Goal: Task Accomplishment & Management: Use online tool/utility

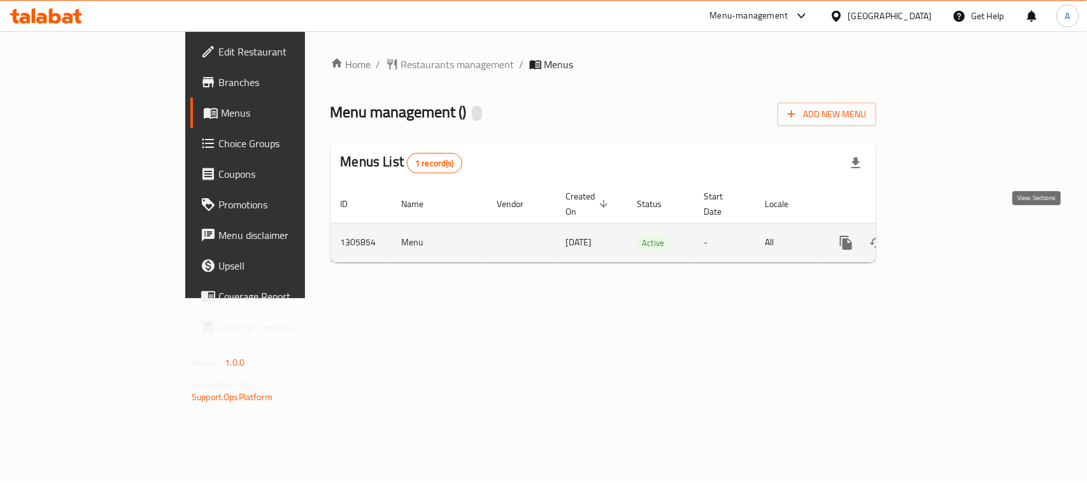
click at [945, 235] on icon "enhanced table" at bounding box center [937, 242] width 15 height 15
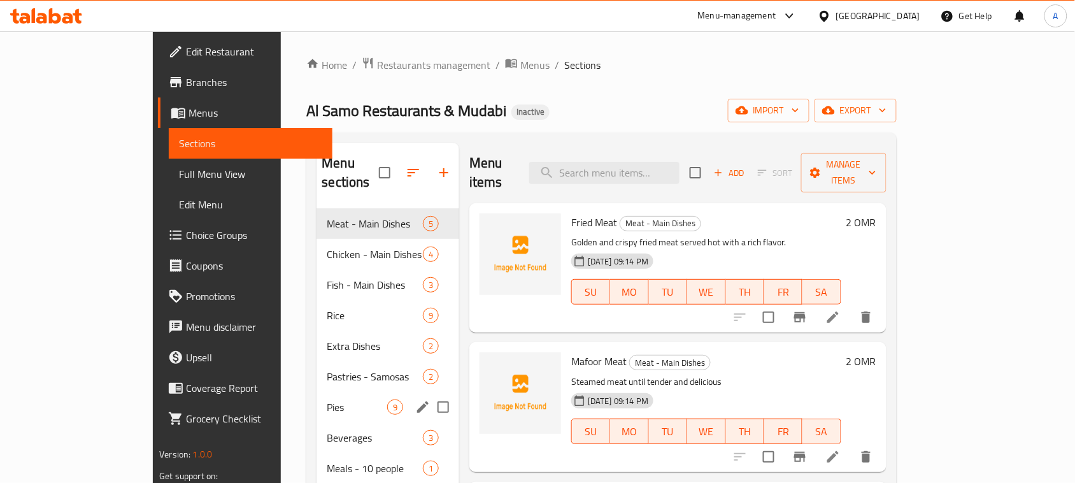
scroll to position [179, 0]
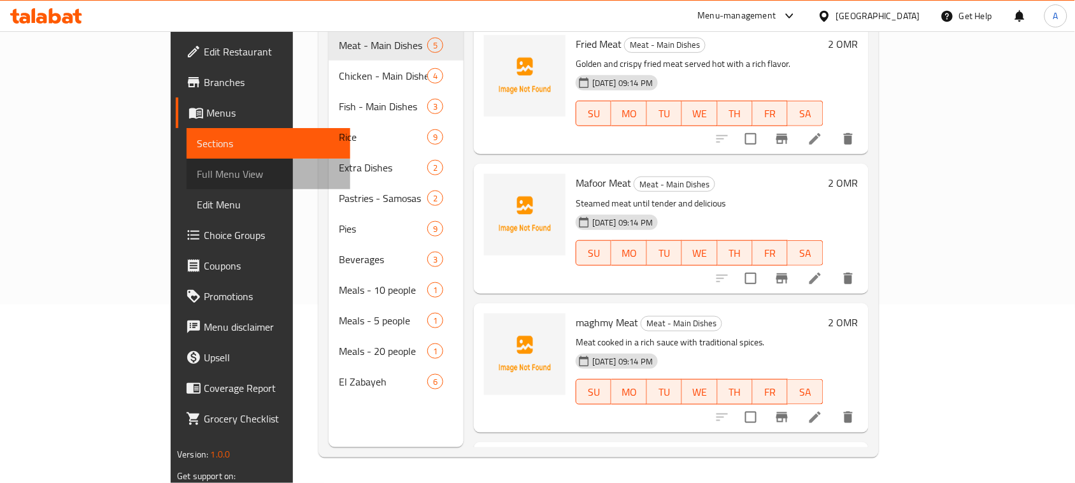
click at [197, 178] on span "Full Menu View" at bounding box center [268, 173] width 143 height 15
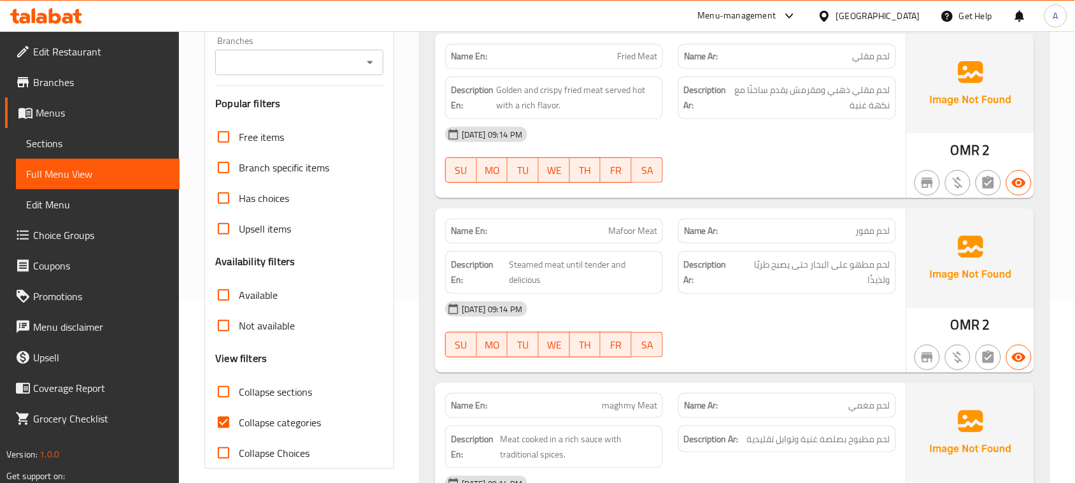
scroll to position [418, 0]
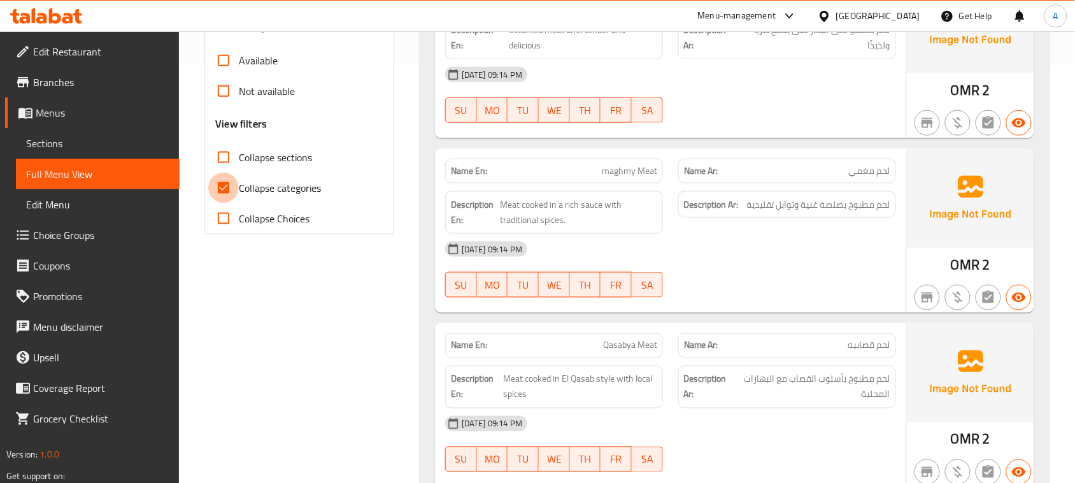
click at [222, 188] on input "Collapse categories" at bounding box center [223, 188] width 31 height 31
checkbox input "false"
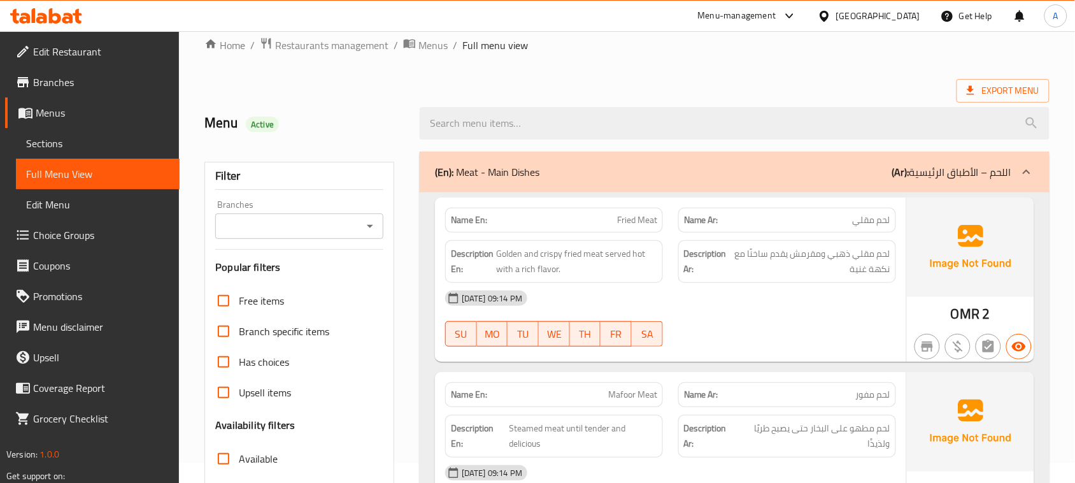
click at [688, 83] on div "Export Menu" at bounding box center [626, 91] width 845 height 24
click at [1001, 95] on span "Export Menu" at bounding box center [1002, 91] width 73 height 16
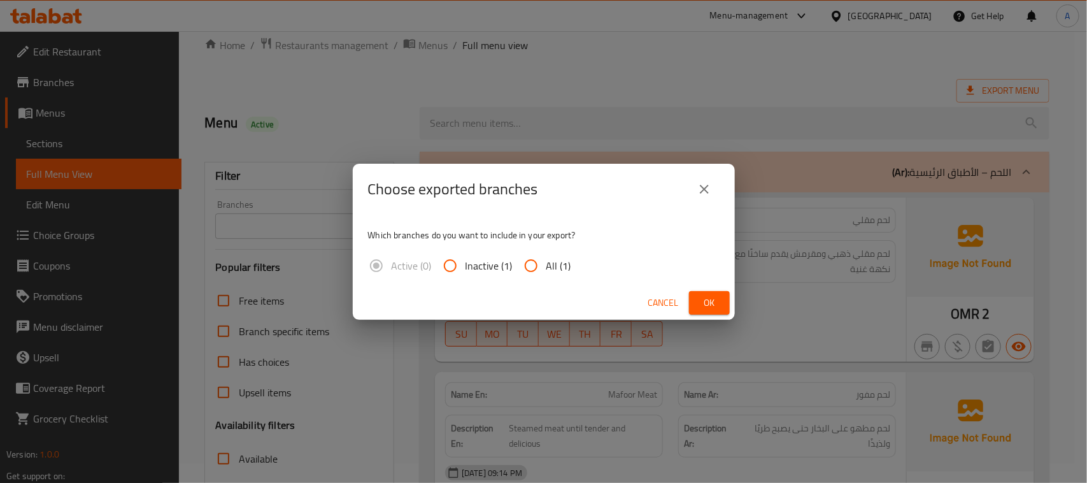
click at [529, 269] on input "All (1)" at bounding box center [531, 265] width 31 height 31
radio input "true"
click at [714, 313] on button "Ok" at bounding box center [709, 303] width 41 height 24
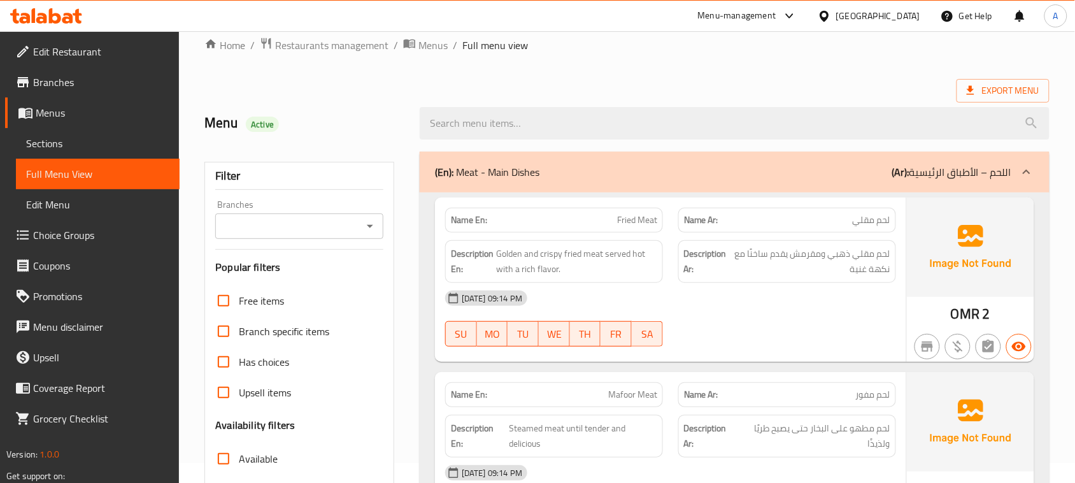
click at [694, 52] on ol "Home / Restaurants management / Menus / Full menu view" at bounding box center [626, 45] width 845 height 17
drag, startPoint x: 732, startPoint y: 59, endPoint x: 679, endPoint y: 162, distance: 115.9
click at [237, 118] on h2 "Menu Active" at bounding box center [304, 122] width 200 height 19
click at [233, 123] on h2 "Menu Active" at bounding box center [304, 122] width 200 height 19
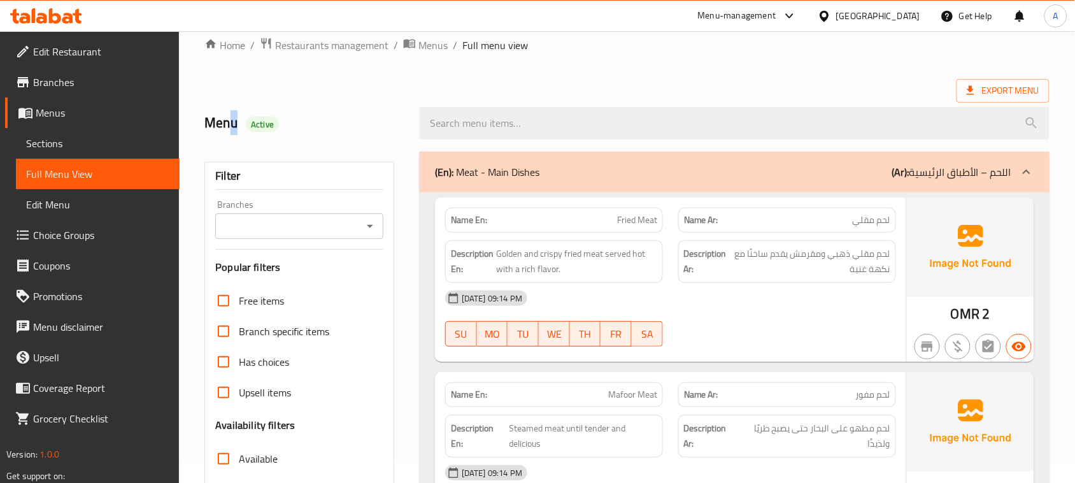
click at [233, 123] on h2 "Menu Active" at bounding box center [304, 122] width 200 height 19
click at [349, 123] on h2 "Menu Active" at bounding box center [304, 122] width 200 height 19
drag, startPoint x: 212, startPoint y: 123, endPoint x: 329, endPoint y: 123, distance: 116.5
click at [329, 123] on h2 "Menu Active" at bounding box center [304, 122] width 200 height 19
click at [329, 121] on h2 "Menu Active" at bounding box center [304, 122] width 200 height 19
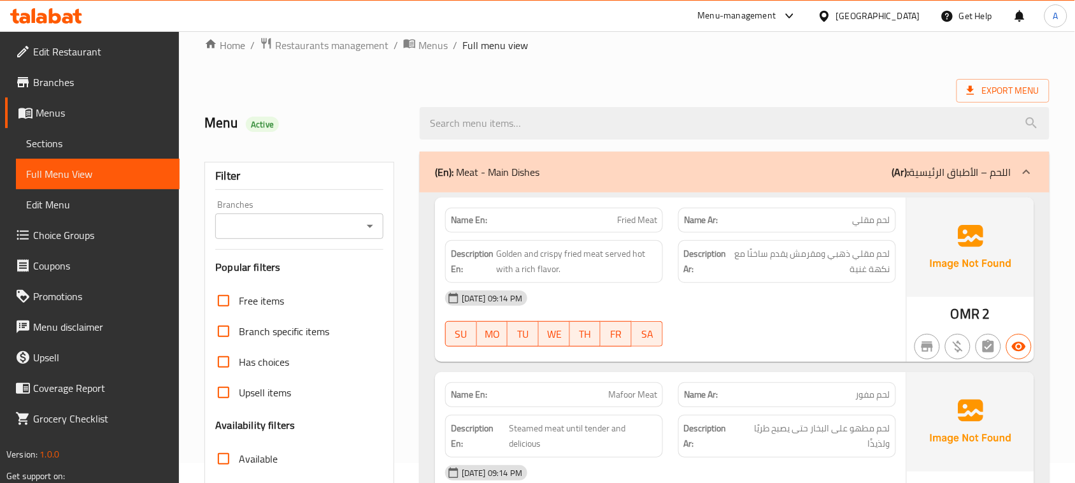
click at [211, 125] on h2 "Menu Active" at bounding box center [304, 122] width 200 height 19
drag, startPoint x: 210, startPoint y: 125, endPoint x: 369, endPoint y: 115, distance: 159.5
click at [354, 123] on h2 "Menu Active" at bounding box center [304, 122] width 200 height 19
click at [369, 112] on div "Menu Active" at bounding box center [304, 123] width 215 height 57
click at [568, 95] on div "Menu Active" at bounding box center [627, 123] width 860 height 57
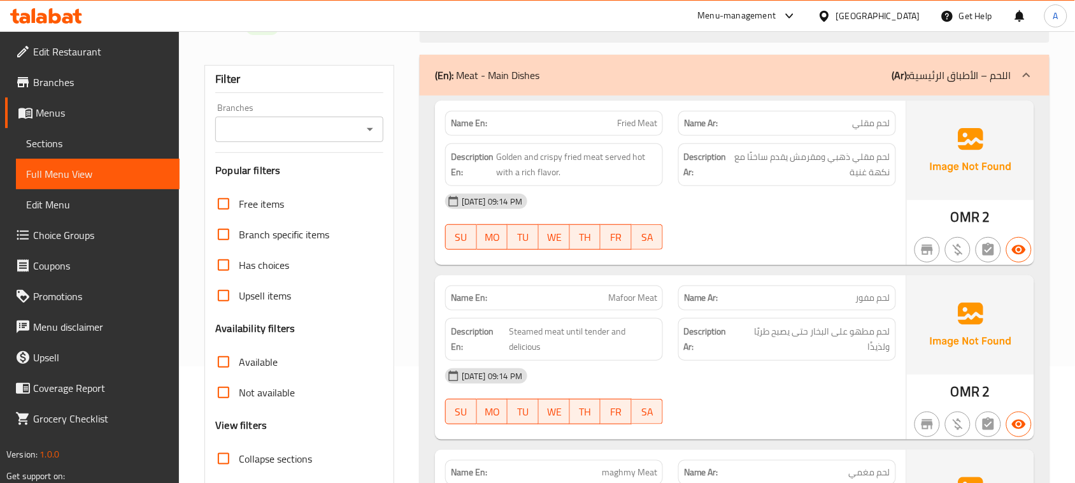
scroll to position [99, 0]
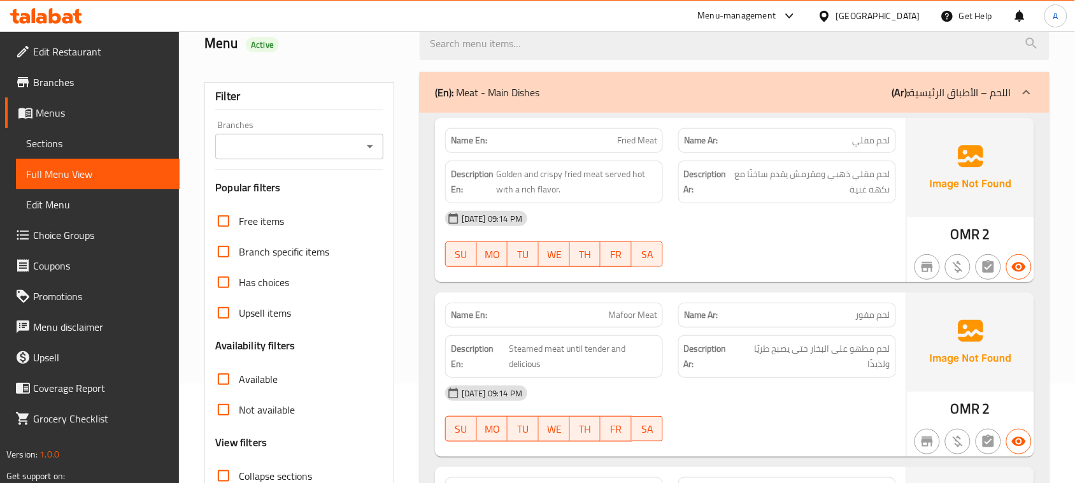
drag, startPoint x: 602, startPoint y: 145, endPoint x: 719, endPoint y: 169, distance: 120.2
click at [677, 152] on div "Name En: Fried Meat Name Ar: لحم مقلي" at bounding box center [670, 140] width 466 height 40
click at [739, 189] on span "لحم مقلي ذهبي ومقرمش يقدم ساخنًا مع نكهة غنية" at bounding box center [810, 181] width 160 height 31
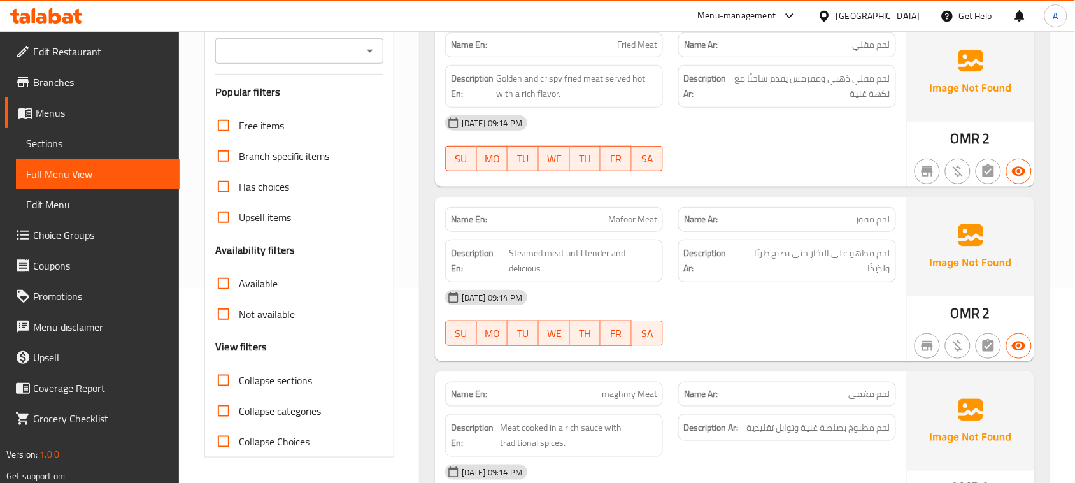
scroll to position [179, 0]
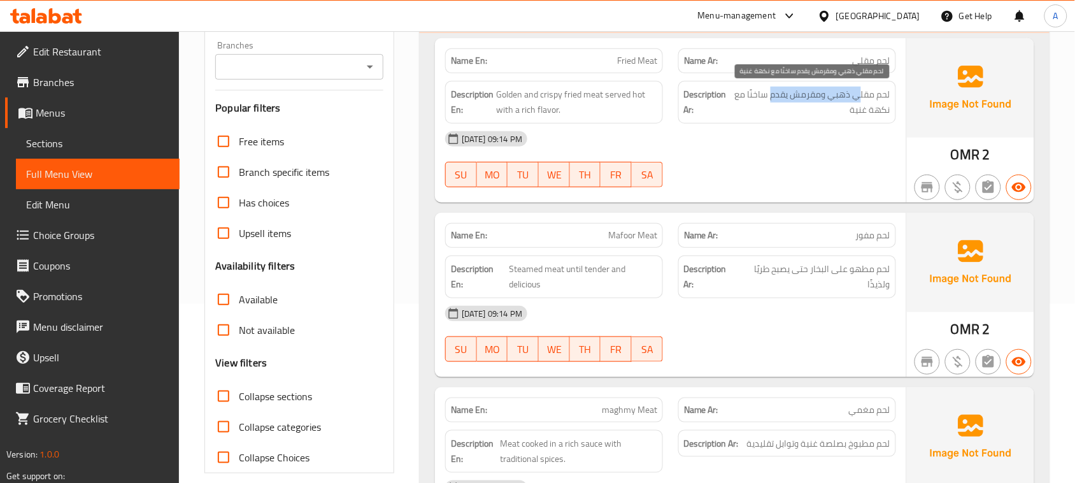
drag, startPoint x: 858, startPoint y: 89, endPoint x: 769, endPoint y: 89, distance: 88.5
click at [772, 89] on span "لحم مقلي ذهبي ومقرمش يقدم ساخنًا مع نكهة غنية" at bounding box center [810, 102] width 160 height 31
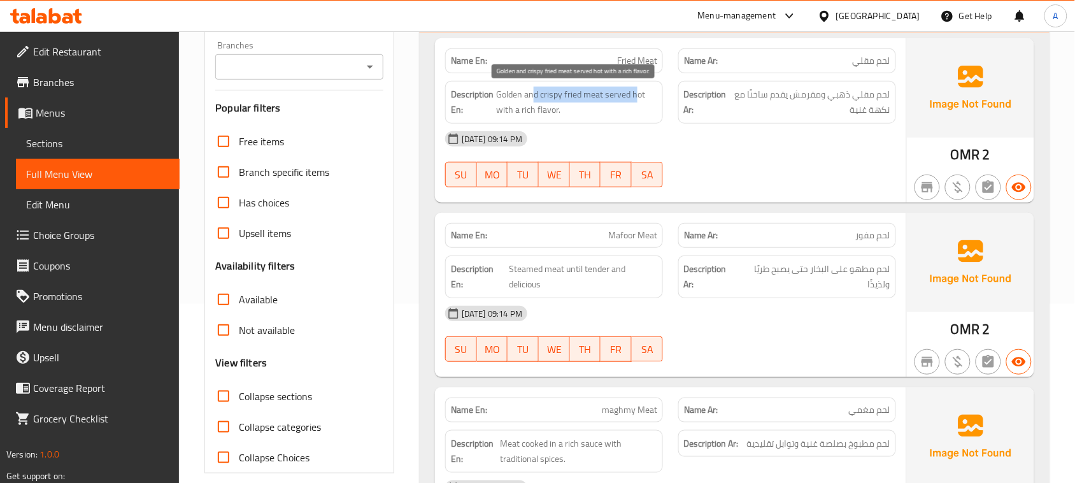
drag, startPoint x: 532, startPoint y: 97, endPoint x: 634, endPoint y: 95, distance: 101.9
click at [634, 95] on span "Golden and crispy fried meat served hot with a rich flavor." at bounding box center [576, 102] width 161 height 31
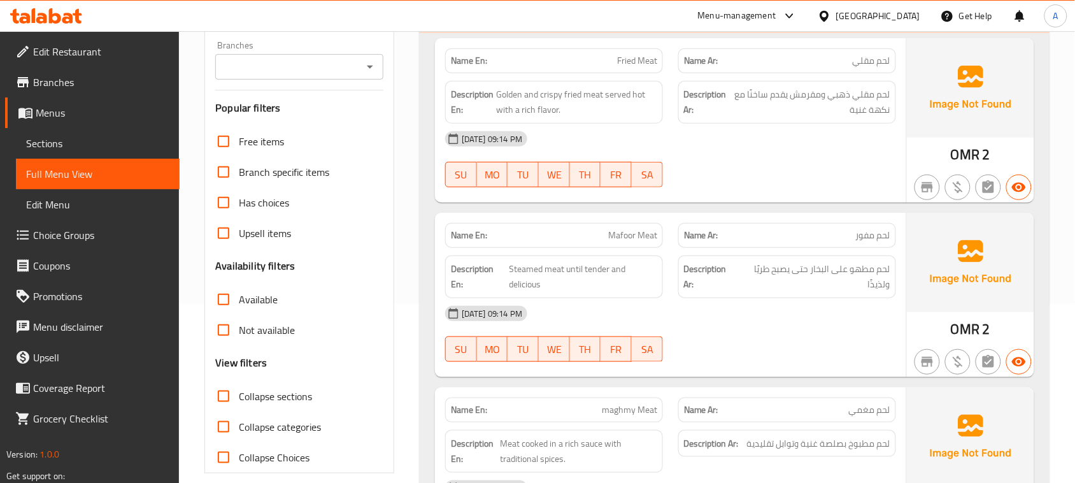
click at [705, 164] on div "[DATE] 09:14 PM SU MO TU WE TH FR SA" at bounding box center [670, 159] width 466 height 71
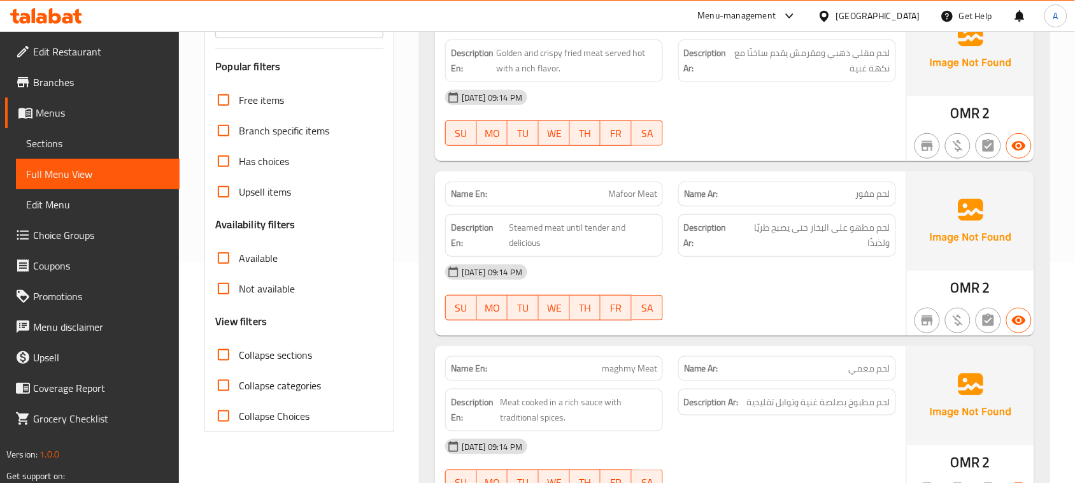
scroll to position [258, 0]
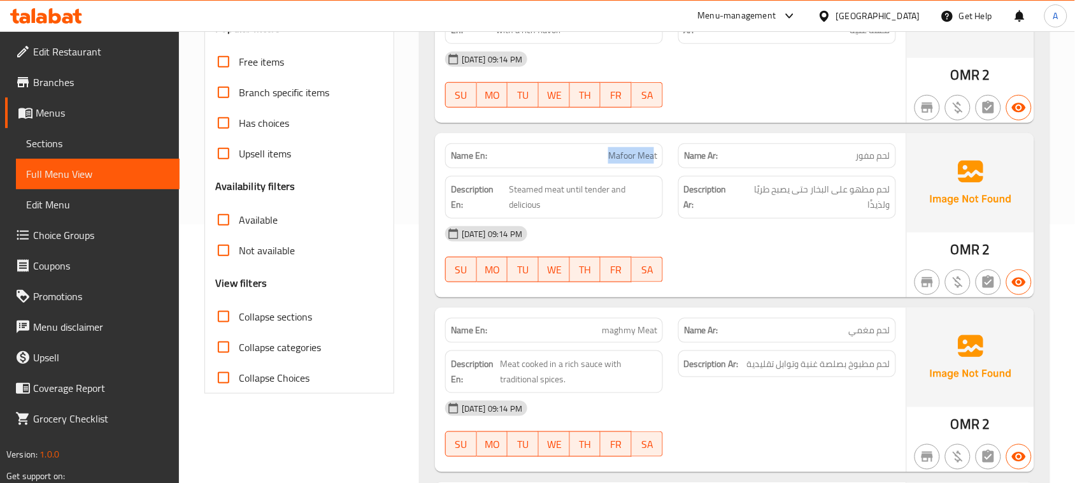
drag, startPoint x: 594, startPoint y: 158, endPoint x: 674, endPoint y: 185, distance: 84.0
click at [658, 169] on div "Name En: Mafoor Meat Name Ar: لحم مفور Description En: Steamed meat until tende…" at bounding box center [670, 215] width 471 height 164
click at [782, 258] on div "[DATE] 09:14 PM SU MO TU WE TH FR SA" at bounding box center [670, 253] width 466 height 71
click at [788, 248] on div "[DATE] 09:14 PM" at bounding box center [670, 233] width 466 height 31
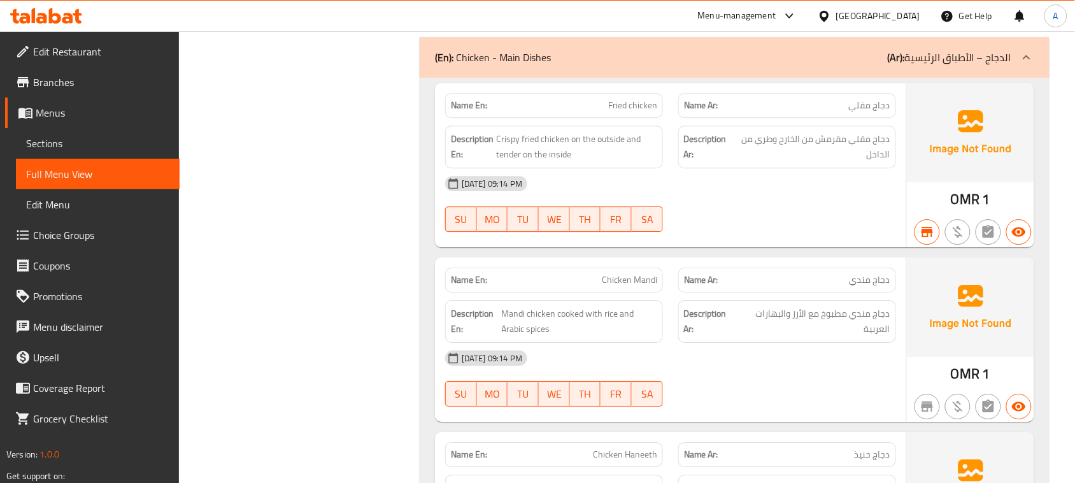
scroll to position [1086, 0]
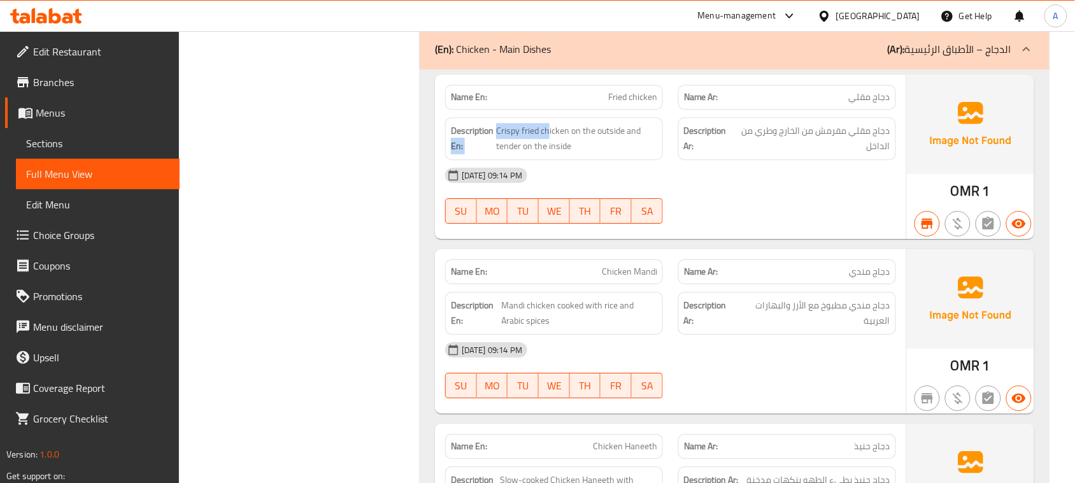
drag, startPoint x: 494, startPoint y: 132, endPoint x: 580, endPoint y: 138, distance: 86.1
drag, startPoint x: 807, startPoint y: 132, endPoint x: 795, endPoint y: 132, distance: 12.7
click at [795, 132] on span "دجاج مقلي مقرمش من الخارج وطري من الداخل" at bounding box center [812, 138] width 155 height 31
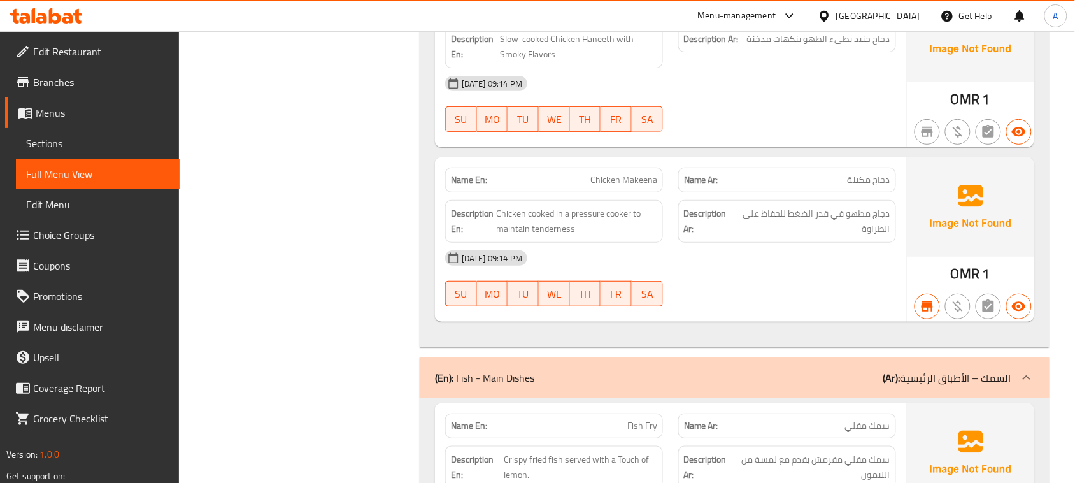
scroll to position [1564, 0]
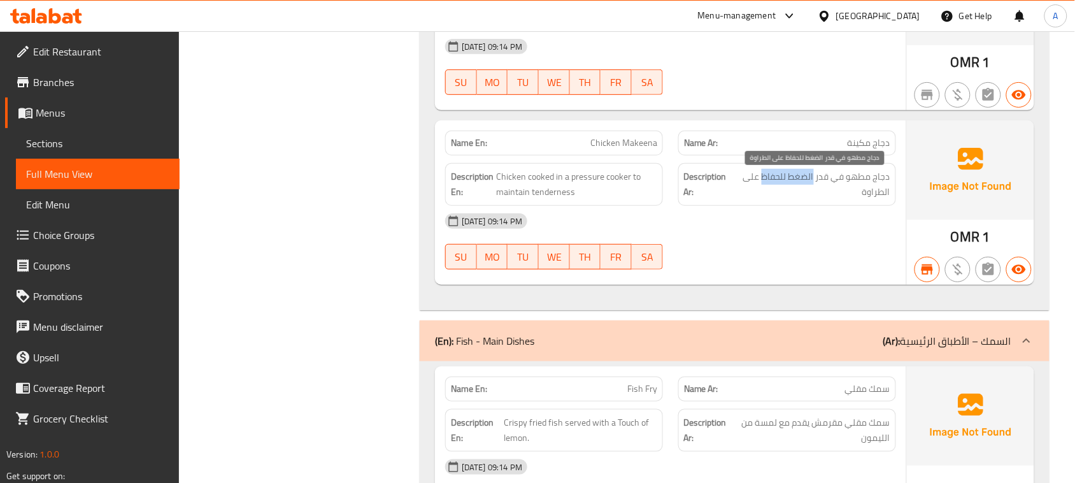
drag, startPoint x: 804, startPoint y: 183, endPoint x: 763, endPoint y: 183, distance: 41.4
click at [763, 183] on span "دجاج مطهو في قدر الضغط للحفاظ على الطراوة" at bounding box center [812, 184] width 155 height 31
click at [761, 183] on span "دجاج مطهو في قدر الضغط للحفاظ على الطراوة" at bounding box center [812, 184] width 155 height 31
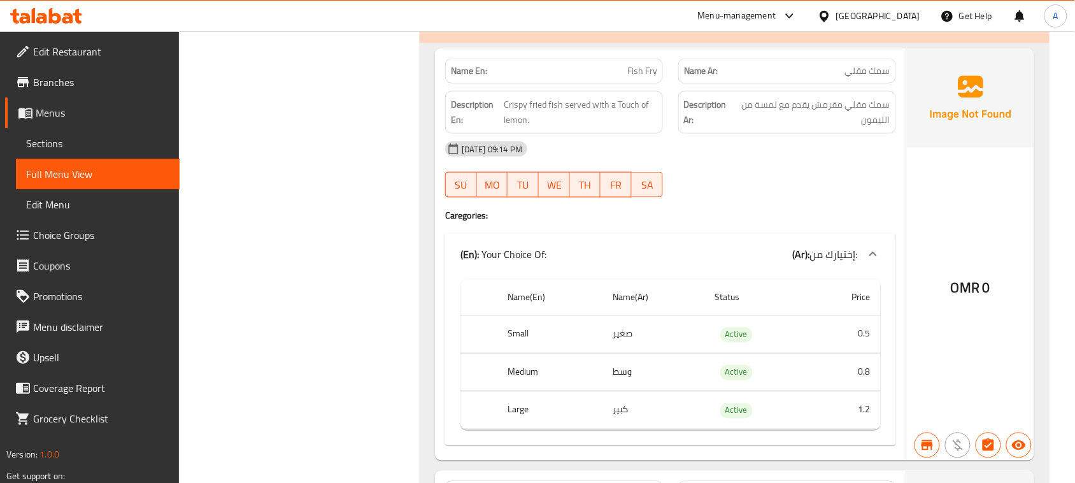
scroll to position [1882, 0]
drag, startPoint x: 884, startPoint y: 112, endPoint x: 746, endPoint y: 110, distance: 138.2
click at [746, 110] on span "سمك مقلي مقرمش يقدم مع لمسة من الليمون" at bounding box center [812, 111] width 156 height 31
drag, startPoint x: 756, startPoint y: 163, endPoint x: 711, endPoint y: 156, distance: 45.7
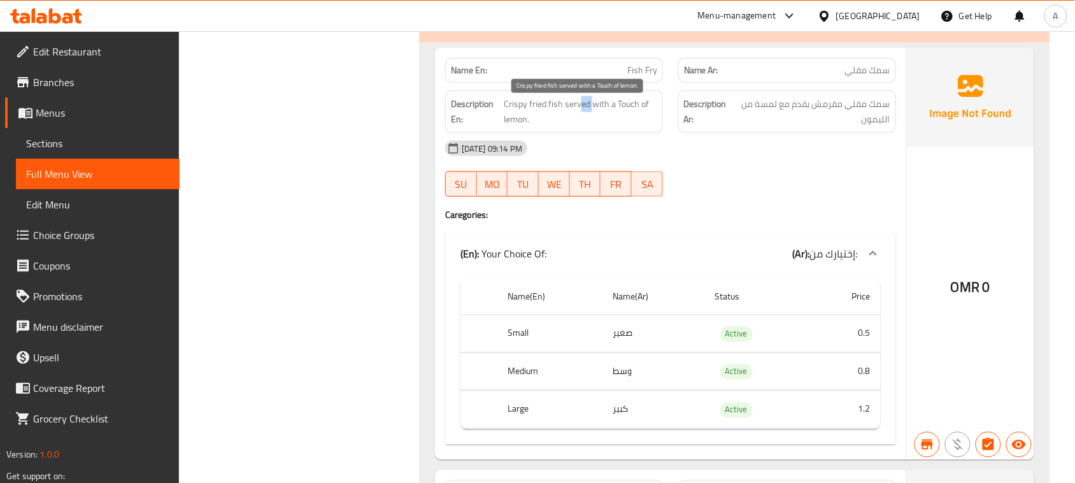
drag, startPoint x: 595, startPoint y: 115, endPoint x: 660, endPoint y: 139, distance: 68.7
click at [613, 115] on span "Crispy fried fish served with a Touch of lemon." at bounding box center [580, 111] width 153 height 31
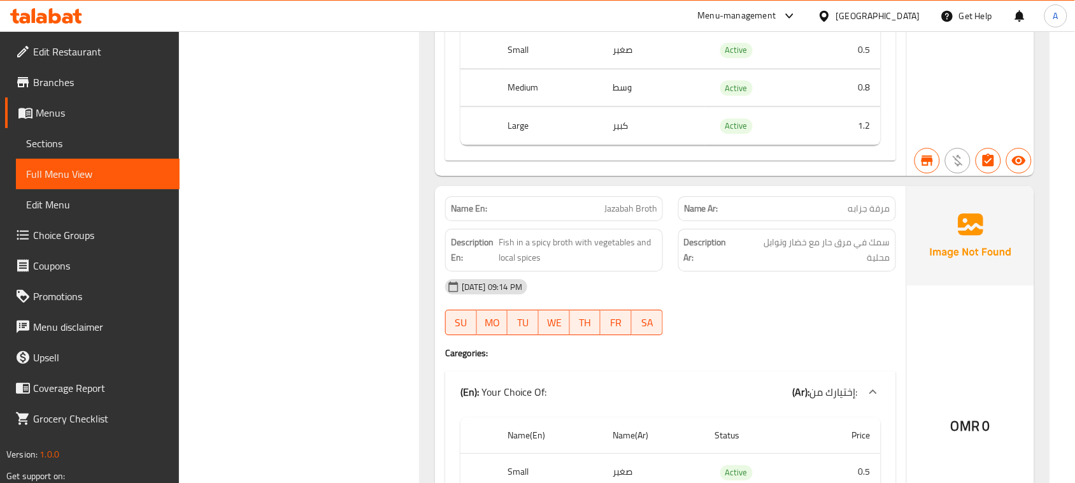
scroll to position [2598, 0]
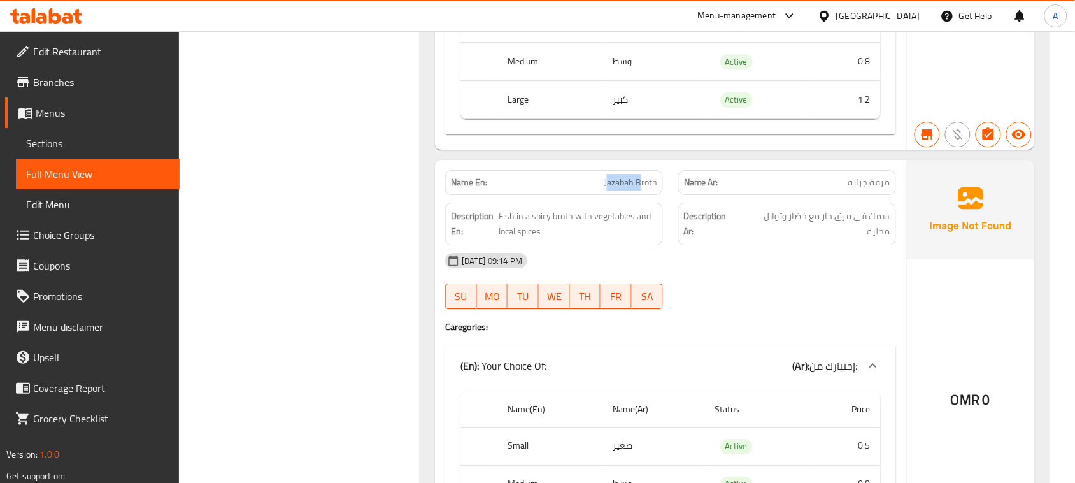
drag, startPoint x: 609, startPoint y: 196, endPoint x: 640, endPoint y: 197, distance: 31.9
drag, startPoint x: 826, startPoint y: 225, endPoint x: 779, endPoint y: 224, distance: 47.8
click at [779, 224] on span "سمك في مرق حار مع خضار وتوابل محلية" at bounding box center [815, 223] width 150 height 31
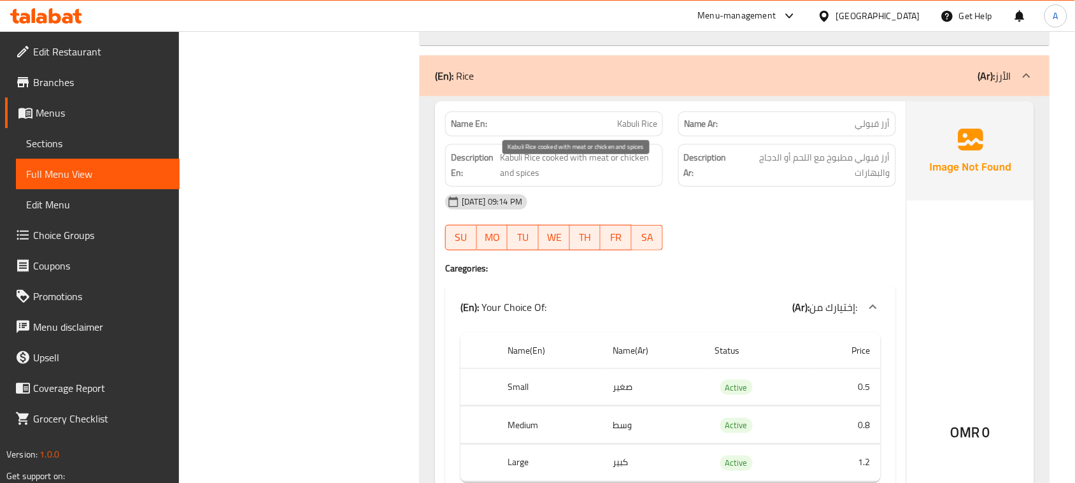
scroll to position [3155, 0]
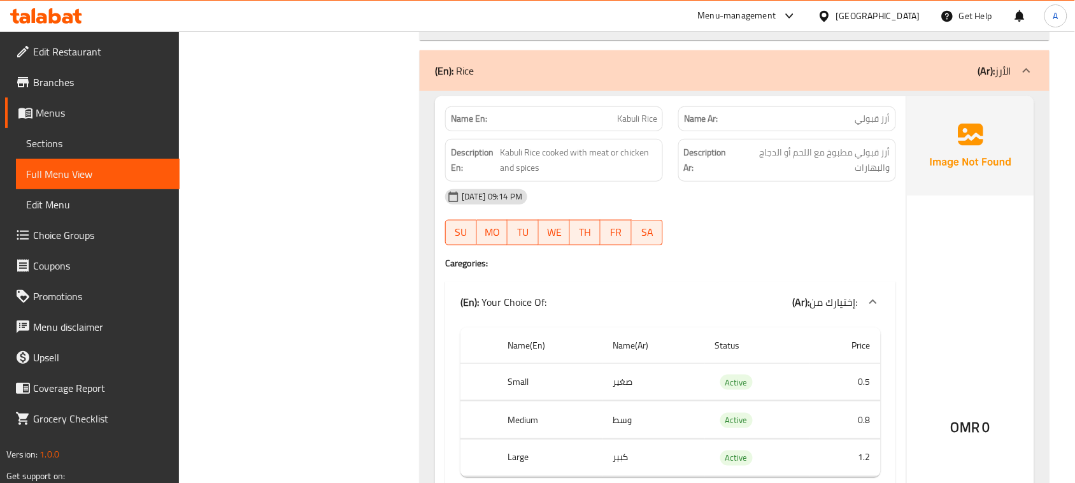
drag, startPoint x: 589, startPoint y: 129, endPoint x: 726, endPoint y: 153, distance: 139.7
drag, startPoint x: 875, startPoint y: 236, endPoint x: 858, endPoint y: 240, distance: 18.4
drag, startPoint x: 822, startPoint y: 162, endPoint x: 784, endPoint y: 162, distance: 37.6
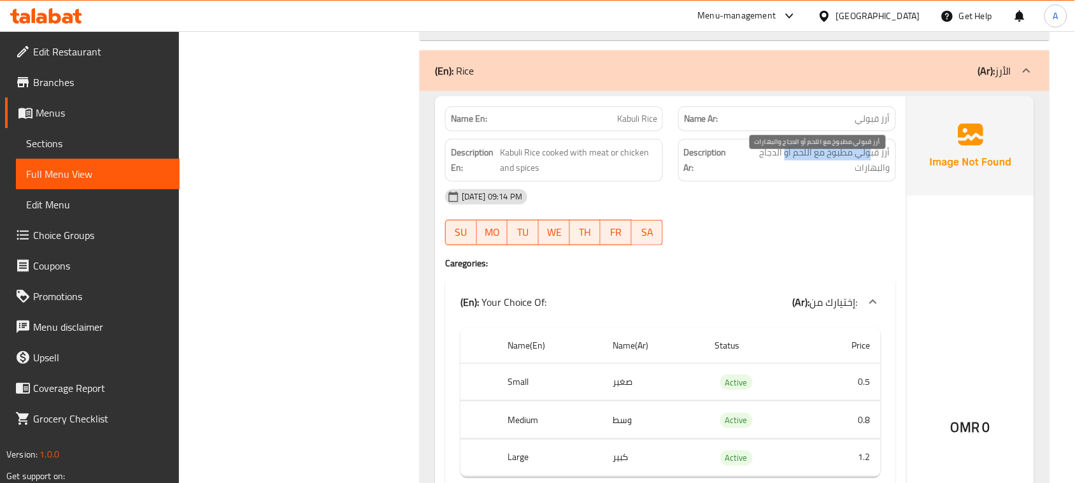
click at [784, 162] on span "أرز قبولي مطبوخ مع اللحم أو الدجاج والبهارات" at bounding box center [813, 160] width 153 height 31
click at [872, 176] on span "أرز قبولي مطبوخ مع اللحم أو الدجاج والبهارات" at bounding box center [813, 160] width 153 height 31
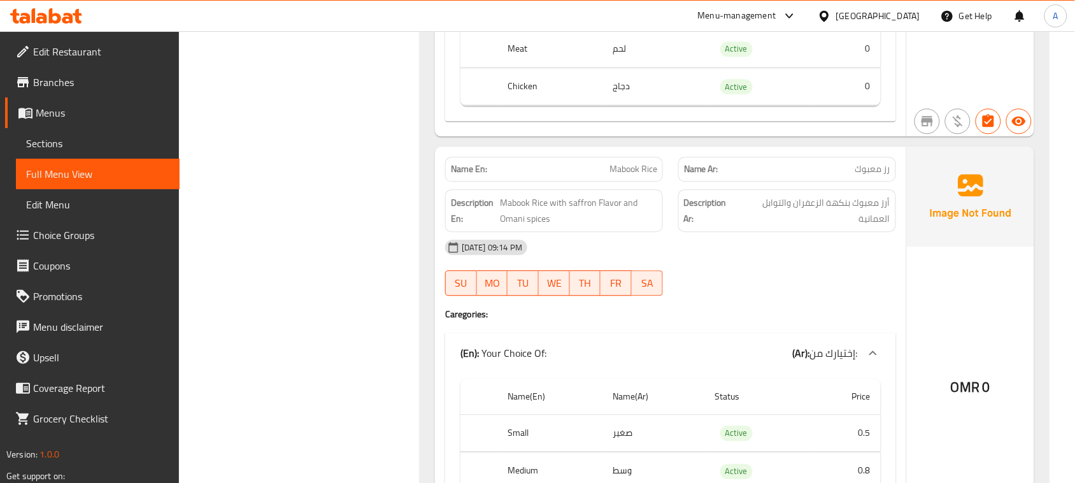
scroll to position [3712, 0]
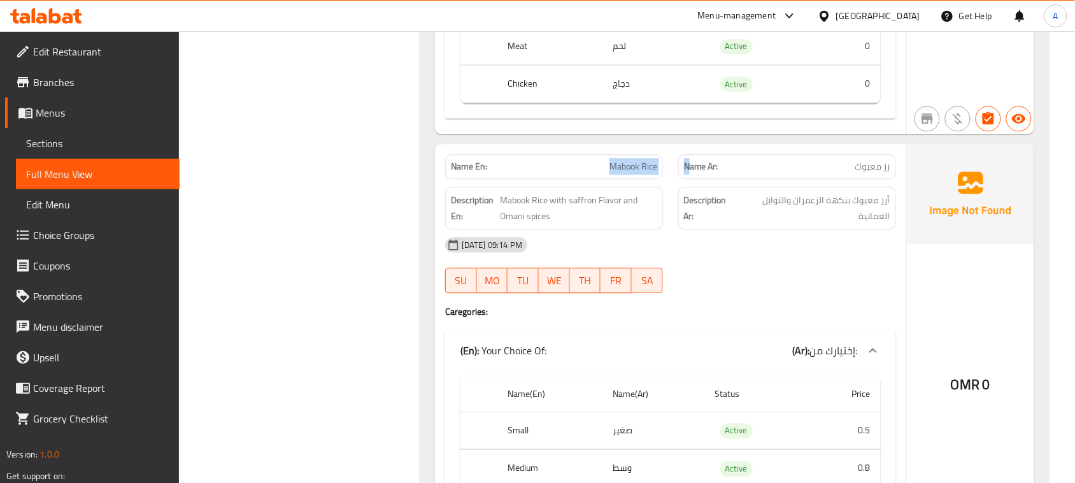
drag, startPoint x: 596, startPoint y: 180, endPoint x: 698, endPoint y: 188, distance: 102.8
drag, startPoint x: 838, startPoint y: 216, endPoint x: 762, endPoint y: 284, distance: 101.5
click at [780, 216] on span "أرز معبوك بنكهة الزعفران والتوابل العمانية" at bounding box center [814, 207] width 152 height 31
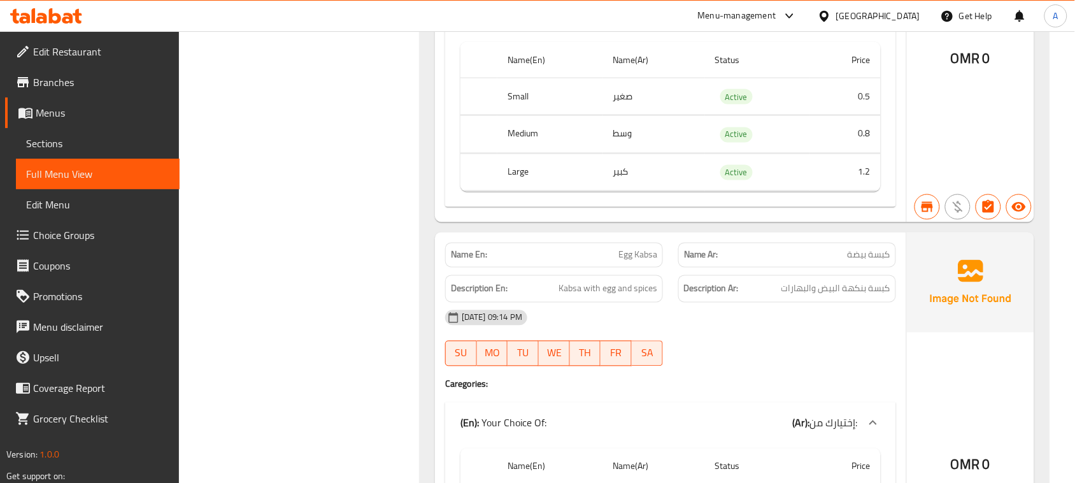
scroll to position [6418, 0]
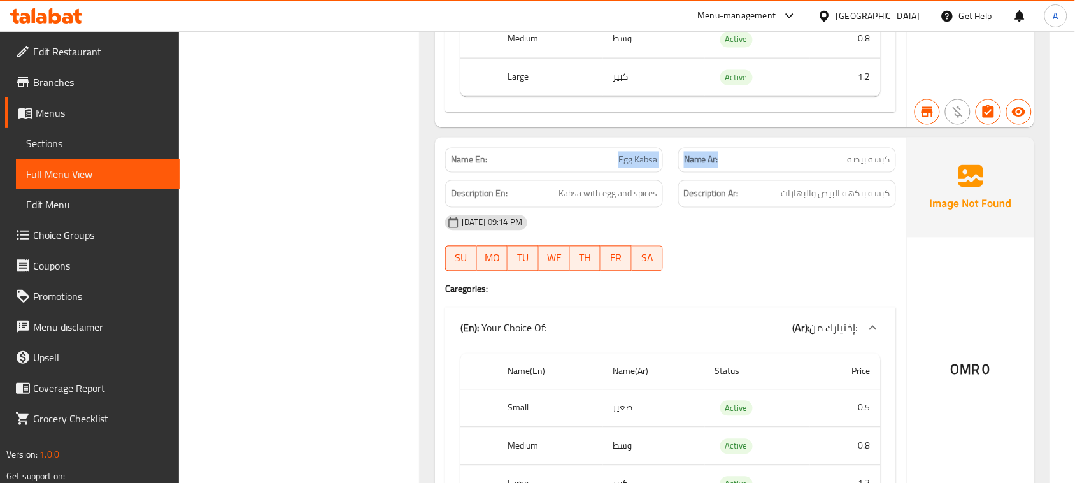
drag, startPoint x: 565, startPoint y: 179, endPoint x: 778, endPoint y: 208, distance: 214.7
click at [768, 180] on div "Name En: Egg Kabsa Name Ar: كبسة بيضة" at bounding box center [670, 160] width 466 height 40
click at [835, 279] on div "[DATE] 09:14 PM SU MO TU WE TH FR SA" at bounding box center [670, 243] width 466 height 71
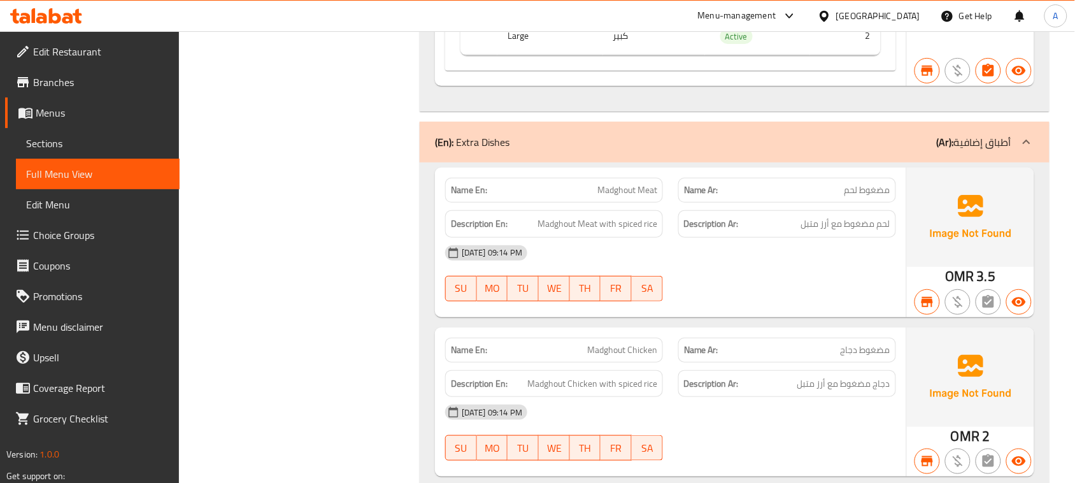
scroll to position [7294, 0]
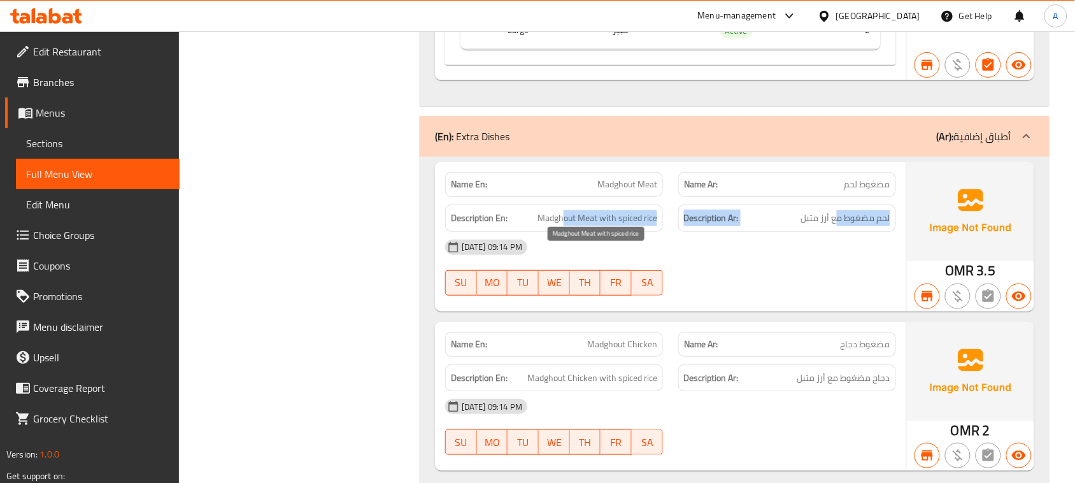
drag, startPoint x: 586, startPoint y: 250, endPoint x: 860, endPoint y: 255, distance: 274.5
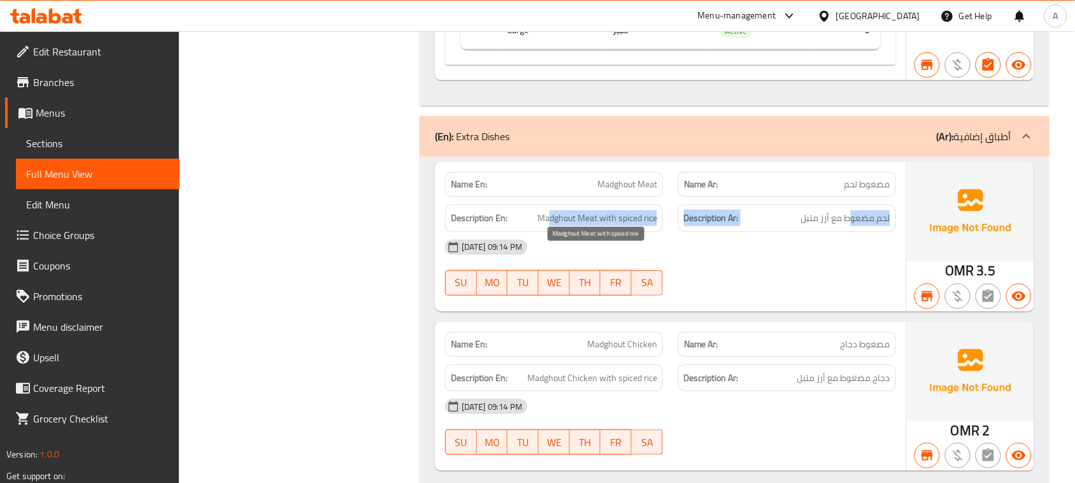
drag, startPoint x: 851, startPoint y: 257, endPoint x: 549, endPoint y: 255, distance: 301.8
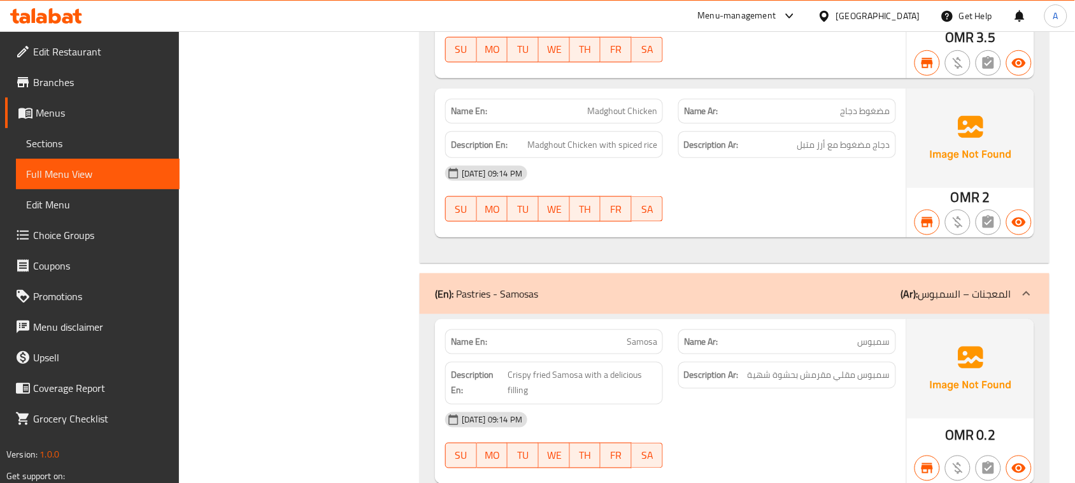
scroll to position [7532, 0]
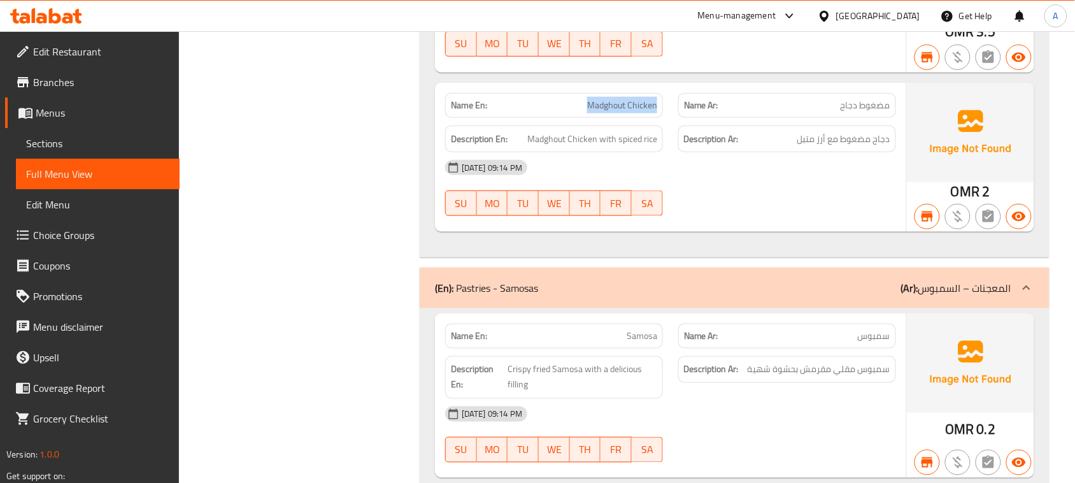
drag, startPoint x: 564, startPoint y: 145, endPoint x: 669, endPoint y: 146, distance: 105.1
drag, startPoint x: 867, startPoint y: 174, endPoint x: 659, endPoint y: 172, distance: 208.2
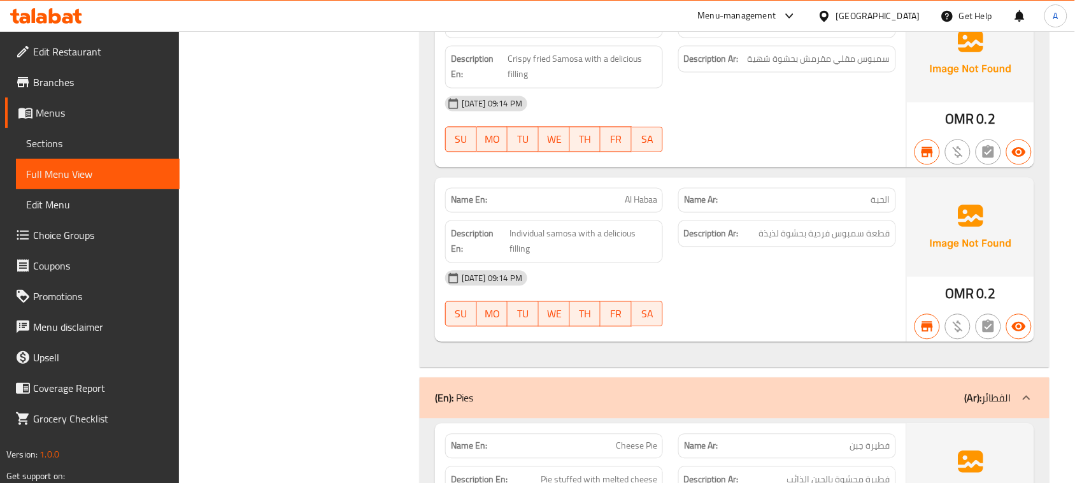
scroll to position [7851, 0]
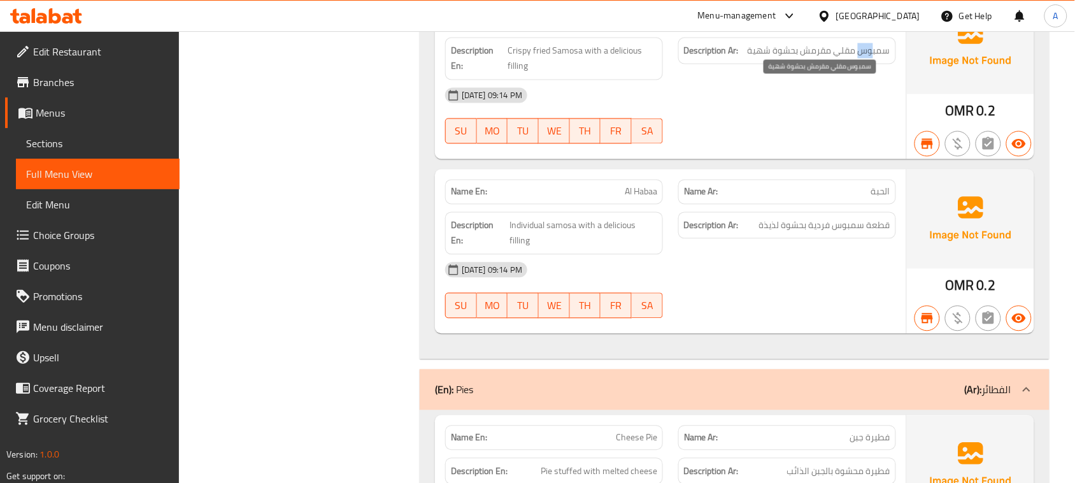
drag, startPoint x: 873, startPoint y: 88, endPoint x: 863, endPoint y: 87, distance: 10.2
click at [863, 59] on span "سمبوس مقلي مقرمش بحشوة شهية" at bounding box center [818, 51] width 143 height 16
drag, startPoint x: 814, startPoint y: 92, endPoint x: 774, endPoint y: 90, distance: 40.2
click at [774, 59] on span "سمبوس مقلي مقرمش بحشوة شهية" at bounding box center [818, 51] width 143 height 16
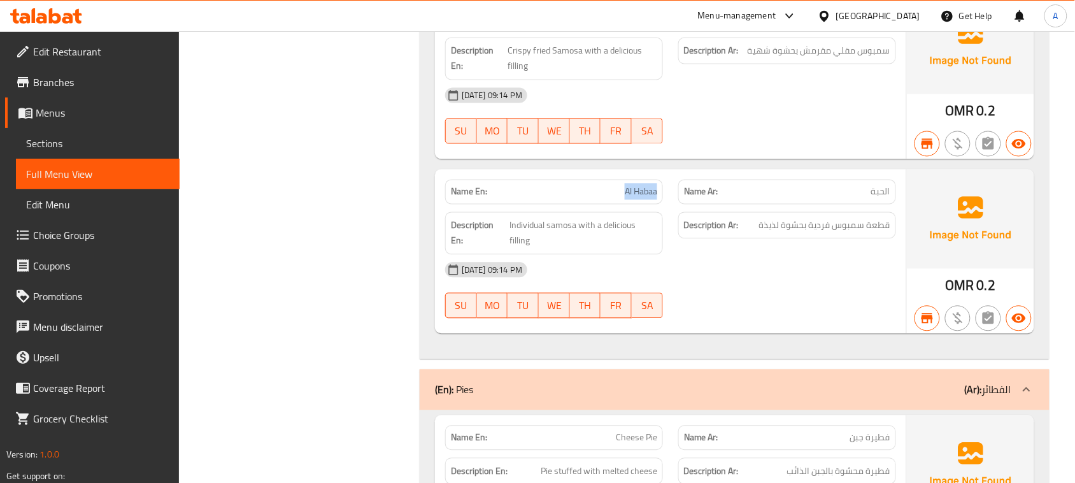
drag, startPoint x: 622, startPoint y: 236, endPoint x: 720, endPoint y: 215, distance: 100.3
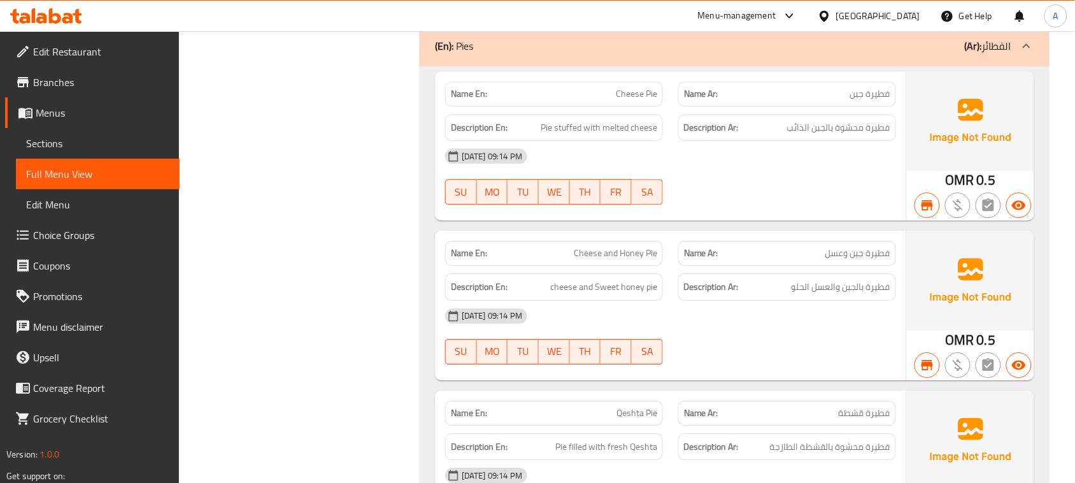
scroll to position [8249, 0]
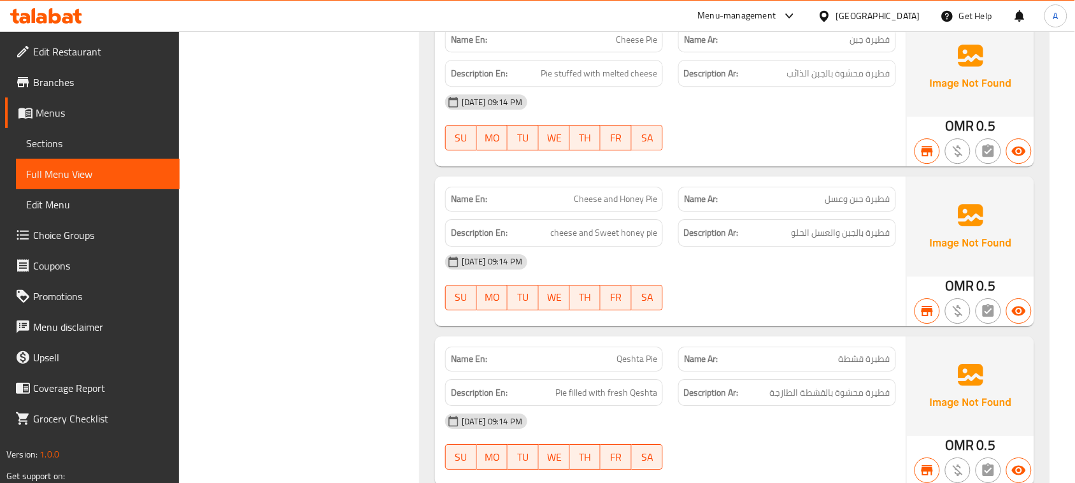
drag, startPoint x: 586, startPoint y: 75, endPoint x: 768, endPoint y: 94, distance: 183.1
drag, startPoint x: 615, startPoint y: 112, endPoint x: 768, endPoint y: 148, distance: 157.1
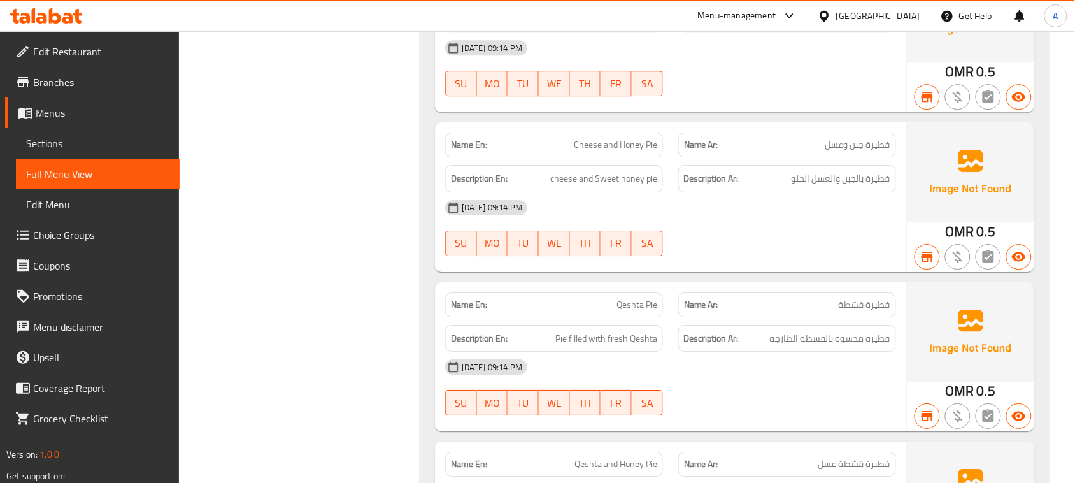
scroll to position [8328, 0]
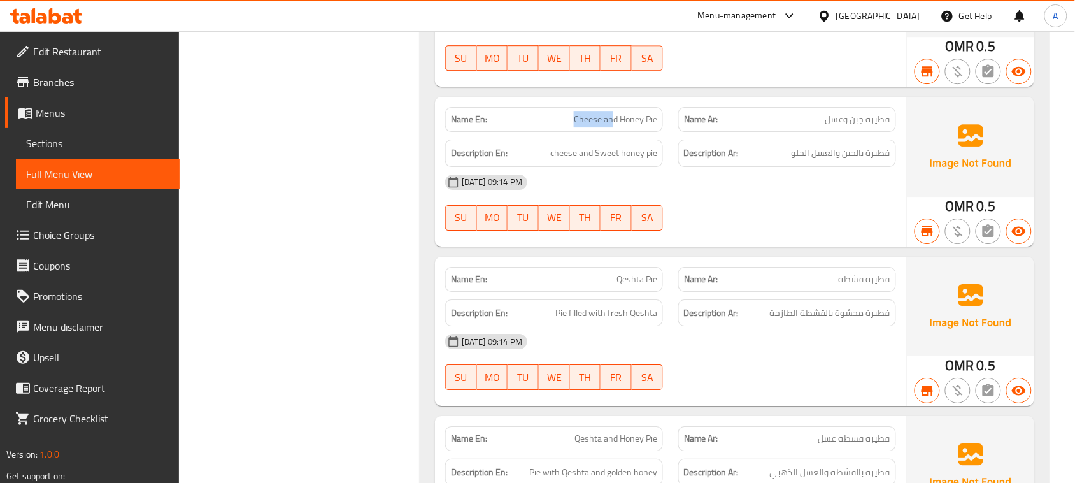
drag, startPoint x: 612, startPoint y: 158, endPoint x: 672, endPoint y: 173, distance: 61.8
drag, startPoint x: 866, startPoint y: 192, endPoint x: 628, endPoint y: 192, distance: 238.1
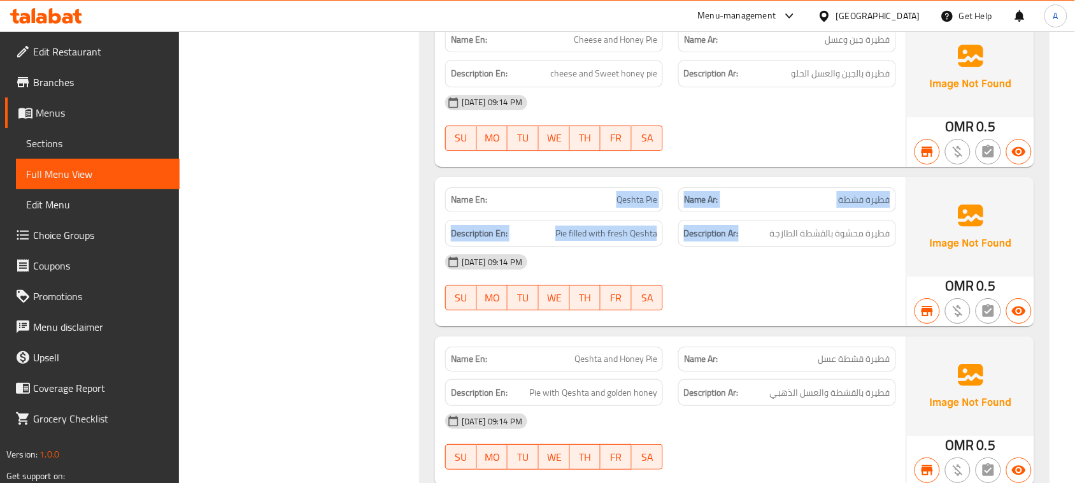
drag, startPoint x: 559, startPoint y: 234, endPoint x: 774, endPoint y: 271, distance: 218.4
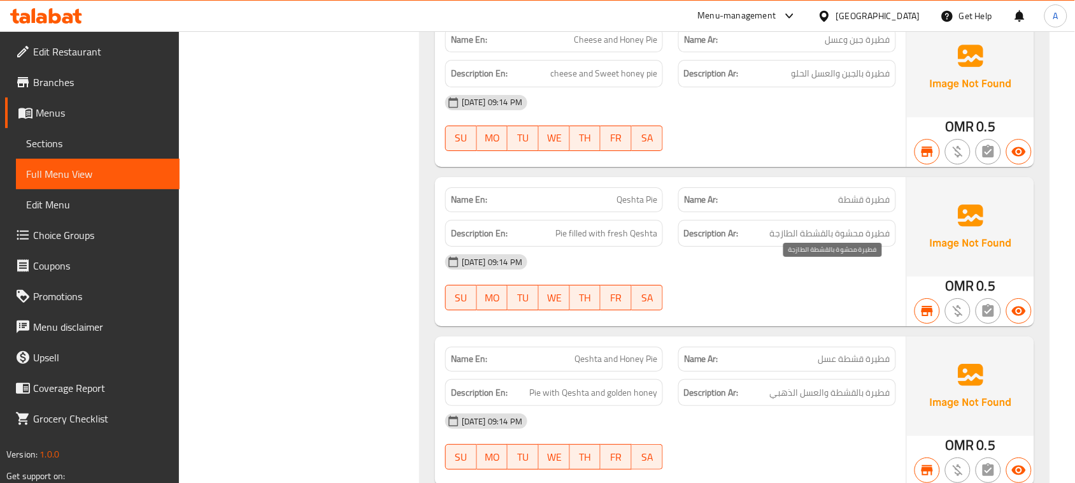
drag, startPoint x: 877, startPoint y: 276, endPoint x: 569, endPoint y: 275, distance: 308.8
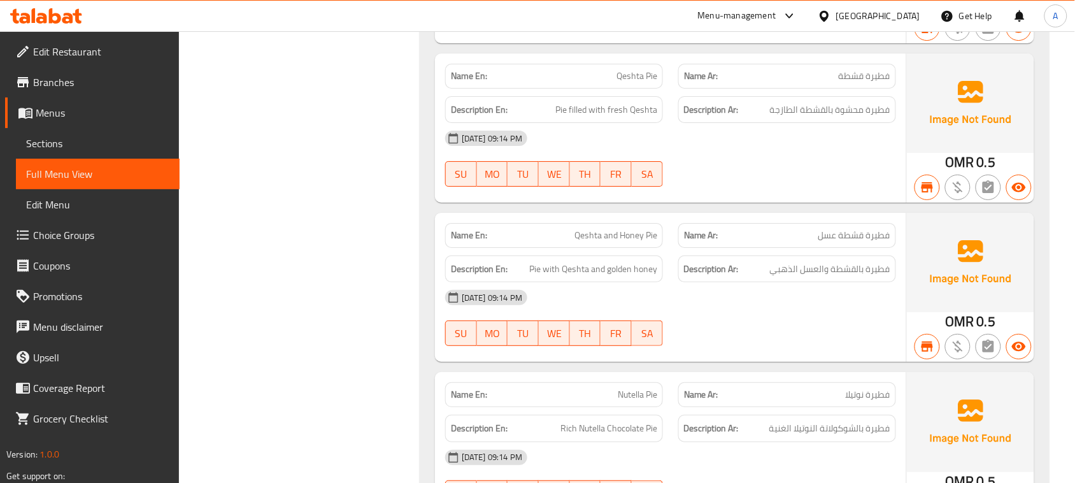
scroll to position [8567, 0]
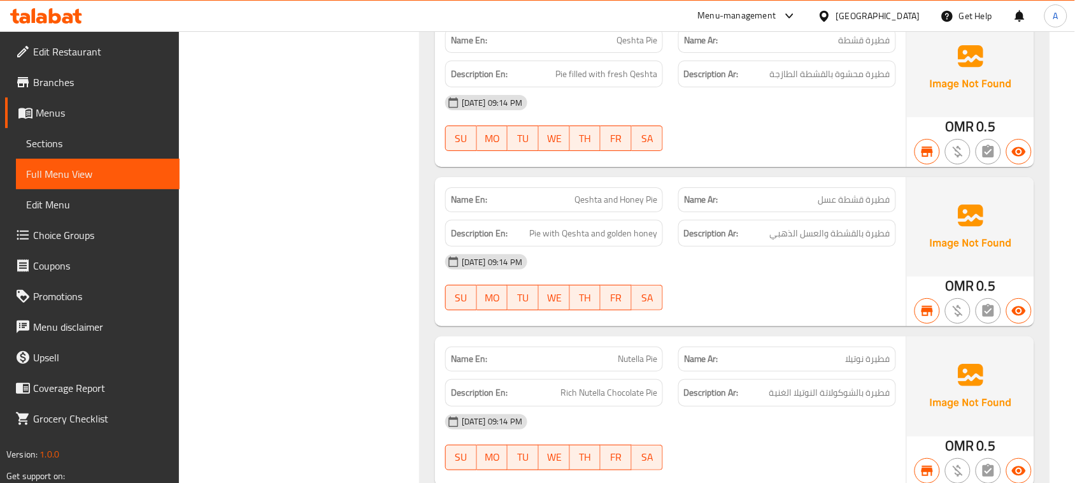
drag, startPoint x: 562, startPoint y: 215, endPoint x: 577, endPoint y: 223, distance: 16.8
drag, startPoint x: 576, startPoint y: 237, endPoint x: 758, endPoint y: 246, distance: 181.7
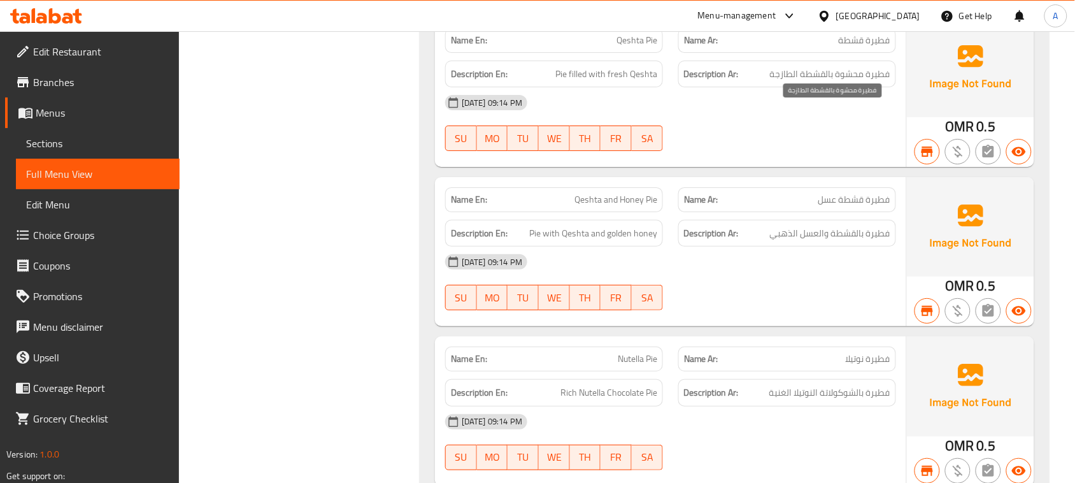
click at [854, 82] on span "فطيرة محشوة بالقشطة الطازجة" at bounding box center [830, 74] width 120 height 16
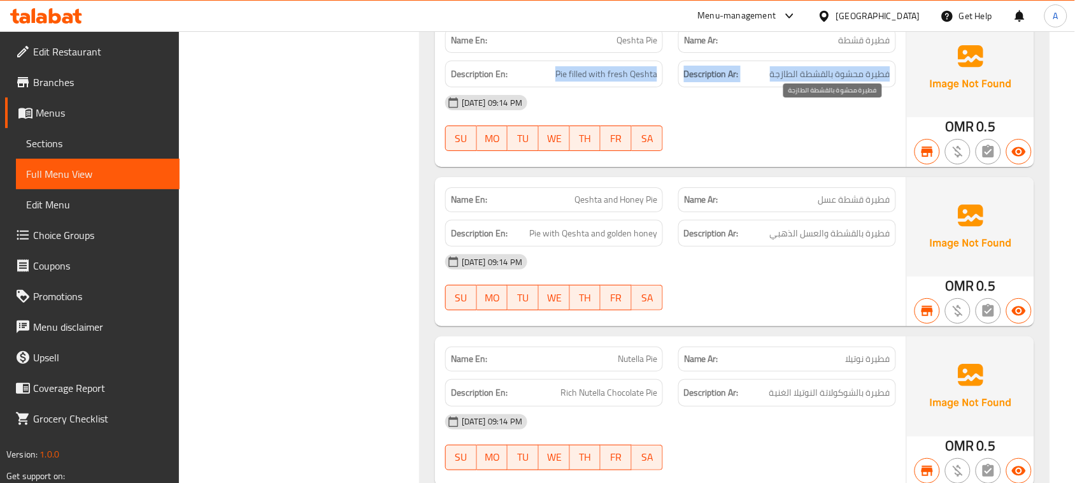
drag, startPoint x: 854, startPoint y: 111, endPoint x: 558, endPoint y: 118, distance: 295.5
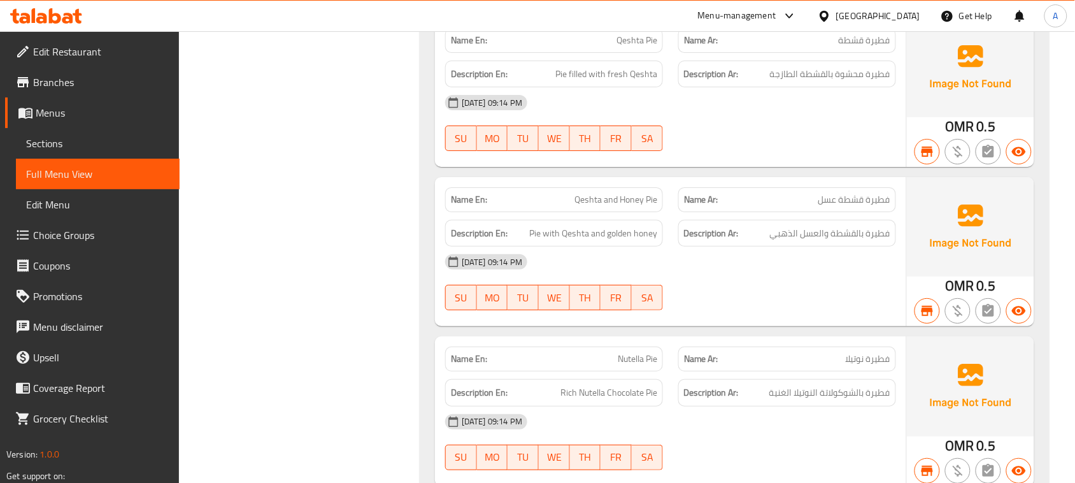
drag, startPoint x: 571, startPoint y: 244, endPoint x: 796, endPoint y: 182, distance: 233.7
drag, startPoint x: 557, startPoint y: 234, endPoint x: 730, endPoint y: 236, distance: 173.2
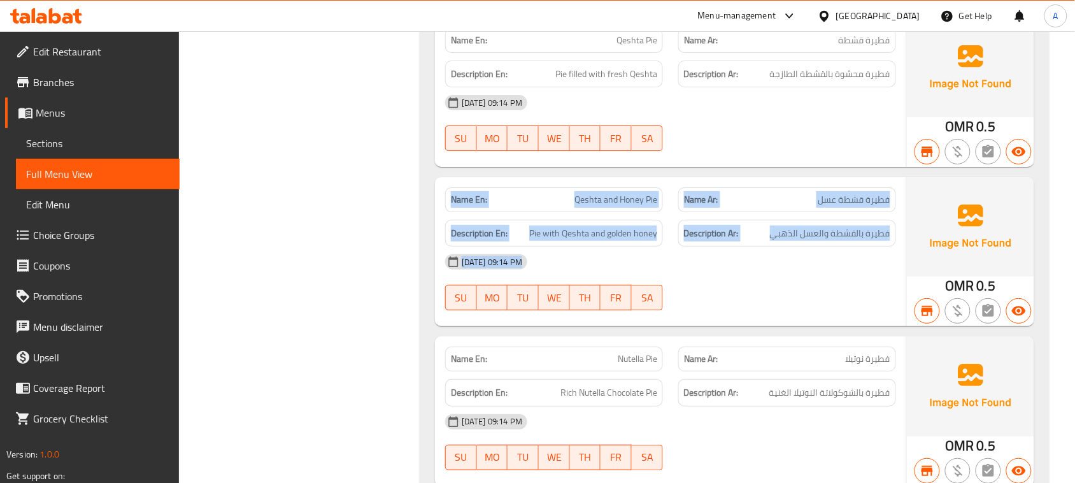
drag, startPoint x: 466, startPoint y: 237, endPoint x: 754, endPoint y: 294, distance: 294.0
drag, startPoint x: 810, startPoint y: 306, endPoint x: 446, endPoint y: 240, distance: 370.7
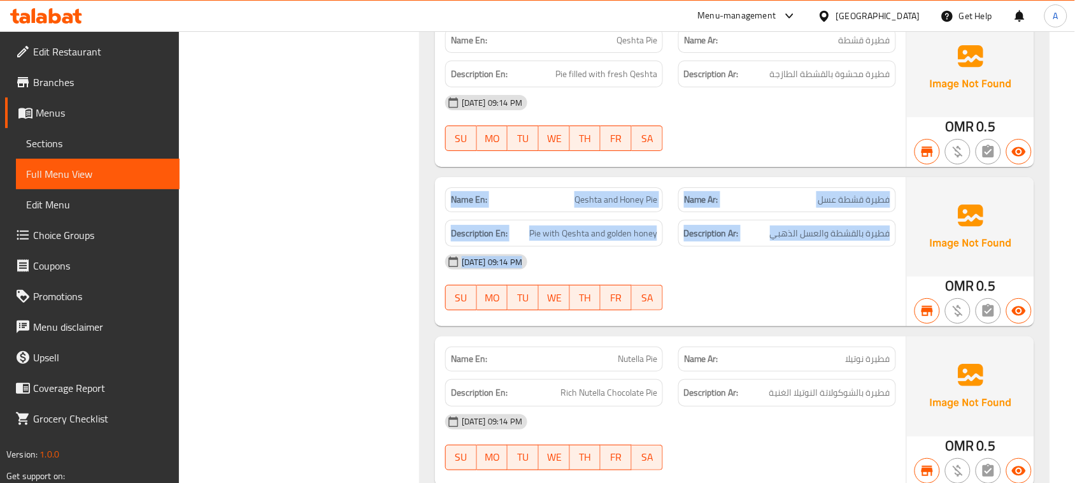
drag, startPoint x: 468, startPoint y: 243, endPoint x: 812, endPoint y: 319, distance: 352.8
drag, startPoint x: 535, startPoint y: 253, endPoint x: 463, endPoint y: 223, distance: 77.9
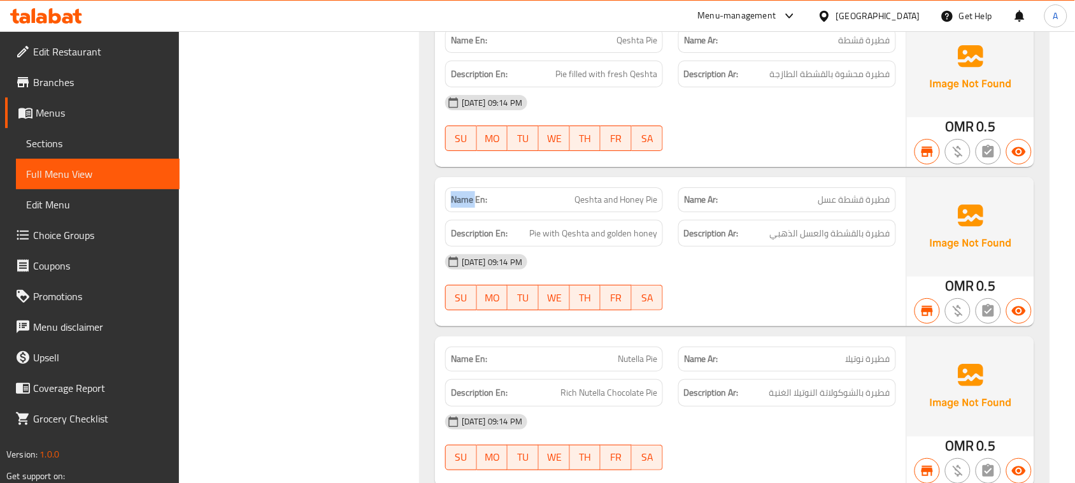
drag, startPoint x: 463, startPoint y: 236, endPoint x: 842, endPoint y: 326, distance: 389.3
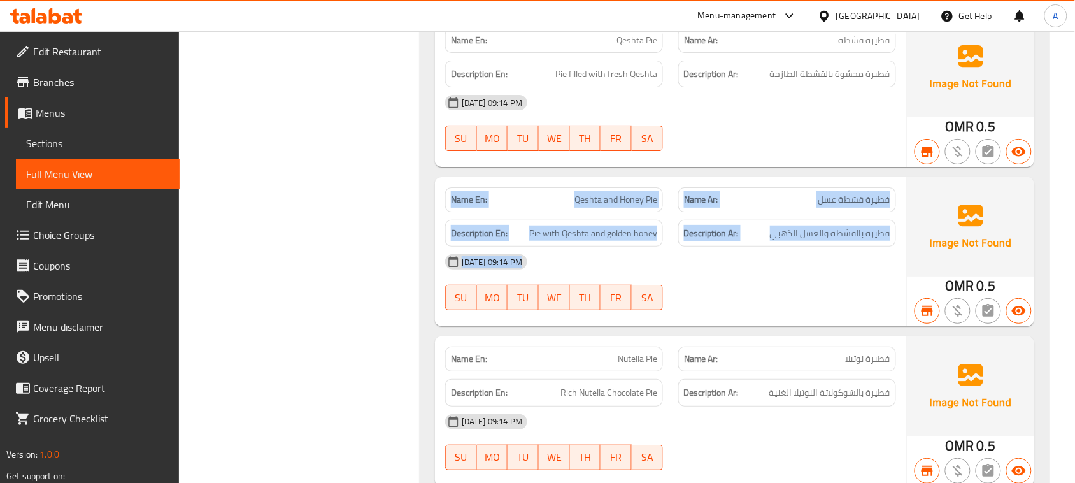
drag, startPoint x: 858, startPoint y: 322, endPoint x: 455, endPoint y: 216, distance: 415.9
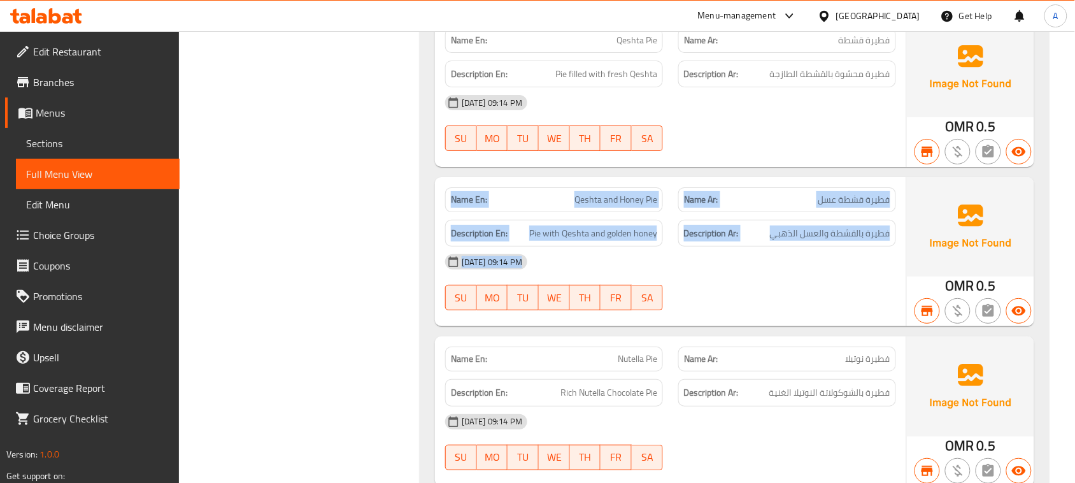
drag, startPoint x: 465, startPoint y: 230, endPoint x: 817, endPoint y: 346, distance: 370.5
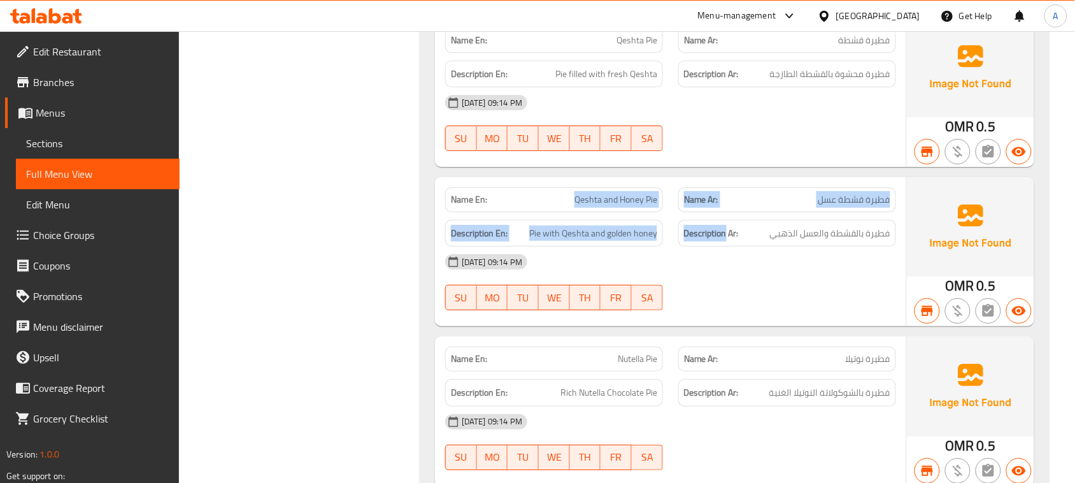
drag, startPoint x: 586, startPoint y: 240, endPoint x: 712, endPoint y: 283, distance: 133.3
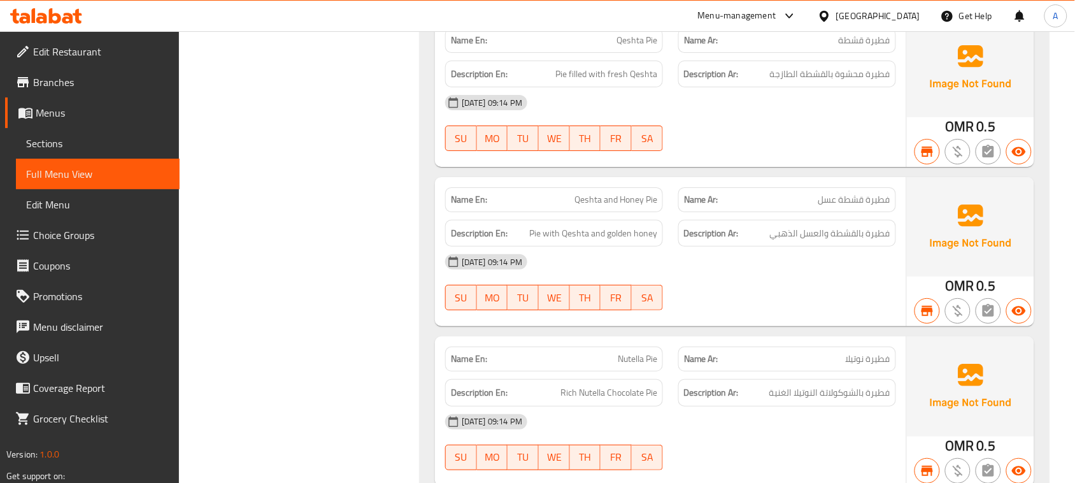
drag, startPoint x: 817, startPoint y: 306, endPoint x: 472, endPoint y: 227, distance: 353.8
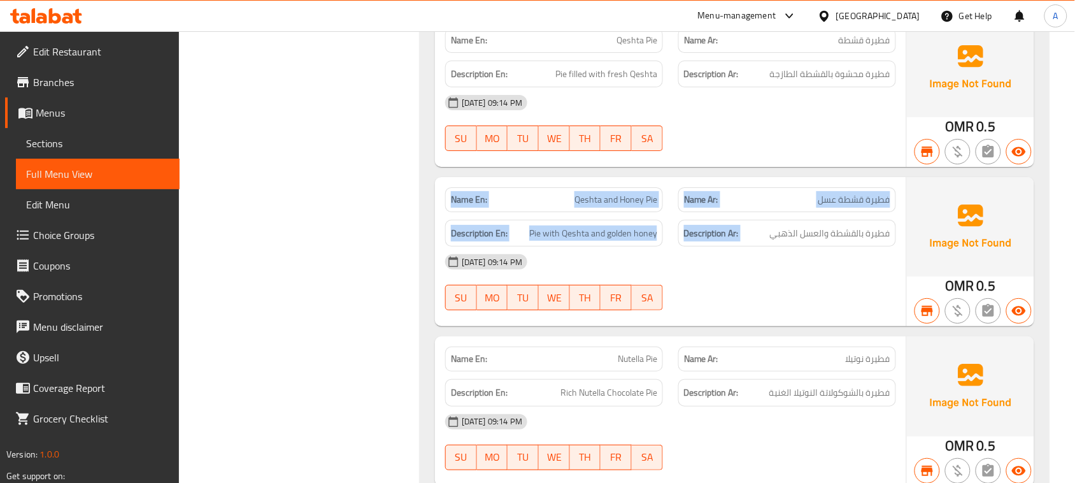
drag, startPoint x: 469, startPoint y: 239, endPoint x: 708, endPoint y: 281, distance: 242.3
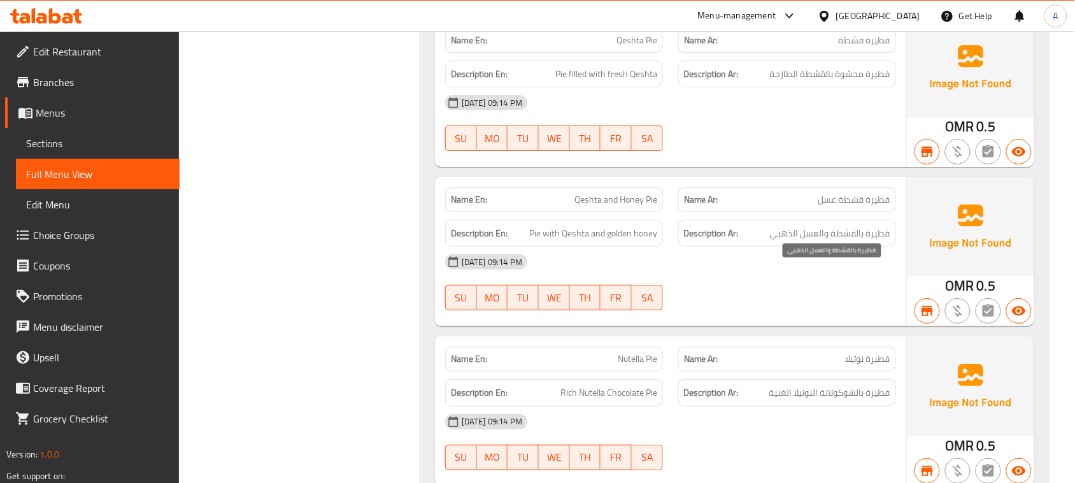
click at [774, 241] on span "فطيرة بالقشطة والعسل الذهبي" at bounding box center [830, 233] width 120 height 16
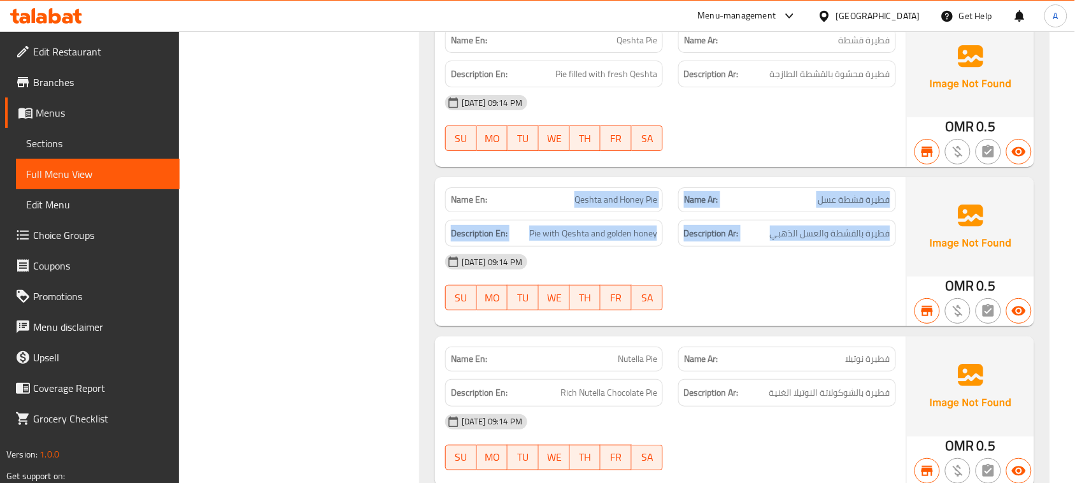
drag, startPoint x: 774, startPoint y: 274, endPoint x: 532, endPoint y: 243, distance: 243.3
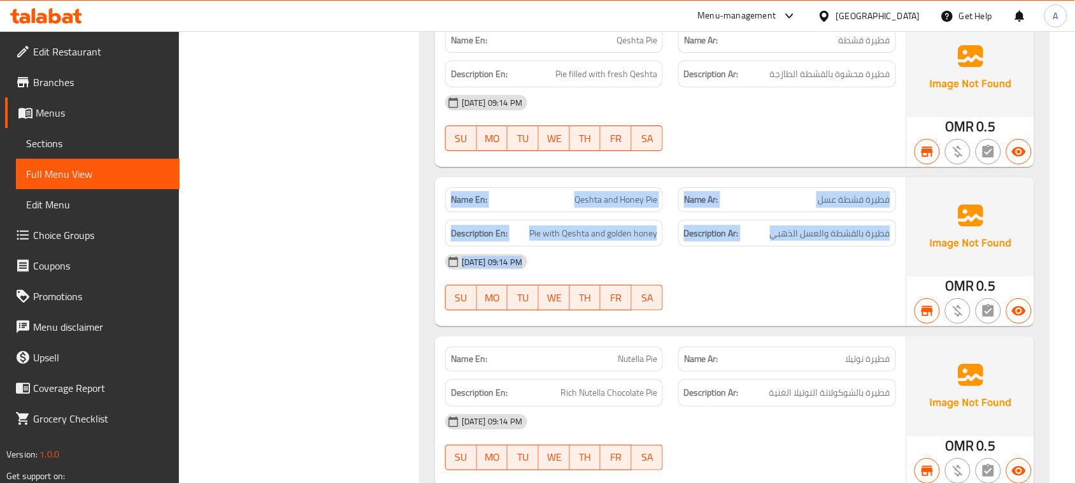
drag, startPoint x: 457, startPoint y: 249, endPoint x: 662, endPoint y: 286, distance: 208.4
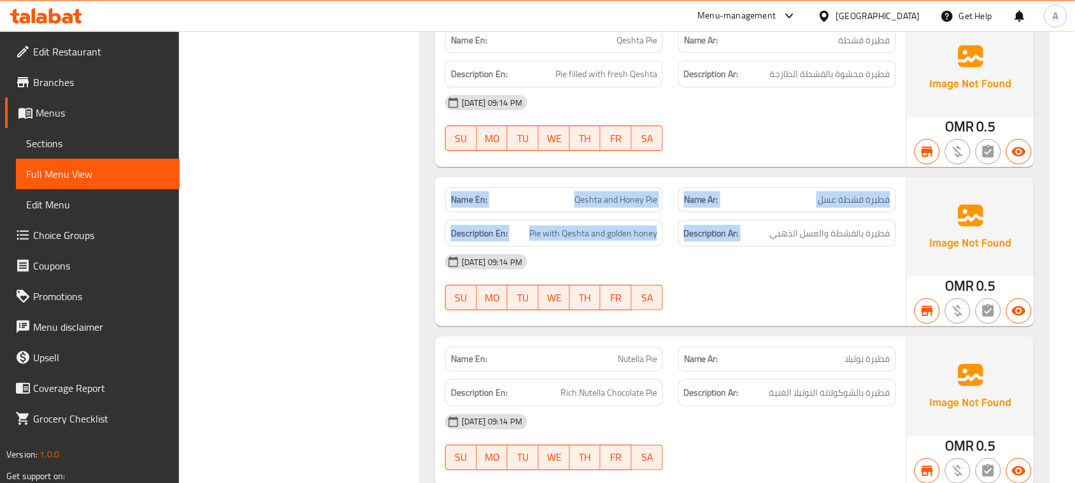
drag, startPoint x: 740, startPoint y: 284, endPoint x: 430, endPoint y: 234, distance: 314.1
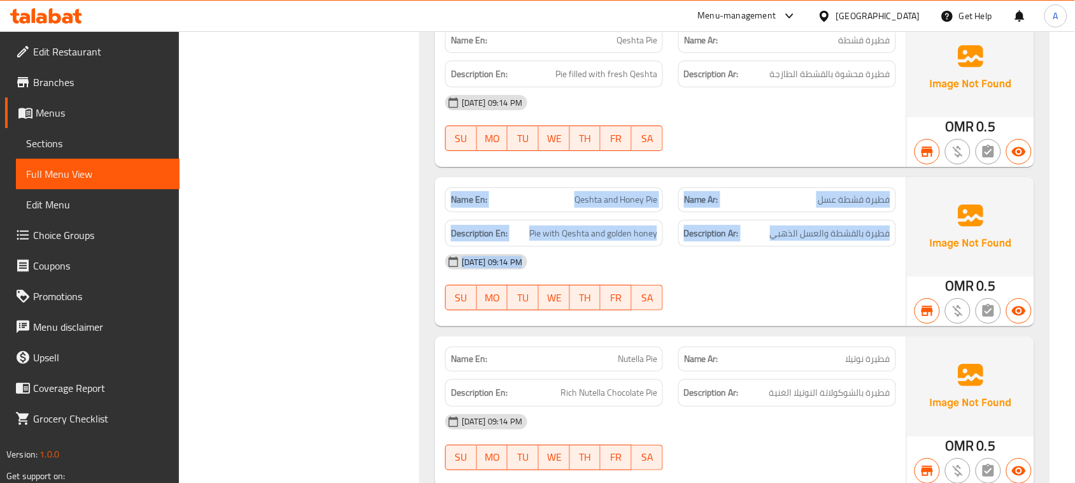
drag, startPoint x: 463, startPoint y: 240, endPoint x: 650, endPoint y: 294, distance: 194.7
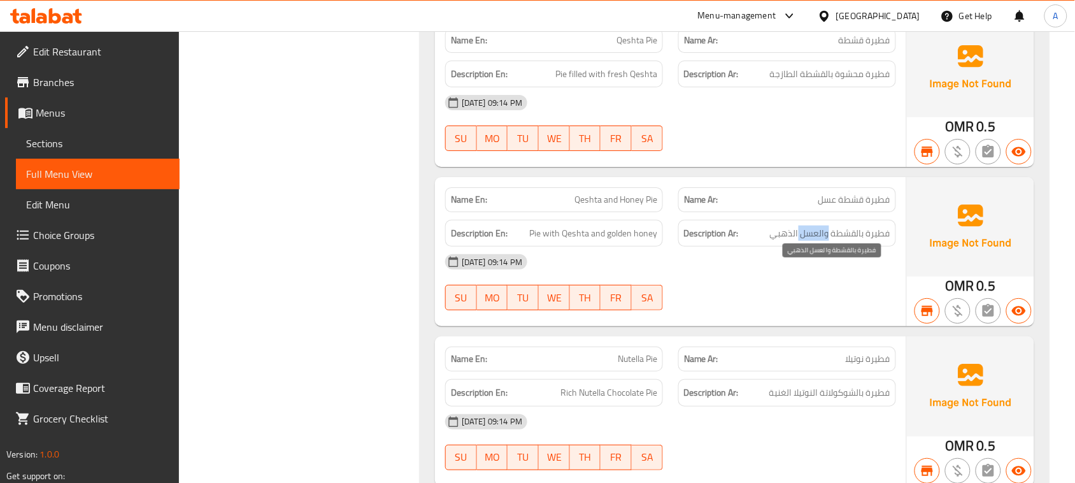
click at [804, 241] on span "فطيرة بالقشطة والعسل الذهبي" at bounding box center [830, 233] width 120 height 16
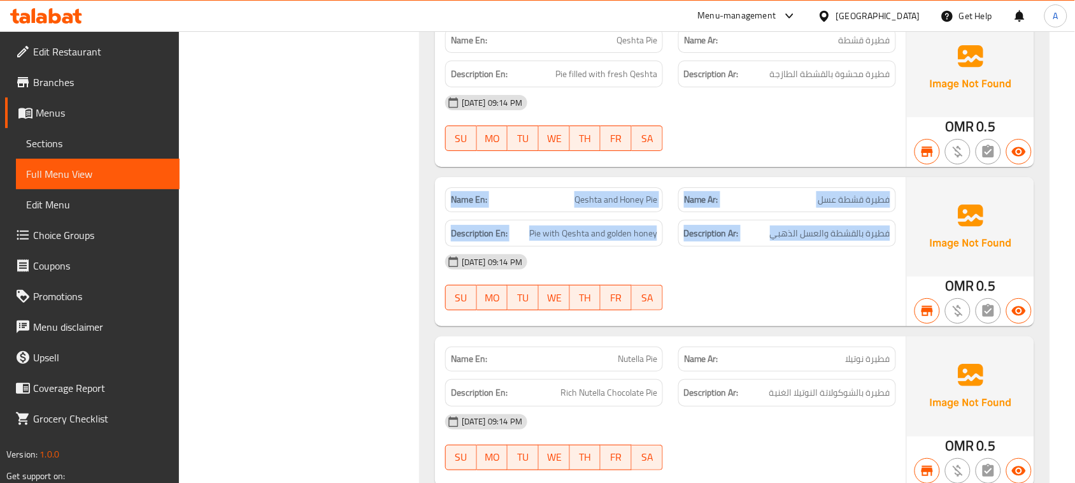
drag, startPoint x: 804, startPoint y: 275, endPoint x: 482, endPoint y: 237, distance: 324.3
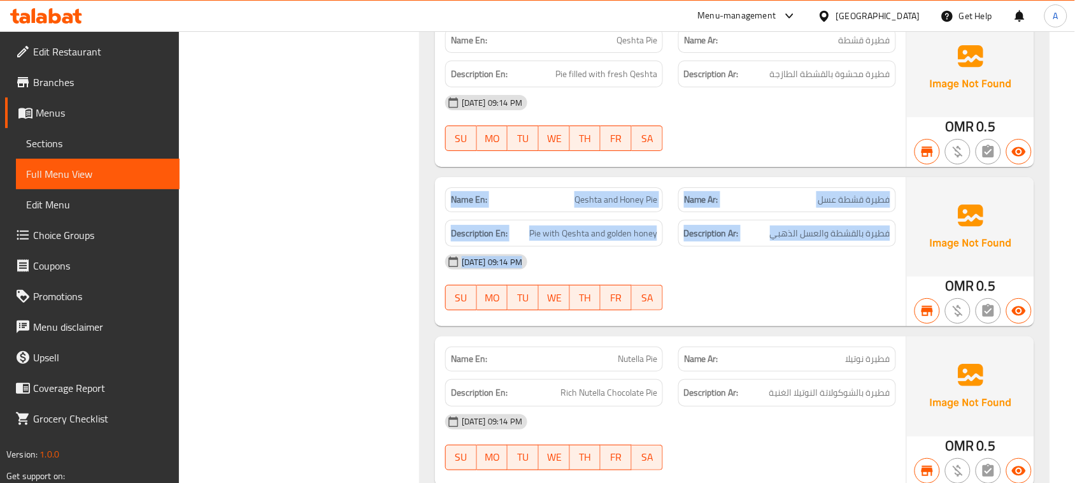
drag, startPoint x: 482, startPoint y: 237, endPoint x: 797, endPoint y: 332, distance: 329.1
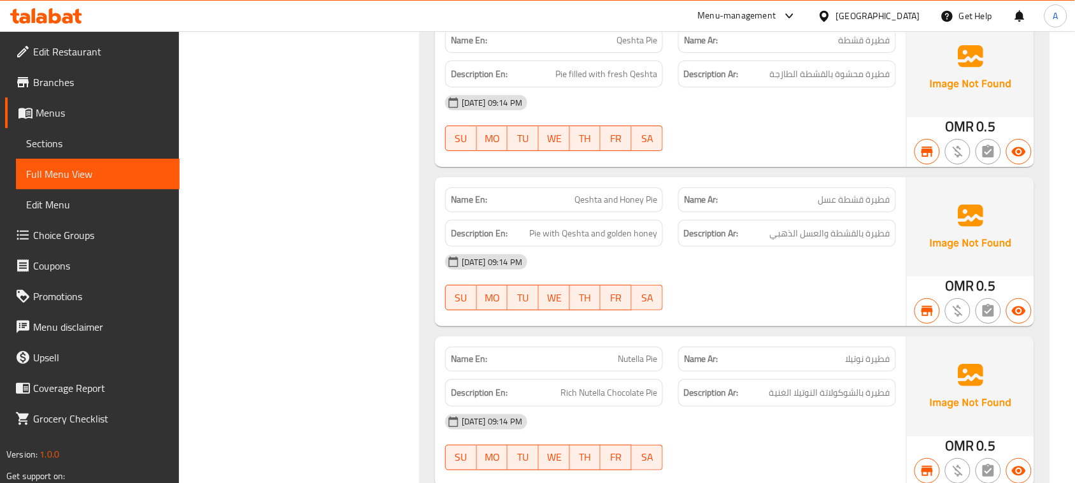
drag, startPoint x: 879, startPoint y: 236, endPoint x: 539, endPoint y: 229, distance: 339.4
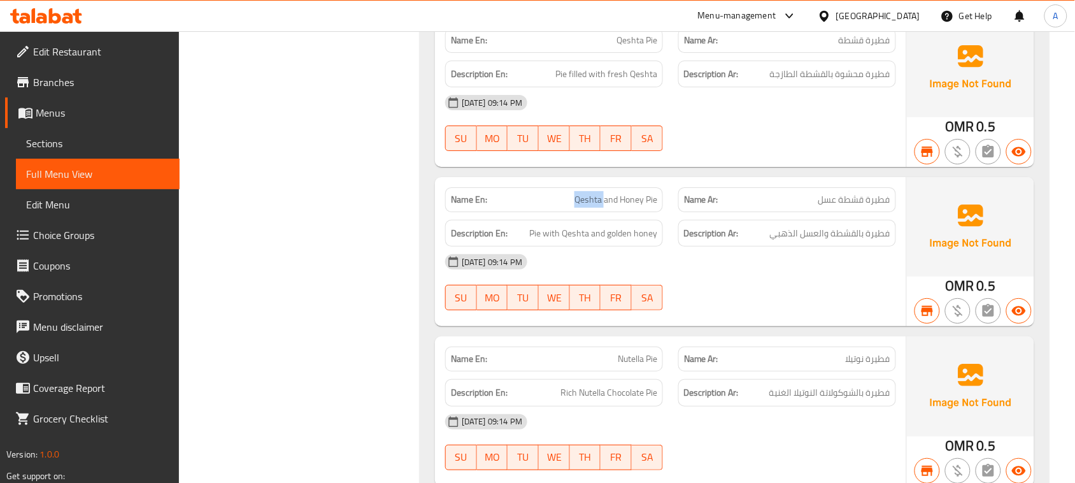
drag, startPoint x: 581, startPoint y: 229, endPoint x: 941, endPoint y: 325, distance: 373.0
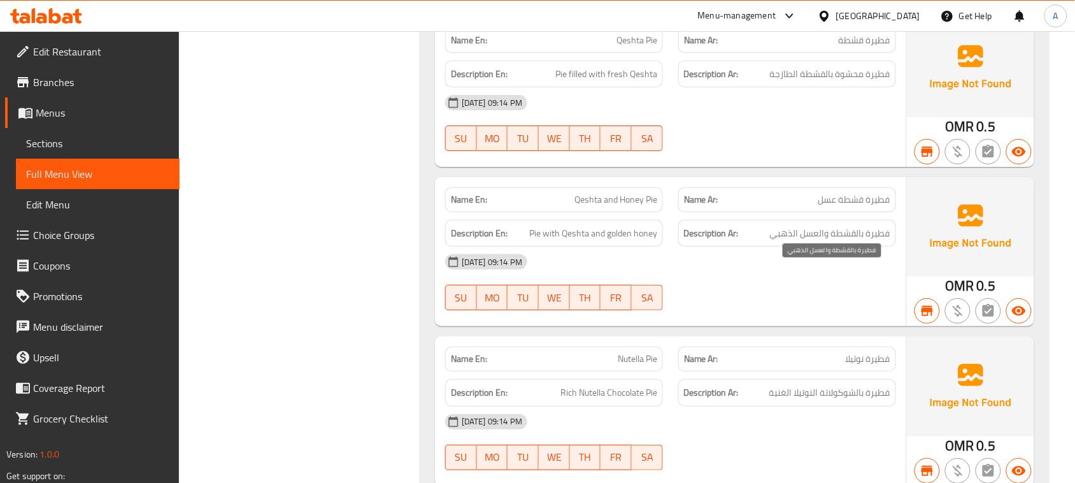
click at [879, 241] on span "فطيرة بالقشطة والعسل الذهبي" at bounding box center [830, 233] width 120 height 16
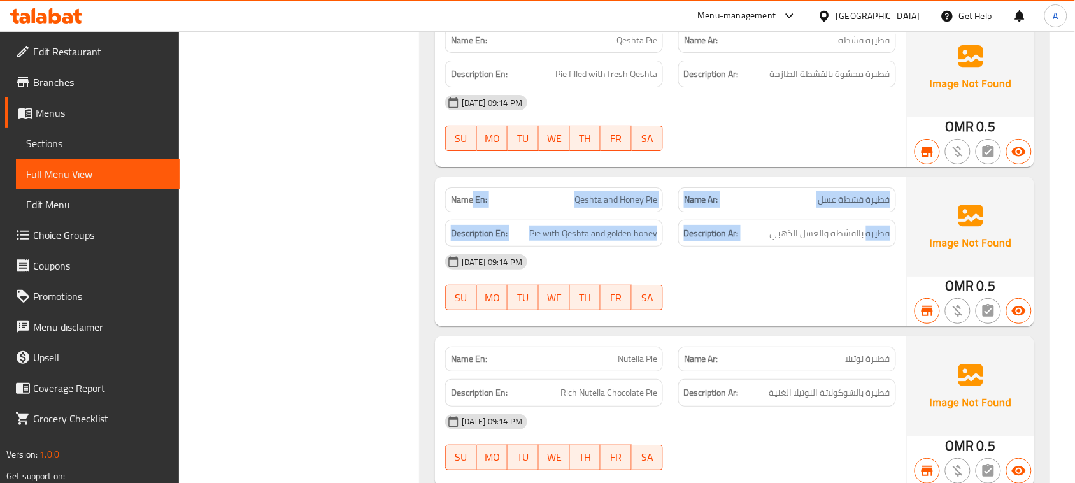
drag, startPoint x: 879, startPoint y: 272, endPoint x: 473, endPoint y: 230, distance: 407.7
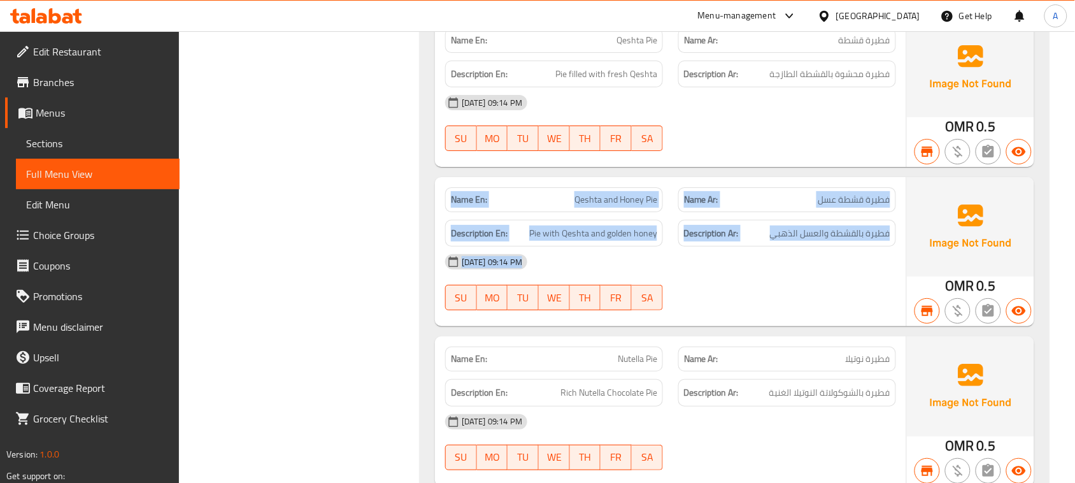
drag, startPoint x: 448, startPoint y: 240, endPoint x: 814, endPoint y: 326, distance: 376.0
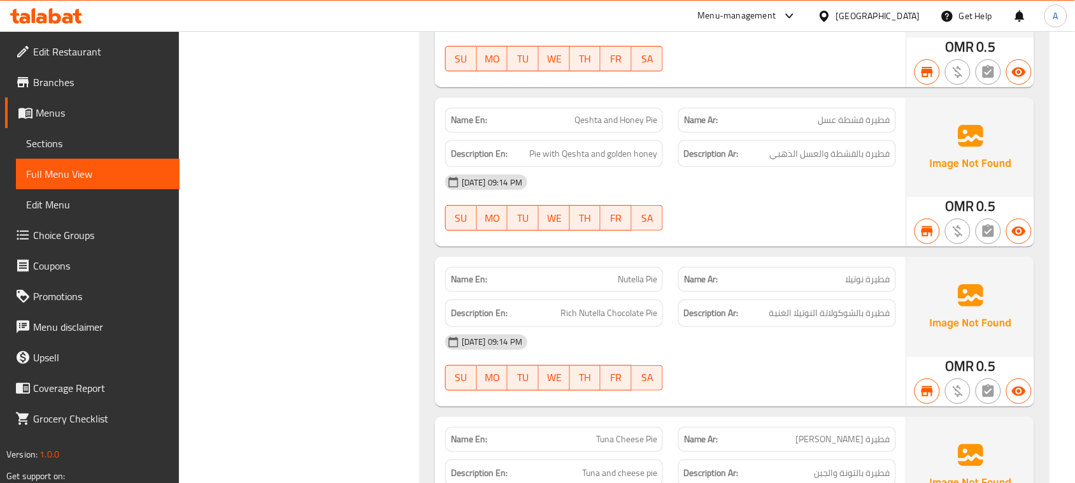
scroll to position [8726, 0]
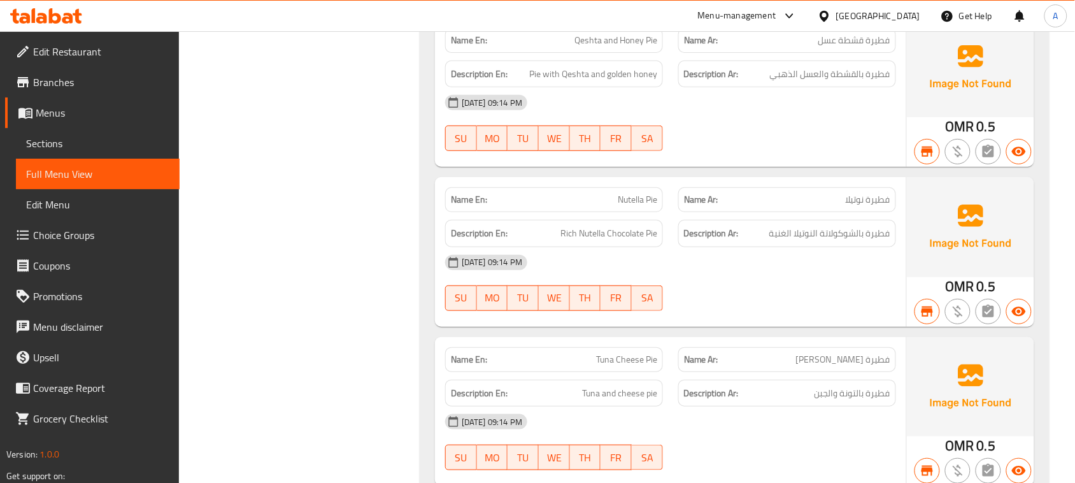
drag, startPoint x: 549, startPoint y: 249, endPoint x: 798, endPoint y: 205, distance: 252.2
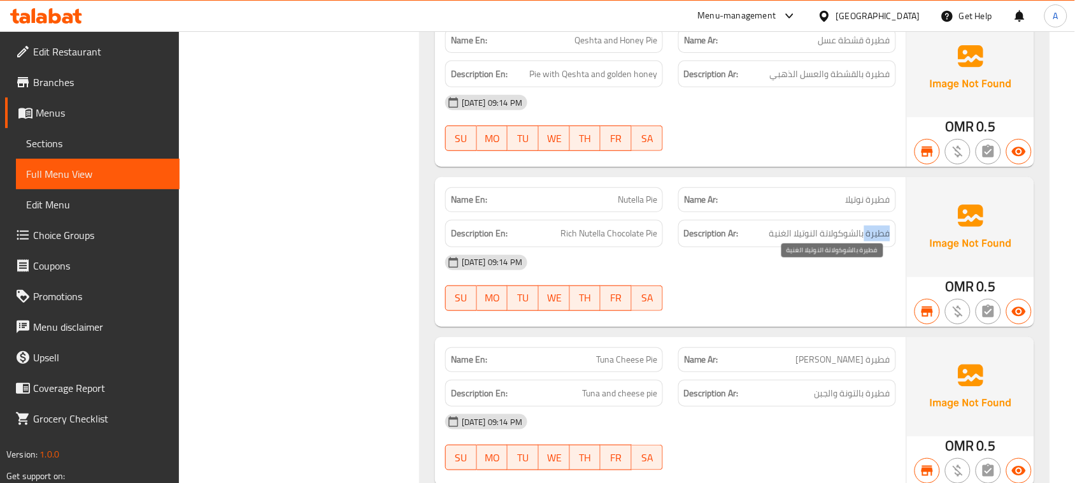
click at [887, 241] on span "فطيرة بالشوكولاتة النوتيلا الغنية" at bounding box center [829, 233] width 121 height 16
drag, startPoint x: 887, startPoint y: 279, endPoint x: 595, endPoint y: 299, distance: 292.3
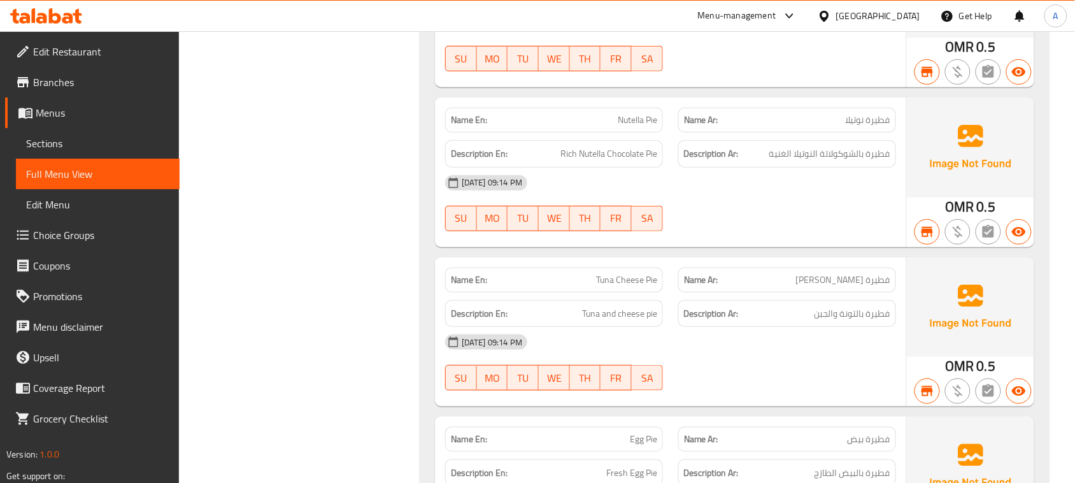
scroll to position [8885, 0]
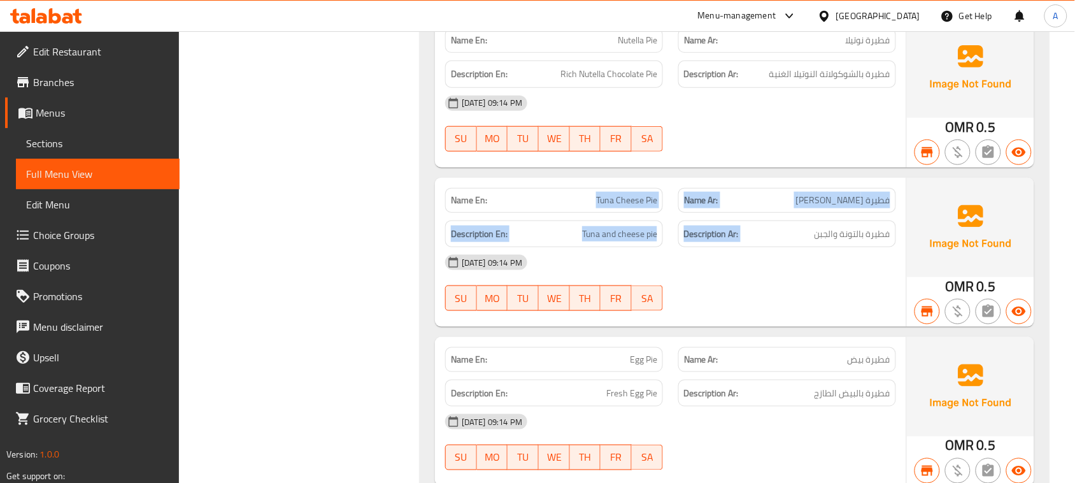
drag, startPoint x: 574, startPoint y: 230, endPoint x: 806, endPoint y: 301, distance: 242.3
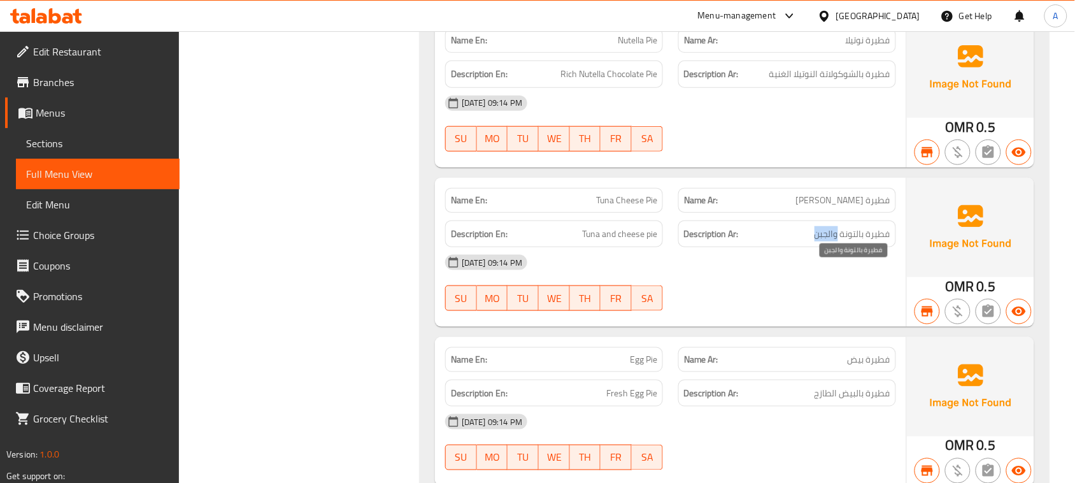
click at [829, 242] on span "فطيرة بالتونة والجبن" at bounding box center [852, 234] width 76 height 16
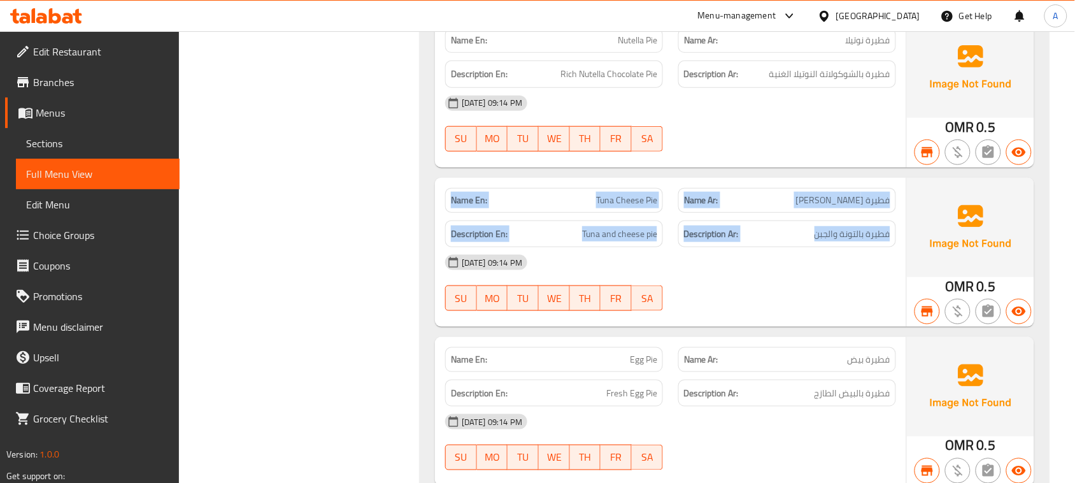
drag, startPoint x: 829, startPoint y: 269, endPoint x: 489, endPoint y: 241, distance: 341.1
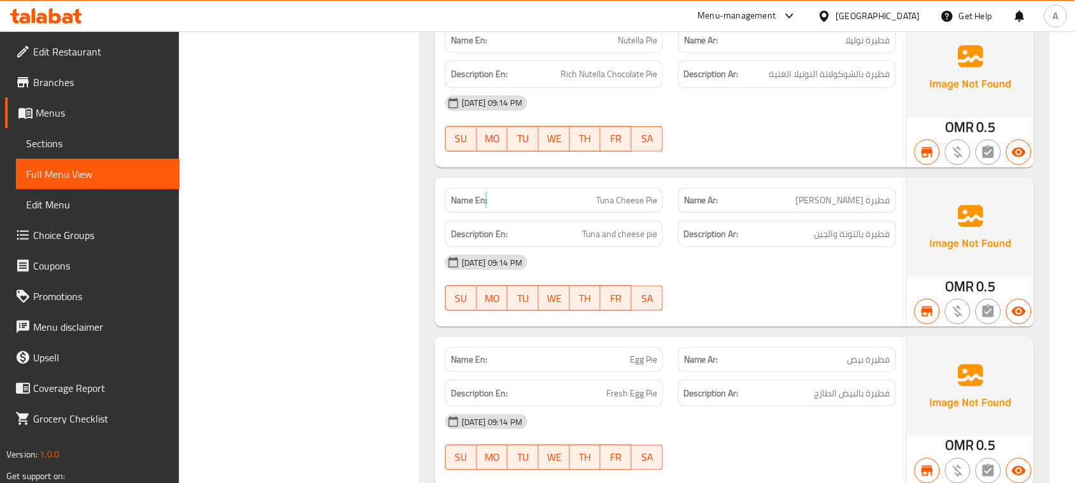
drag, startPoint x: 483, startPoint y: 236, endPoint x: 823, endPoint y: 290, distance: 344.2
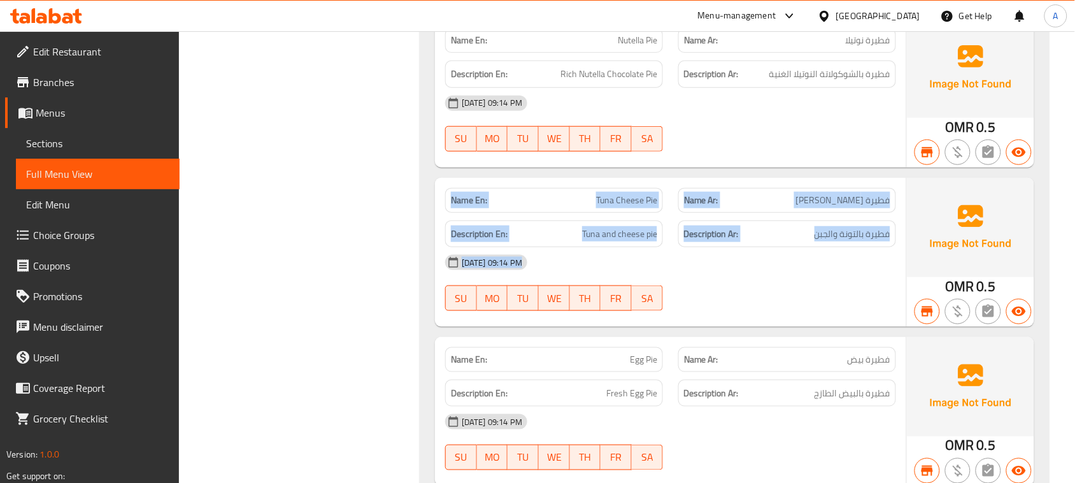
drag, startPoint x: 867, startPoint y: 316, endPoint x: 511, endPoint y: 245, distance: 362.3
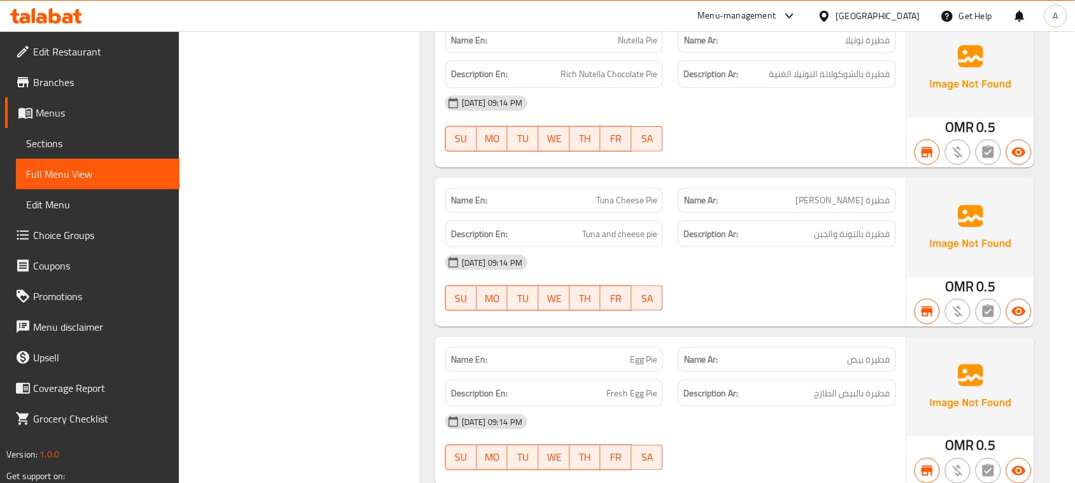
drag, startPoint x: 469, startPoint y: 234, endPoint x: 793, endPoint y: 294, distance: 330.1
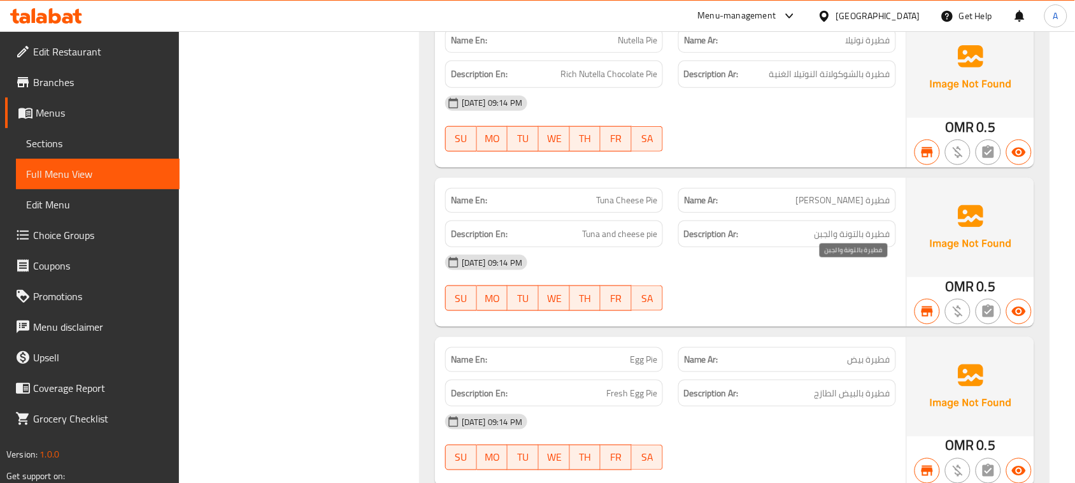
click at [877, 242] on span "فطيرة بالتونة والجبن" at bounding box center [852, 234] width 76 height 16
drag, startPoint x: 877, startPoint y: 274, endPoint x: 562, endPoint y: 274, distance: 315.2
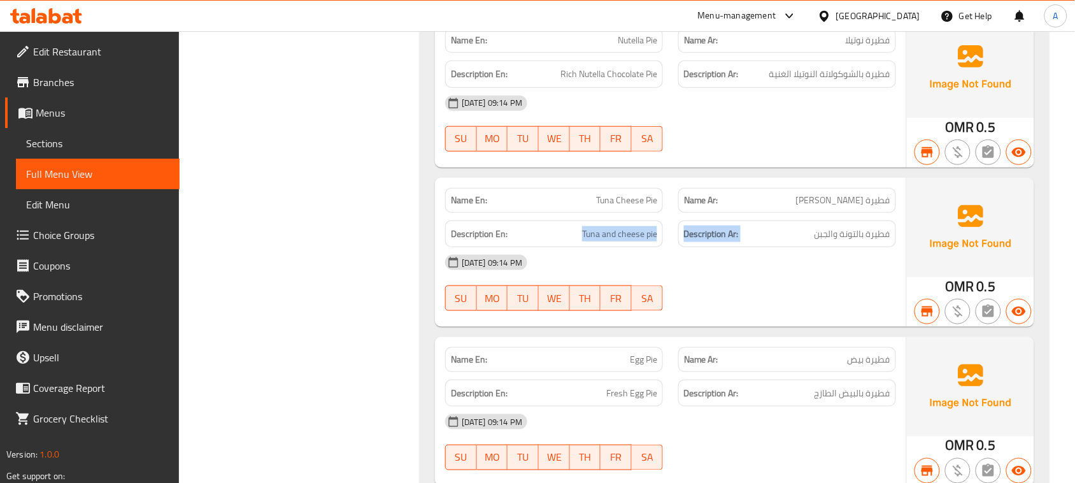
drag, startPoint x: 562, startPoint y: 274, endPoint x: 775, endPoint y: 287, distance: 213.7
drag, startPoint x: 815, startPoint y: 322, endPoint x: 322, endPoint y: 246, distance: 498.6
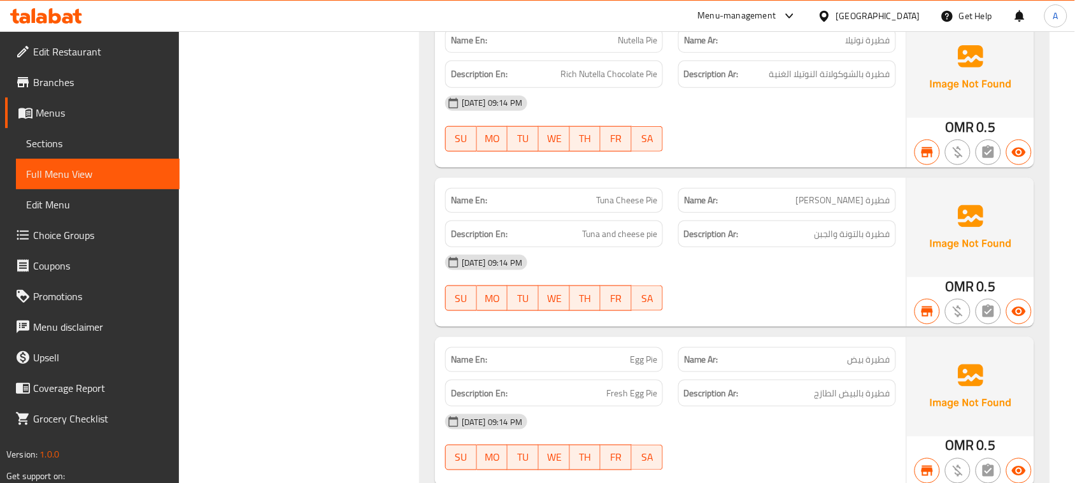
drag, startPoint x: 453, startPoint y: 247, endPoint x: 556, endPoint y: 272, distance: 106.1
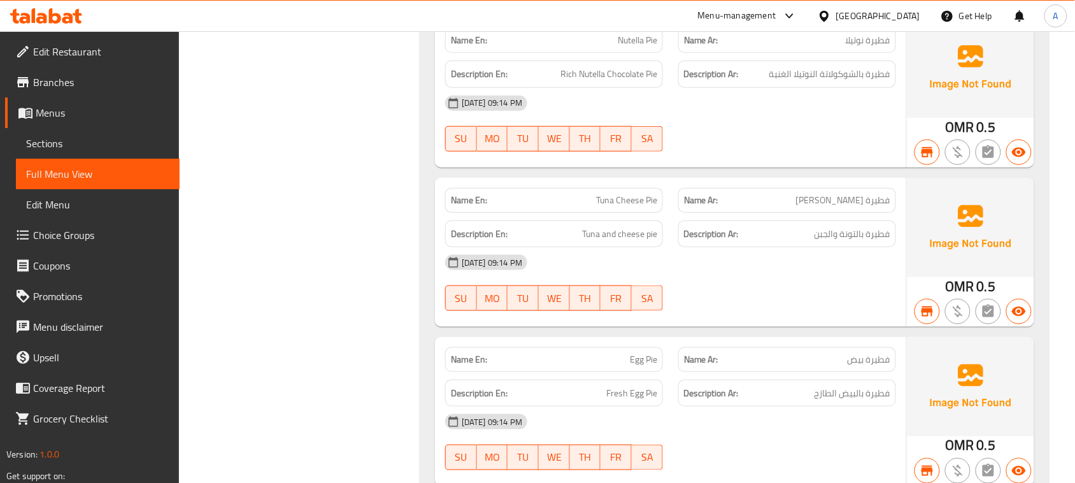
drag, startPoint x: 705, startPoint y: 299, endPoint x: 663, endPoint y: 287, distance: 43.7
drag, startPoint x: 485, startPoint y: 243, endPoint x: 704, endPoint y: 302, distance: 227.7
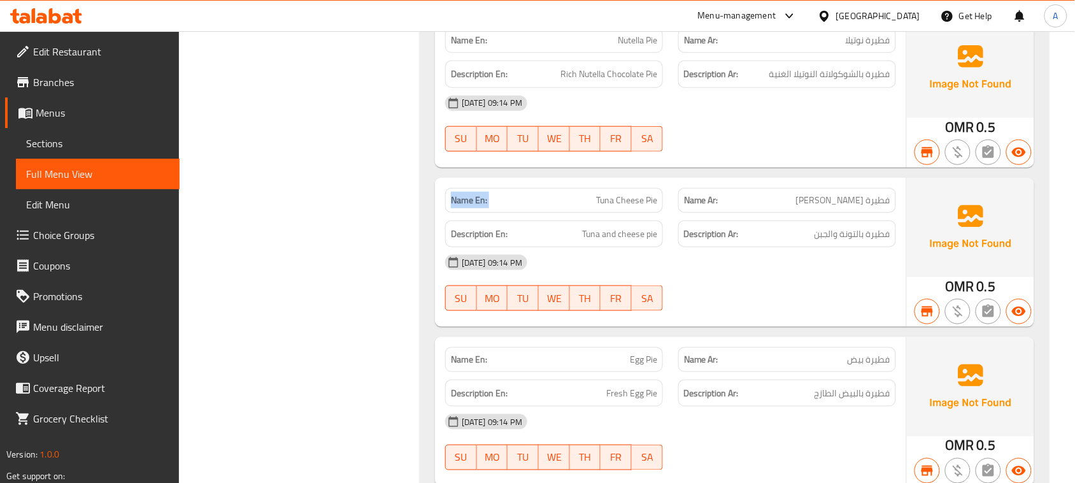
drag, startPoint x: 728, startPoint y: 306, endPoint x: 374, endPoint y: 222, distance: 363.4
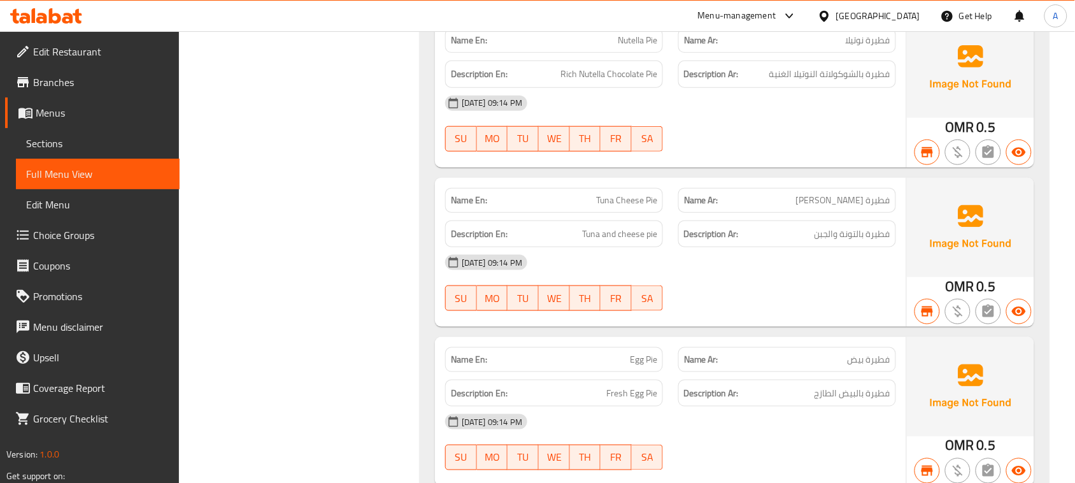
drag, startPoint x: 799, startPoint y: 342, endPoint x: 749, endPoint y: 338, distance: 49.8
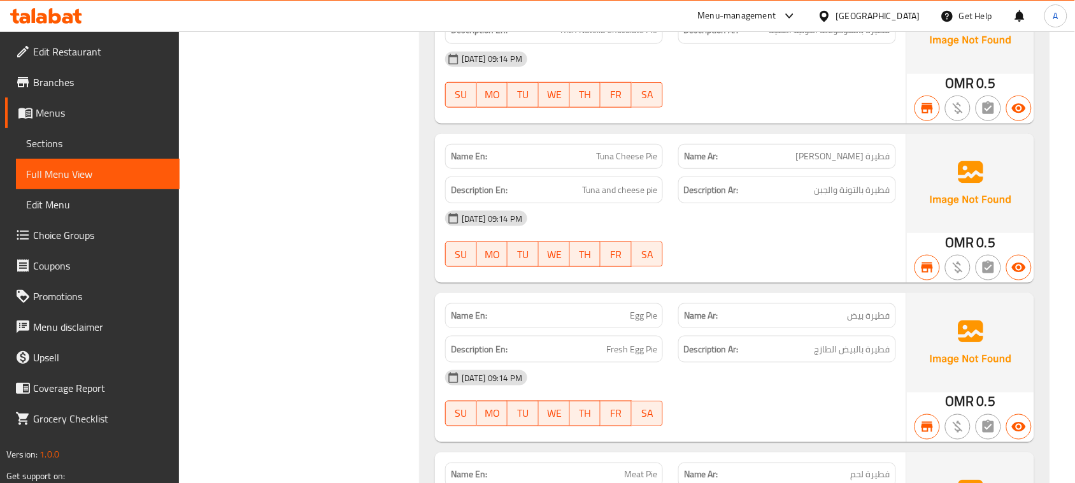
scroll to position [8965, 0]
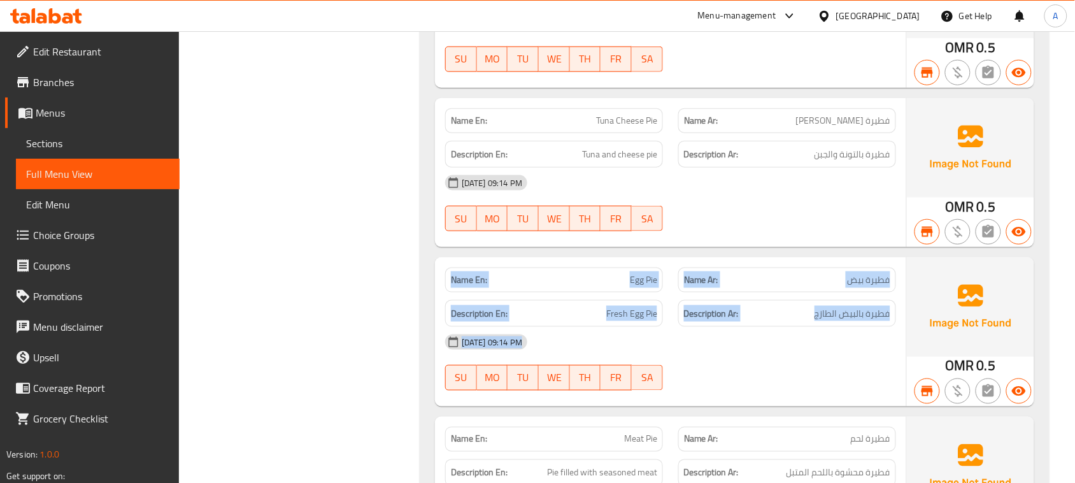
drag, startPoint x: 456, startPoint y: 322, endPoint x: 747, endPoint y: 398, distance: 300.0
drag, startPoint x: 821, startPoint y: 398, endPoint x: 528, endPoint y: 345, distance: 297.6
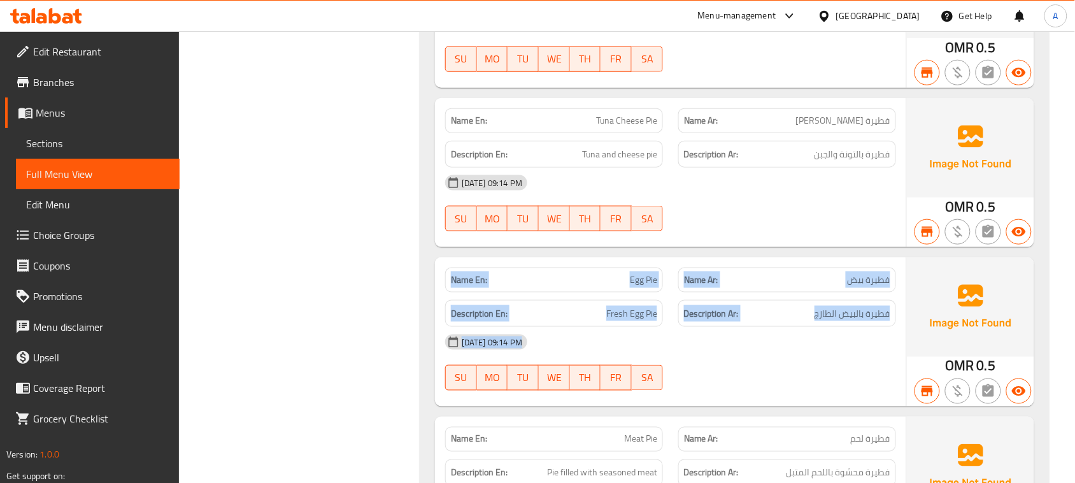
drag, startPoint x: 443, startPoint y: 308, endPoint x: 770, endPoint y: 399, distance: 339.8
drag, startPoint x: 781, startPoint y: 396, endPoint x: 430, endPoint y: 312, distance: 360.1
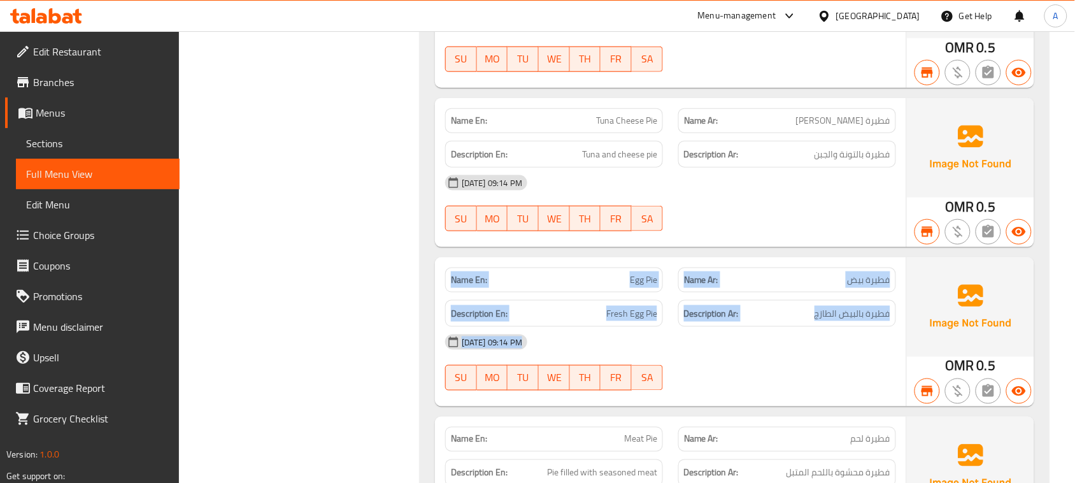
drag, startPoint x: 430, startPoint y: 312, endPoint x: 663, endPoint y: 393, distance: 246.6
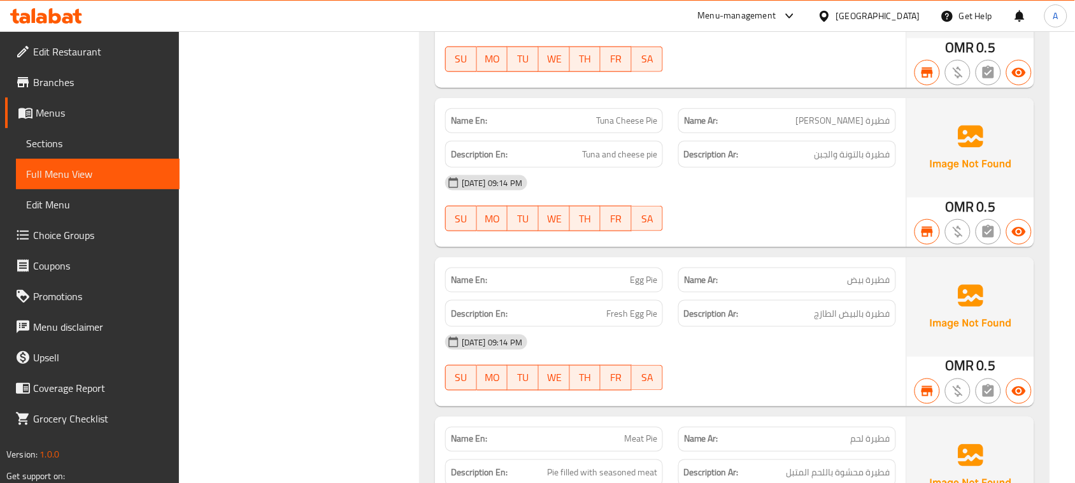
scroll to position [9124, 0]
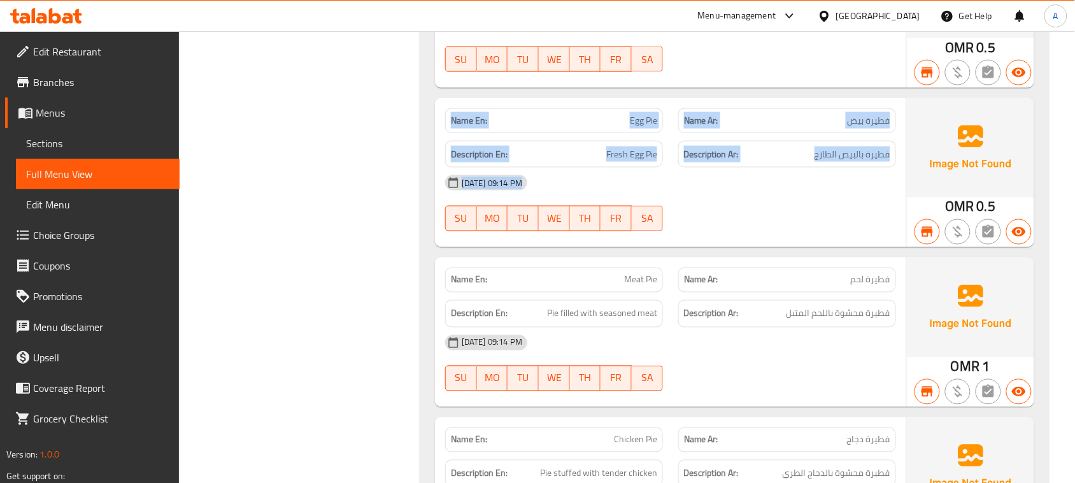
drag, startPoint x: 462, startPoint y: 148, endPoint x: 777, endPoint y: 258, distance: 334.7
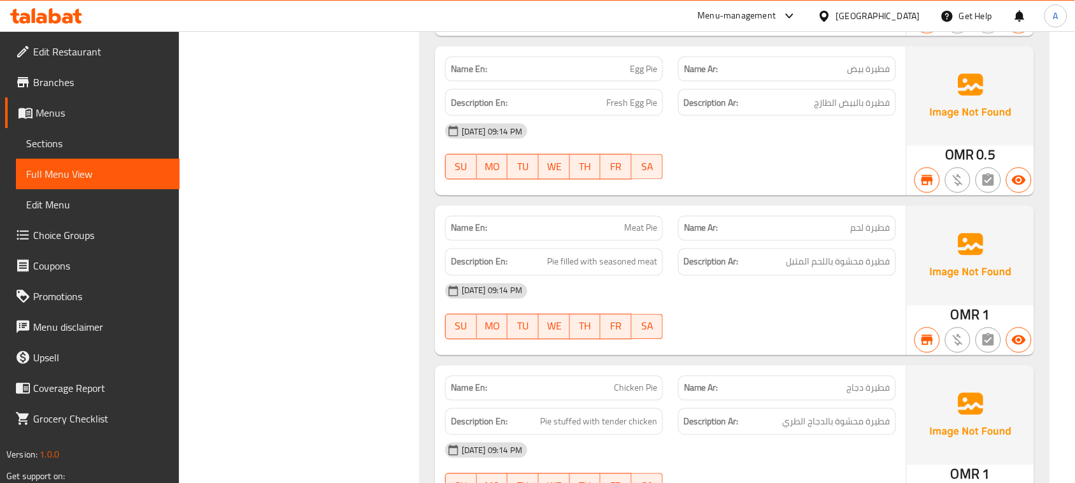
scroll to position [9204, 0]
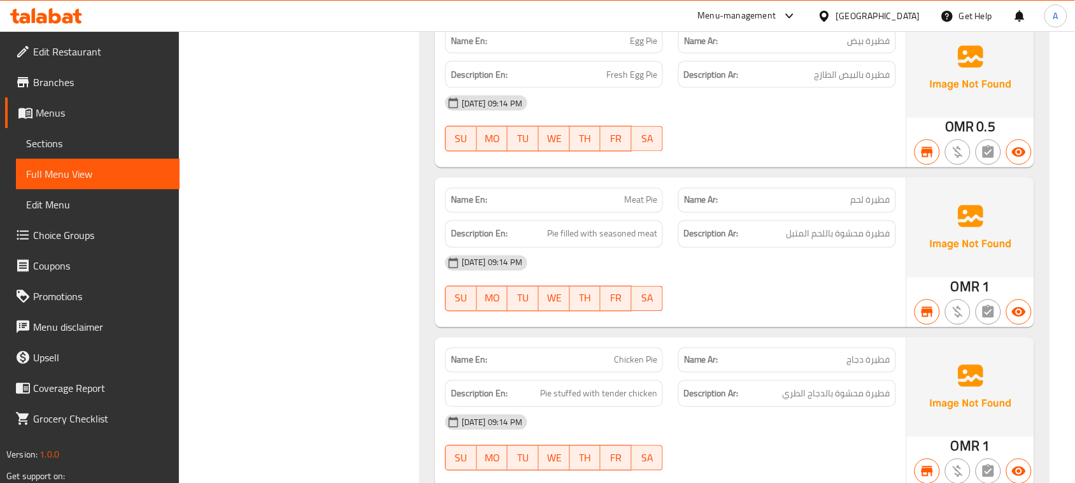
drag, startPoint x: 587, startPoint y: 237, endPoint x: 826, endPoint y: 339, distance: 259.3
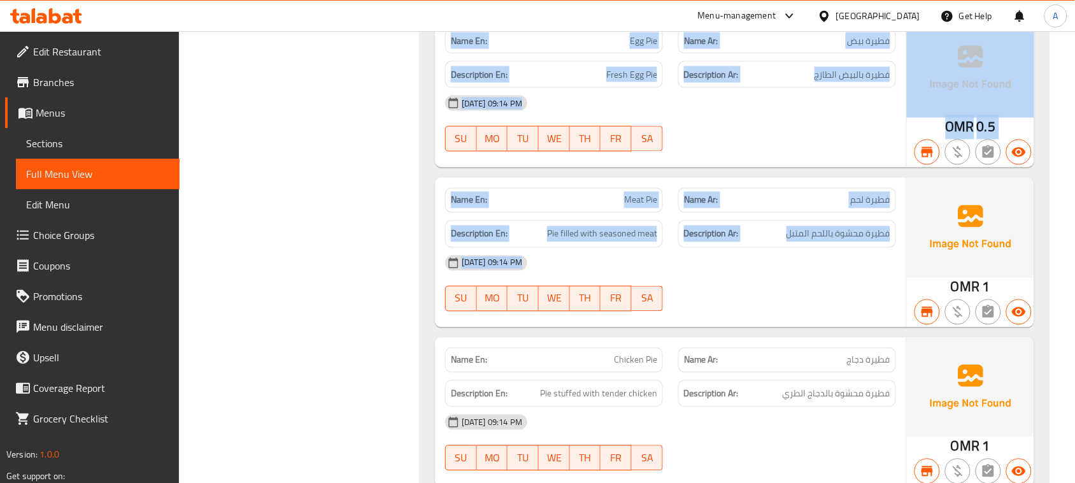
drag, startPoint x: 866, startPoint y: 288, endPoint x: 402, endPoint y: 288, distance: 464.1
drag, startPoint x: 507, startPoint y: 264, endPoint x: 842, endPoint y: 309, distance: 337.9
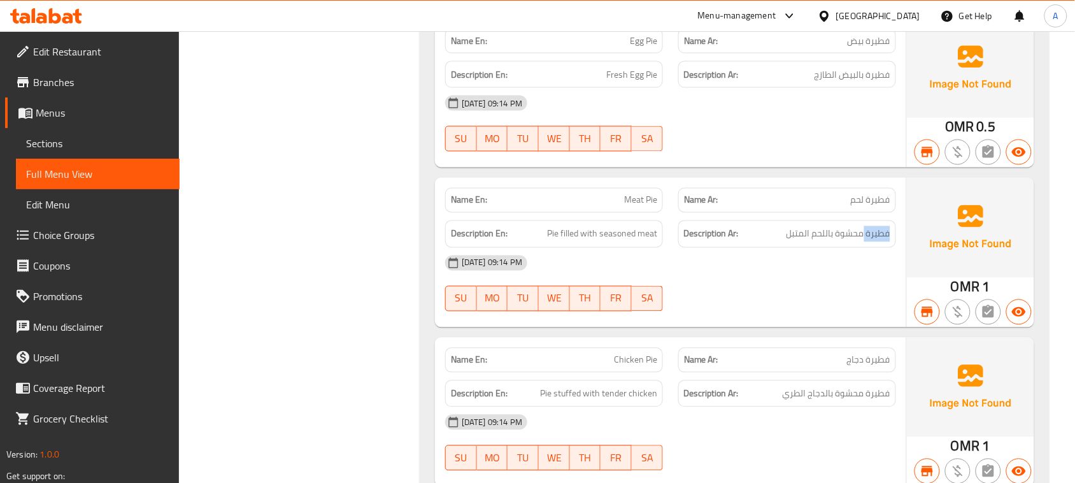
drag, startPoint x: 874, startPoint y: 265, endPoint x: 600, endPoint y: 272, distance: 274.5
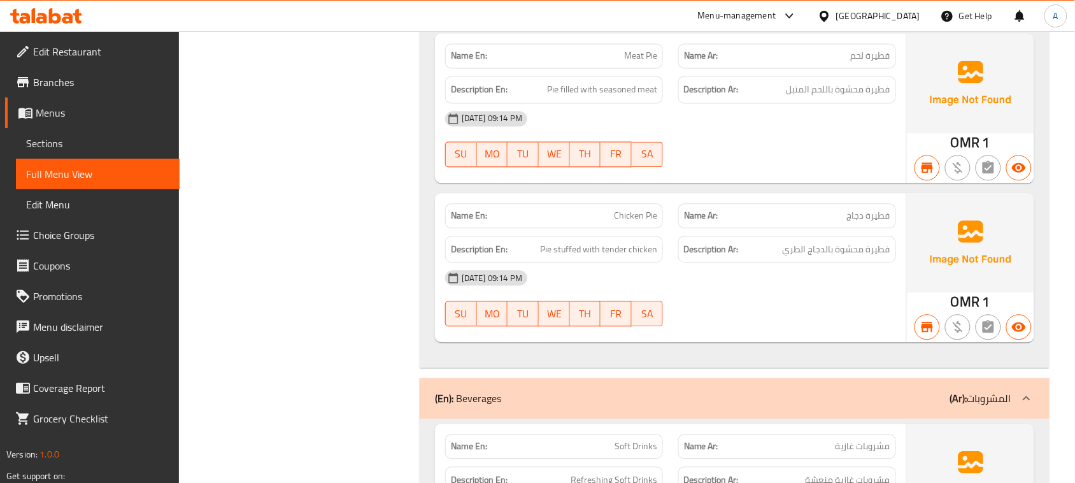
scroll to position [9363, 0]
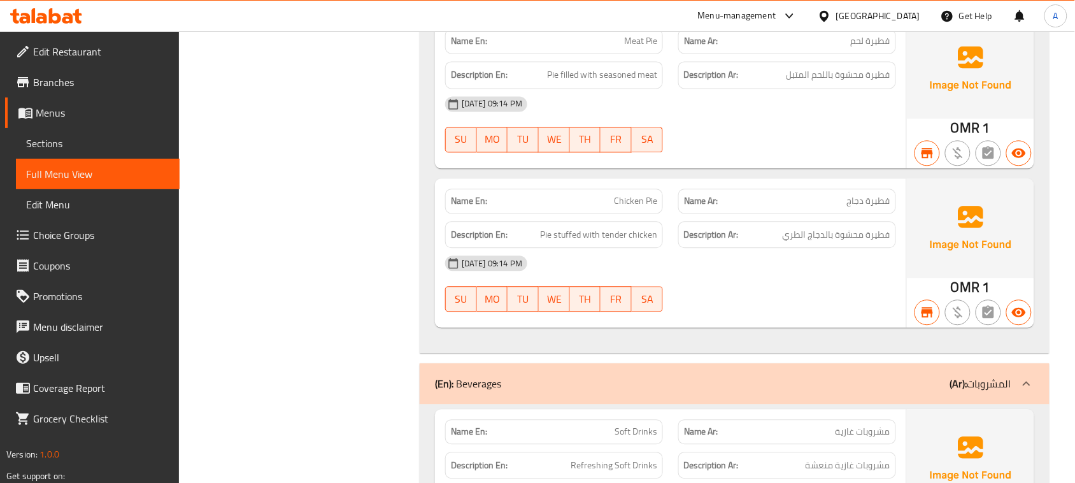
drag, startPoint x: 627, startPoint y: 236, endPoint x: 739, endPoint y: 265, distance: 115.4
click at [845, 243] on span "فطيرة محشوة بالدجاج الطري" at bounding box center [836, 235] width 108 height 16
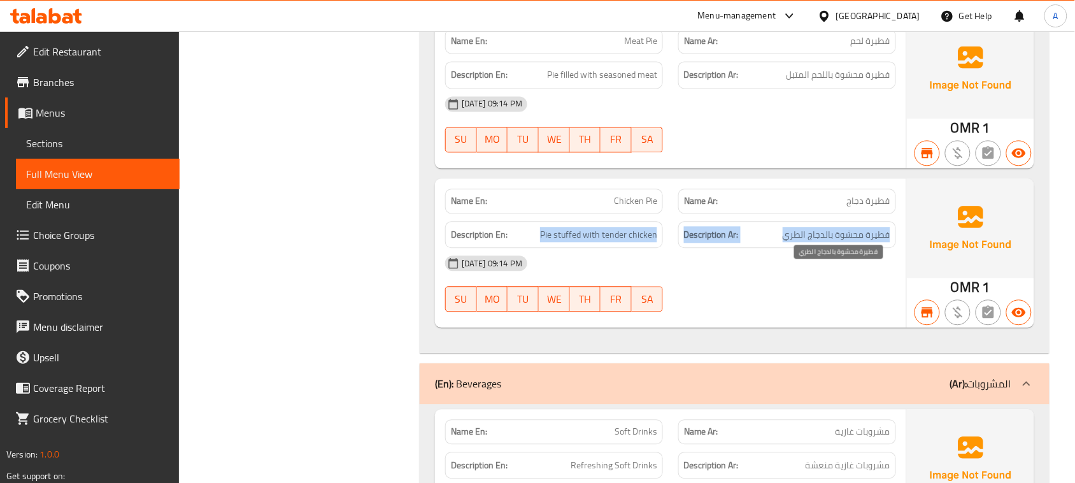
drag, startPoint x: 845, startPoint y: 277, endPoint x: 525, endPoint y: 277, distance: 320.2
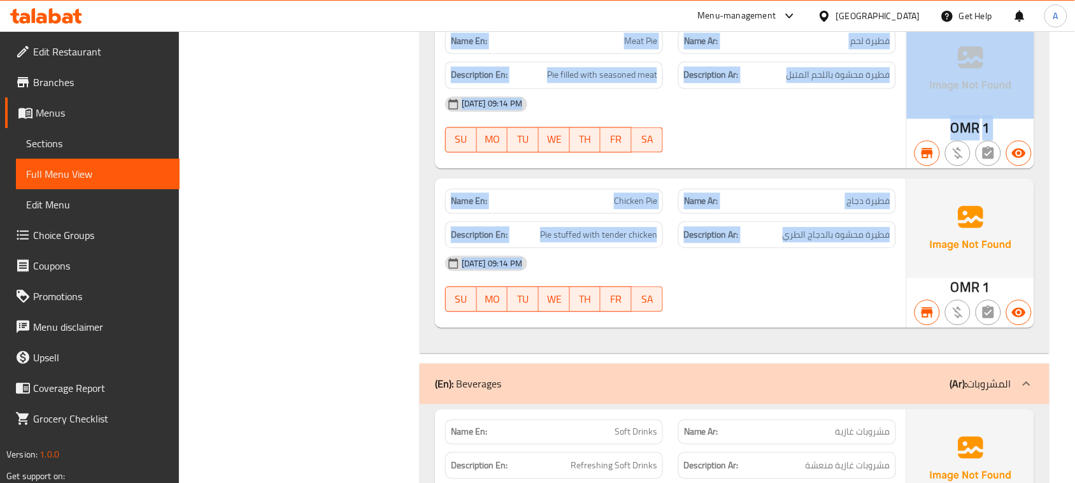
drag, startPoint x: 720, startPoint y: 325, endPoint x: 378, endPoint y: 249, distance: 350.8
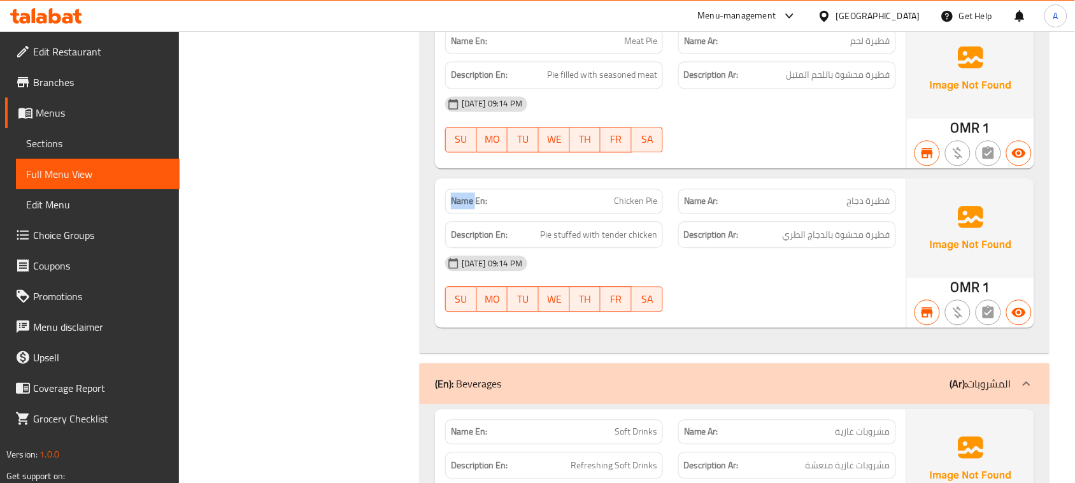
drag, startPoint x: 457, startPoint y: 239, endPoint x: 574, endPoint y: 269, distance: 120.3
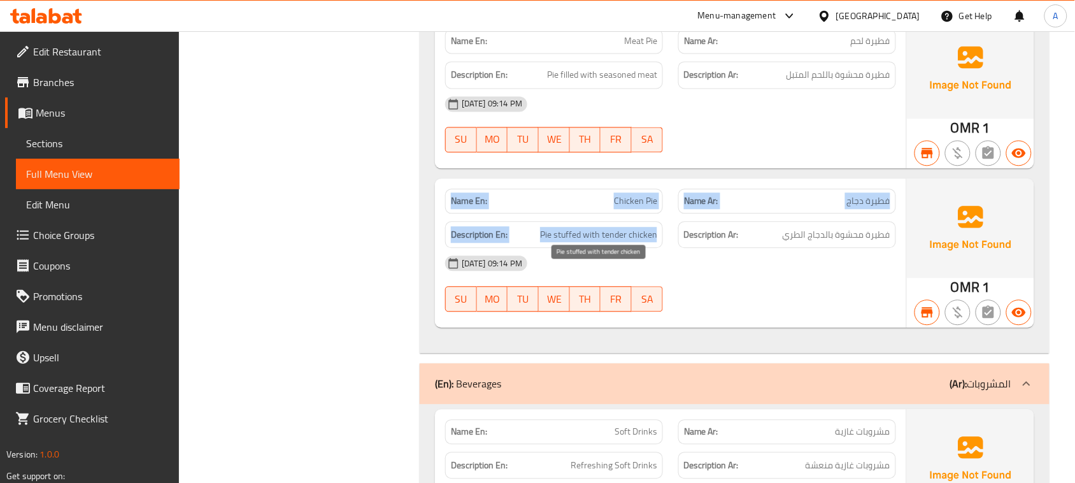
click at [614, 243] on span "Pie stuffed with tender chicken" at bounding box center [598, 235] width 117 height 16
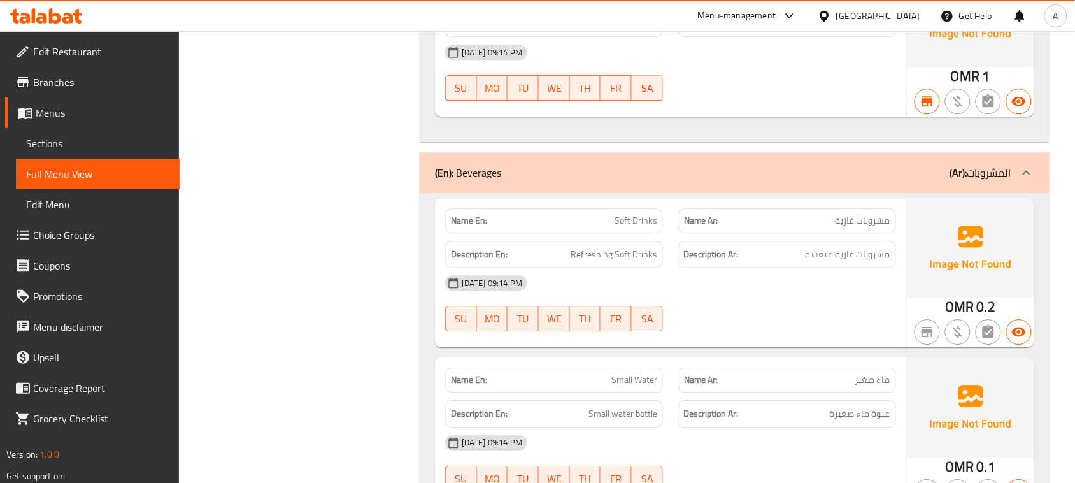
scroll to position [9602, 0]
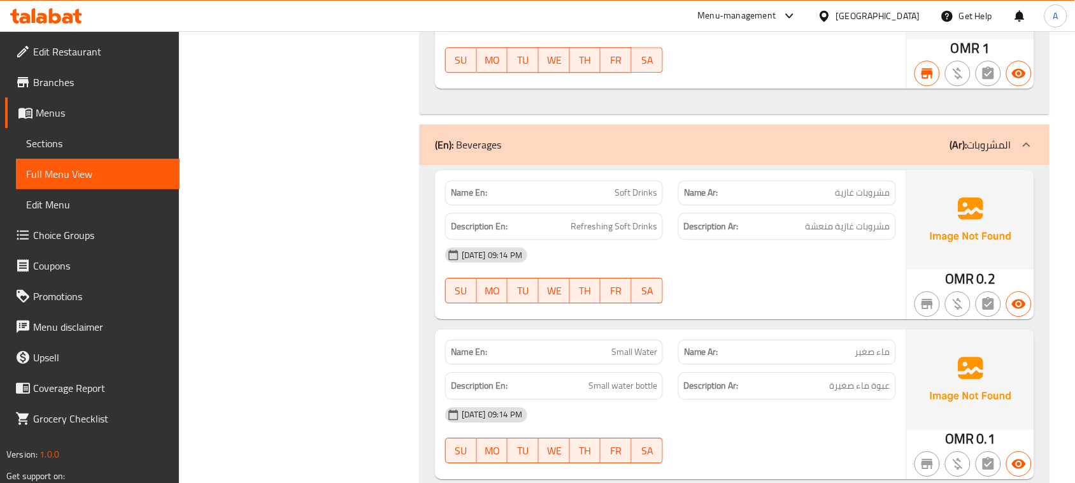
drag, startPoint x: 604, startPoint y: 241, endPoint x: 772, endPoint y: 263, distance: 170.2
click at [877, 234] on span "مشروبات غازية منعشة" at bounding box center [847, 226] width 85 height 16
drag, startPoint x: 877, startPoint y: 260, endPoint x: 492, endPoint y: 260, distance: 384.5
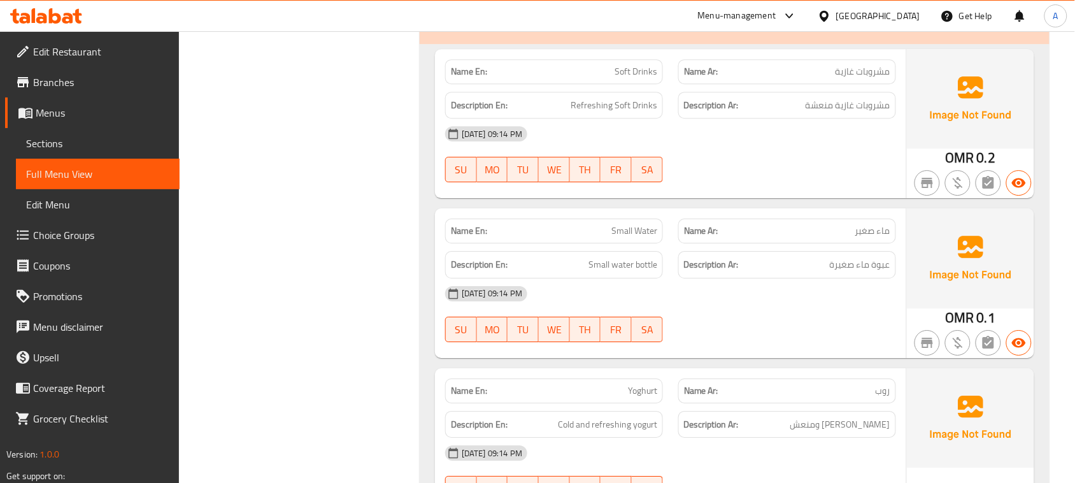
scroll to position [9761, 0]
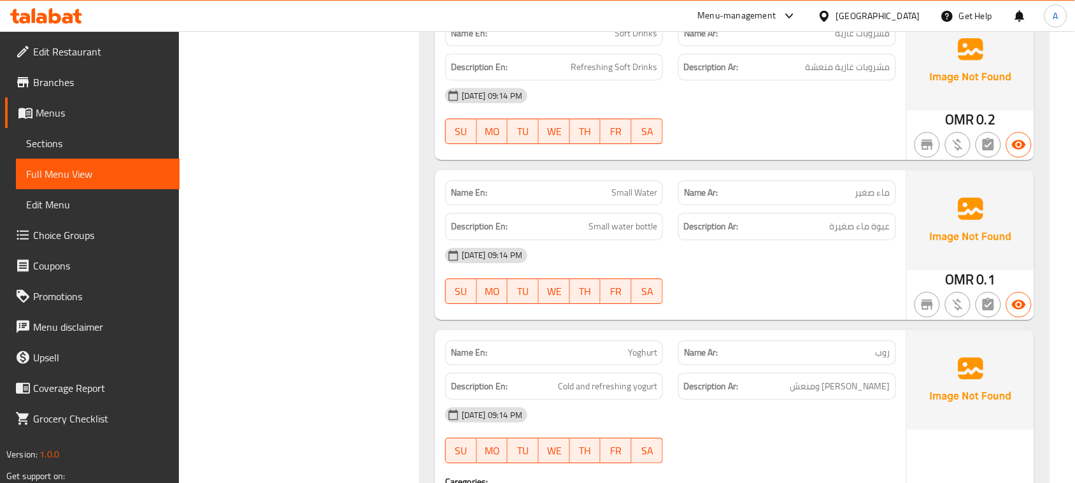
drag, startPoint x: 594, startPoint y: 226, endPoint x: 831, endPoint y: 278, distance: 243.1
click at [876, 234] on span "عبوة ماء صغيرة" at bounding box center [860, 226] width 60 height 16
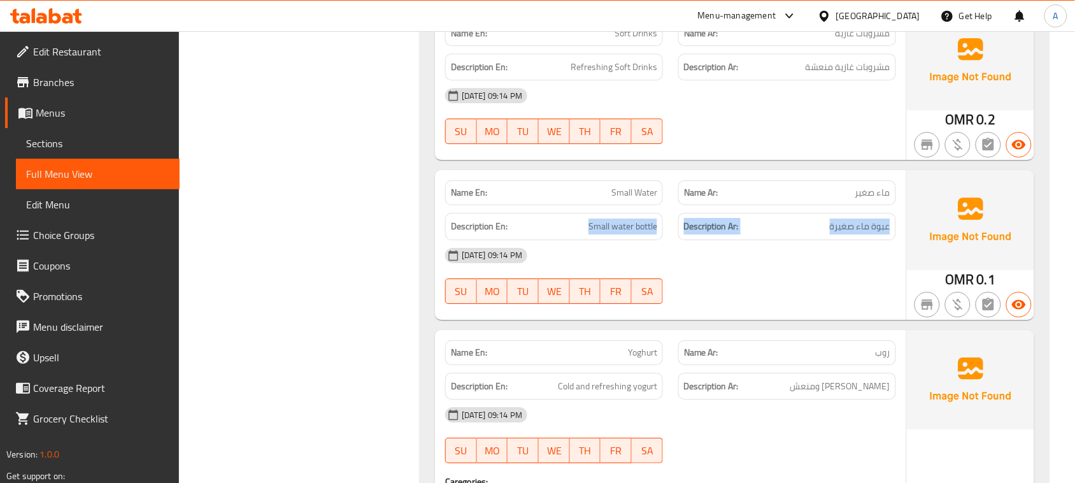
drag
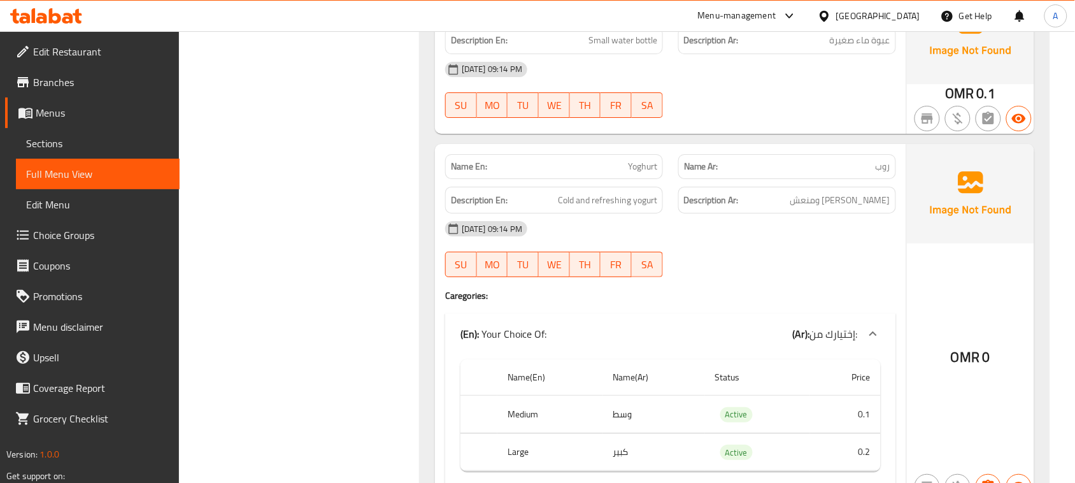
scroll to position [9968, 0]
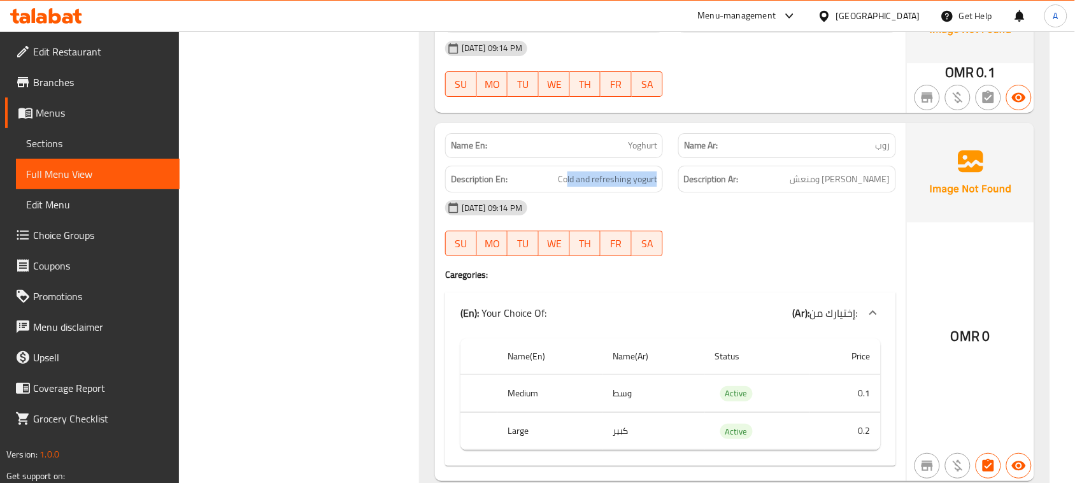
drag, startPoint x: 567, startPoint y: 213, endPoint x: 746, endPoint y: 214, distance: 179.5
click at [842, 187] on span "[PERSON_NAME] ومنعش" at bounding box center [840, 179] width 100 height 16
drag, startPoint x: 842, startPoint y: 214, endPoint x: 562, endPoint y: 225, distance: 280.3
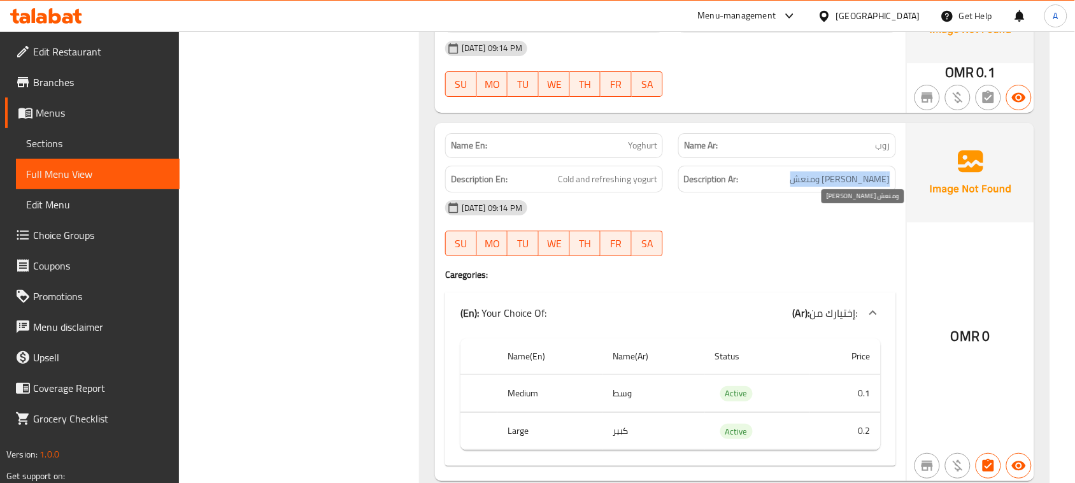
drag, startPoint x: 536, startPoint y: 222, endPoint x: 737, endPoint y: 237, distance: 201.2
click at [873, 187] on span "[PERSON_NAME] ومنعش" at bounding box center [840, 179] width 100 height 16
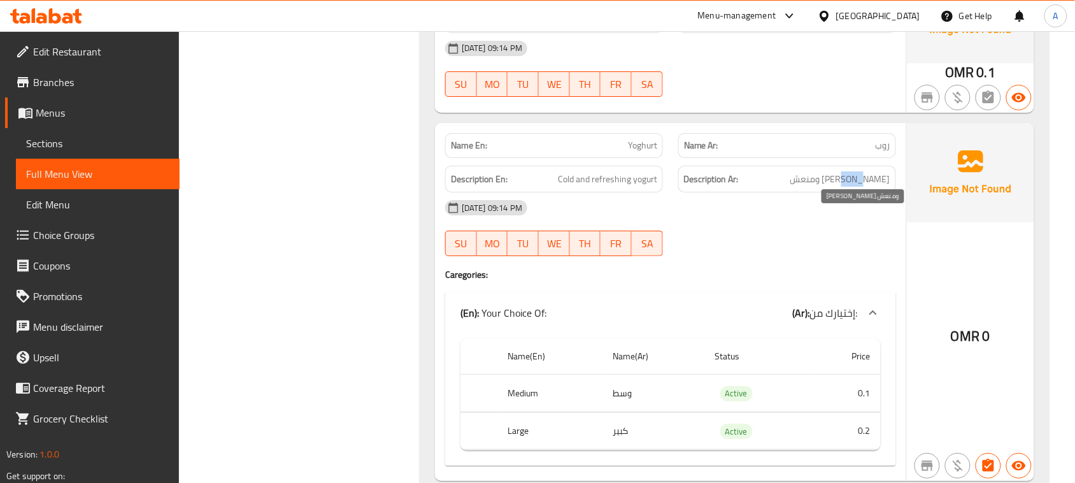
click at [873, 187] on span "[PERSON_NAME] ومنعش" at bounding box center [840, 179] width 100 height 16
drag, startPoint x: 873, startPoint y: 216, endPoint x: 468, endPoint y: 218, distance: 404.9
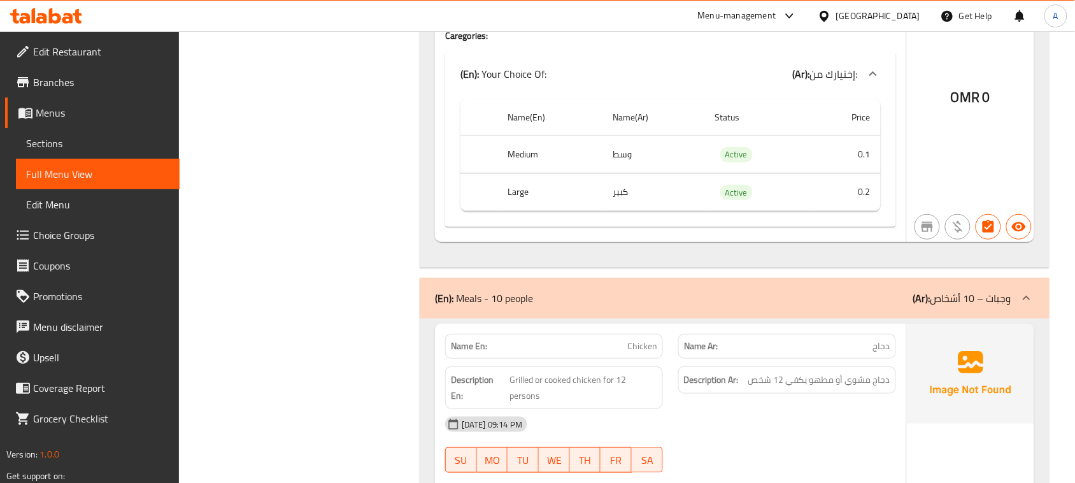
scroll to position [10286, 0]
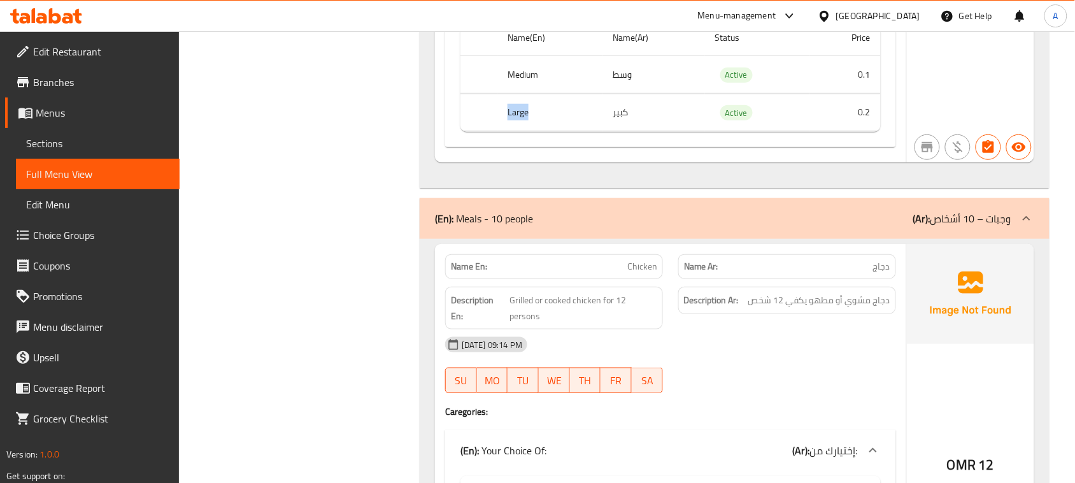
drag, startPoint x: 525, startPoint y: 153, endPoint x: 570, endPoint y: 166, distance: 46.2
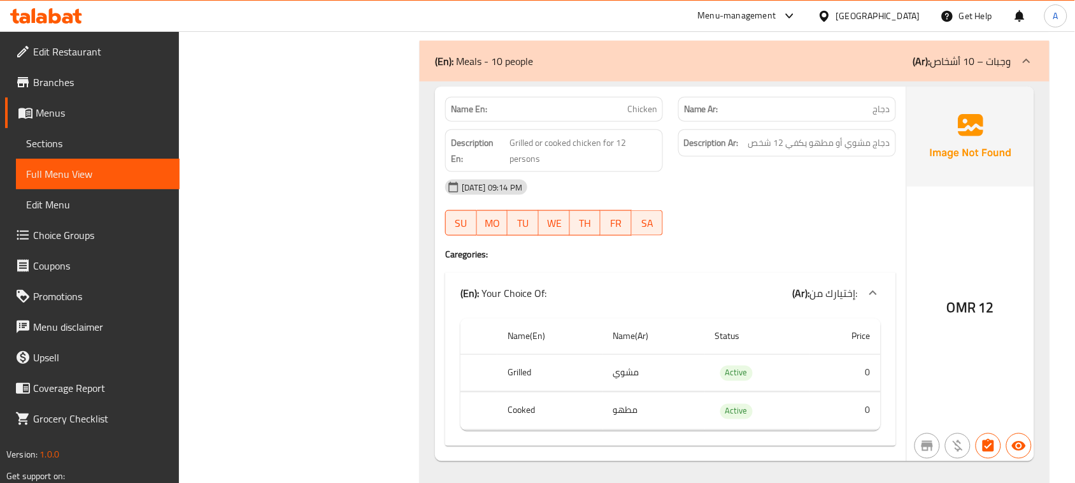
scroll to position [10445, 0]
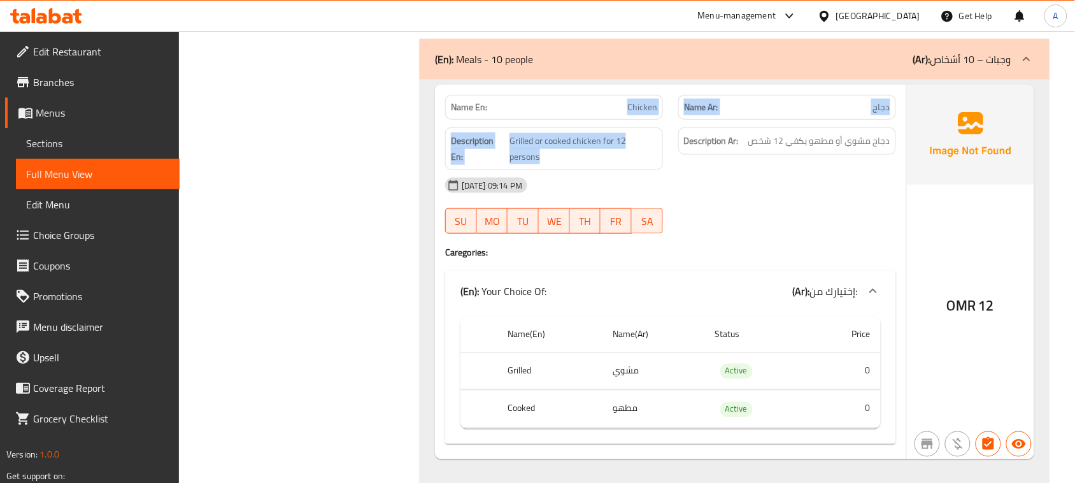
drag, startPoint x: 551, startPoint y: 139, endPoint x: 684, endPoint y: 173, distance: 137.9
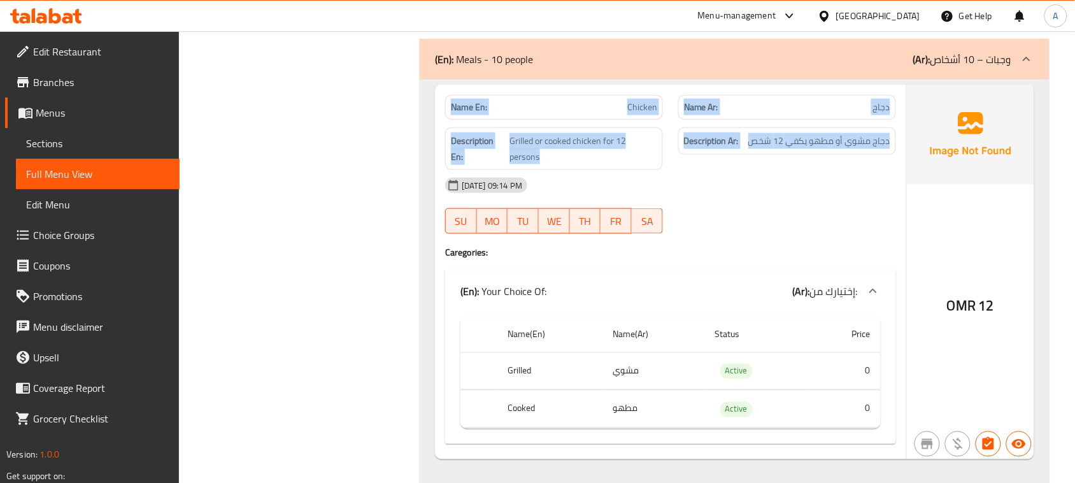
drag, startPoint x: 816, startPoint y: 192, endPoint x: 462, endPoint y: 153, distance: 356.2
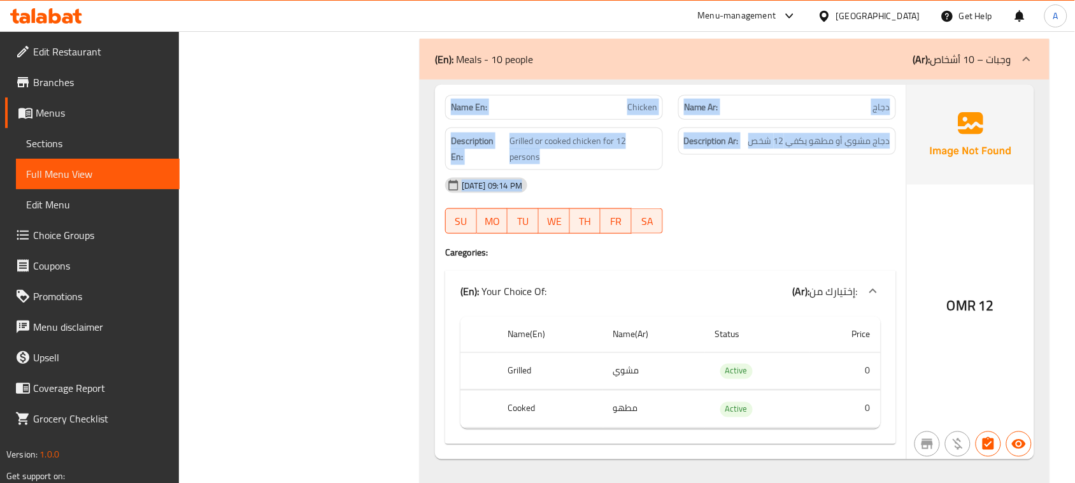
drag, startPoint x: 462, startPoint y: 153, endPoint x: 867, endPoint y: 244, distance: 415.6
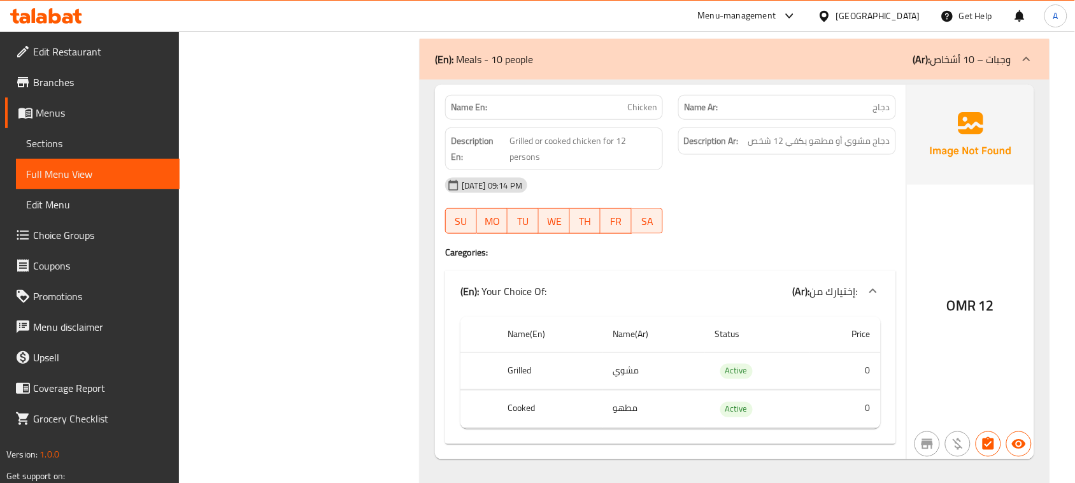
drag, startPoint x: 883, startPoint y: 147, endPoint x: 388, endPoint y: 146, distance: 494.7
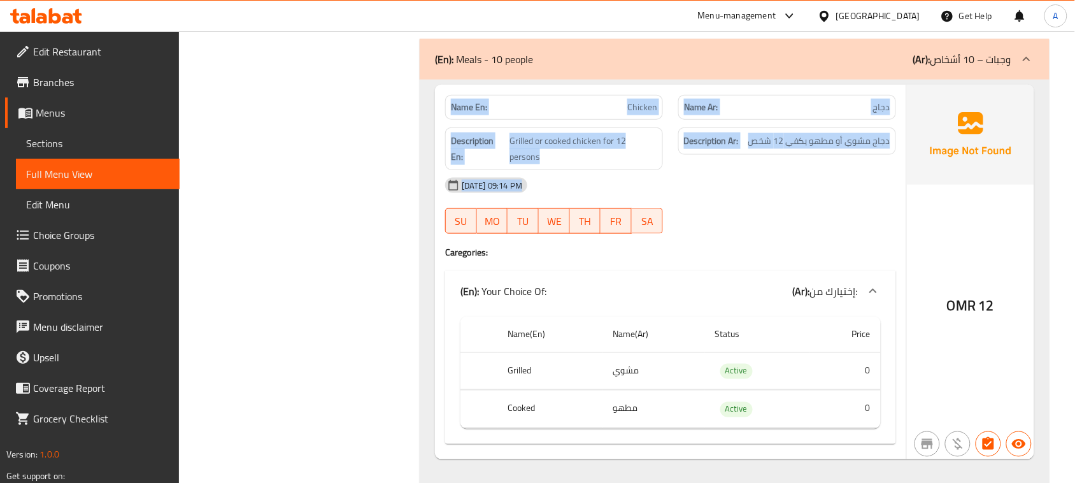
drag, startPoint x: 456, startPoint y: 148, endPoint x: 675, endPoint y: 218, distance: 229.7
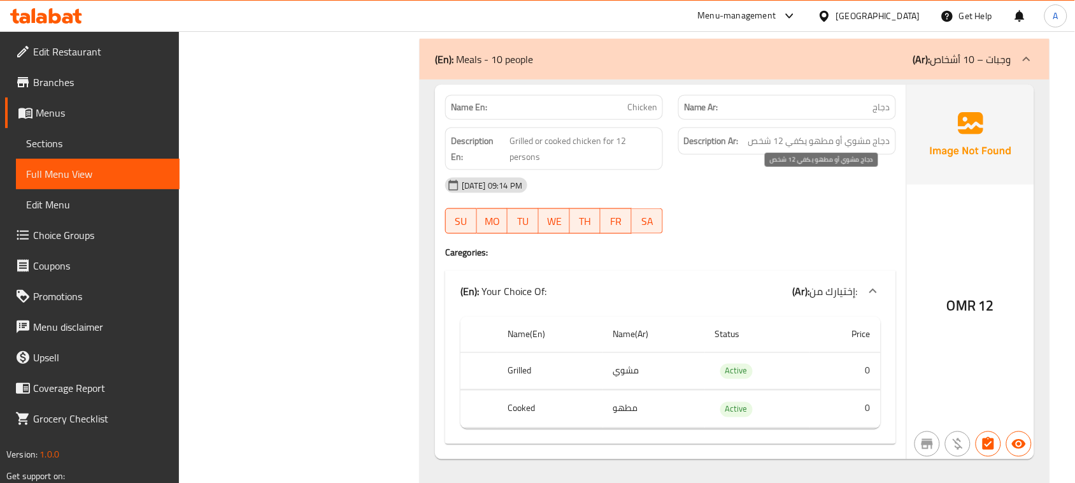
click at [886, 149] on span "دجاج مشوي أو مطهو يكفي 12 شخص" at bounding box center [819, 141] width 142 height 16
drag, startPoint x: 886, startPoint y: 183, endPoint x: 795, endPoint y: 188, distance: 91.2
click at [795, 149] on span "دجاج مشوي أو مطهو يكفي 12 شخص" at bounding box center [819, 141] width 142 height 16
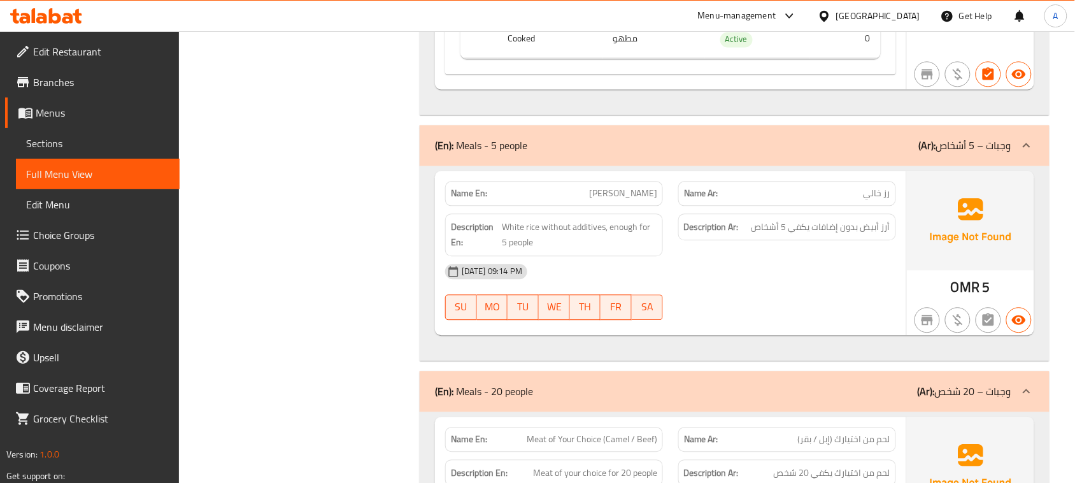
scroll to position [10843, 0]
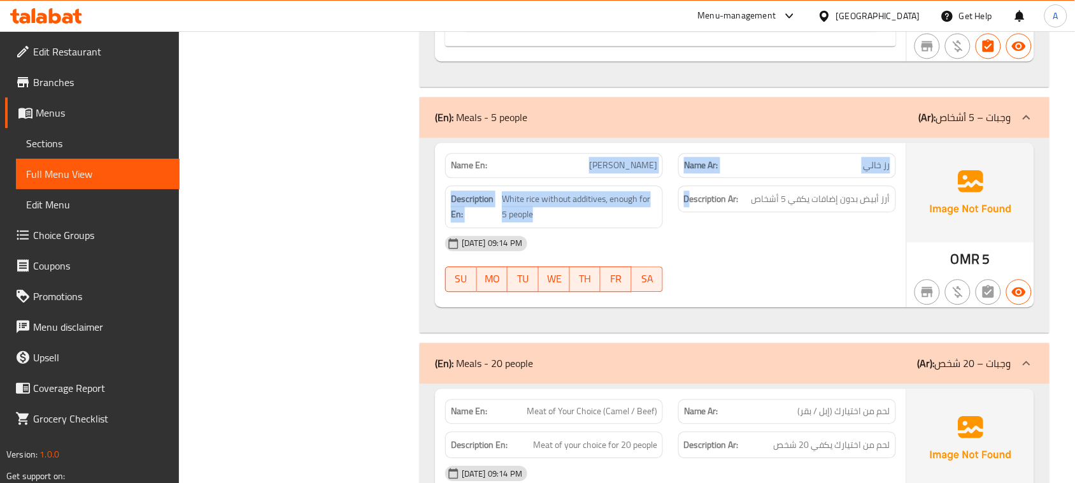
drag, startPoint x: 529, startPoint y: 202, endPoint x: 740, endPoint y: 267, distance: 221.1
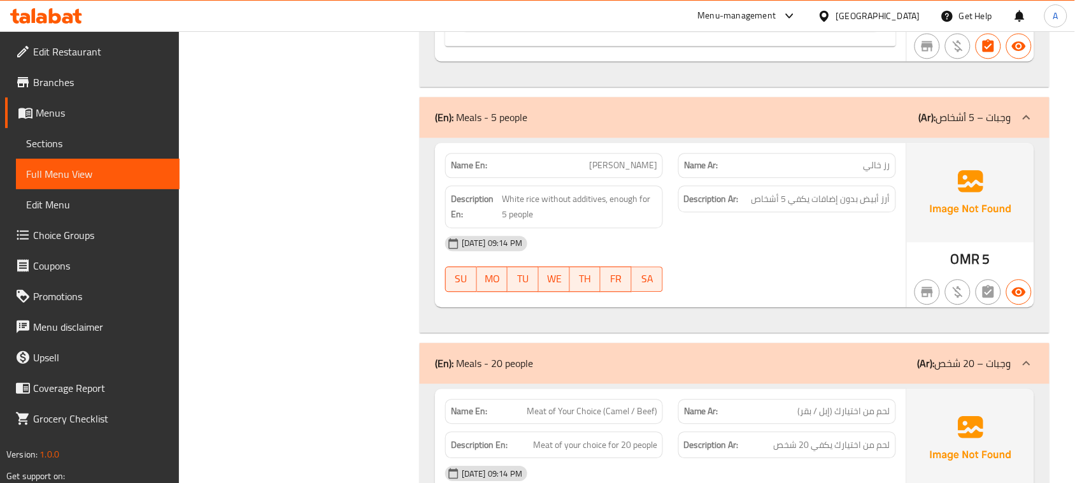
drag, startPoint x: 579, startPoint y: 202, endPoint x: 759, endPoint y: 242, distance: 183.8
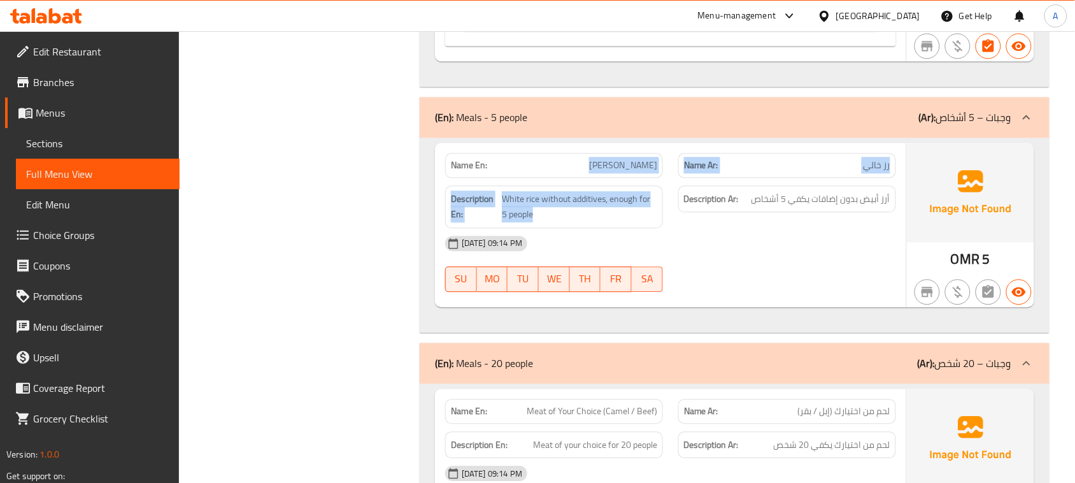
drag, startPoint x: 581, startPoint y: 206, endPoint x: 721, endPoint y: 271, distance: 155.0
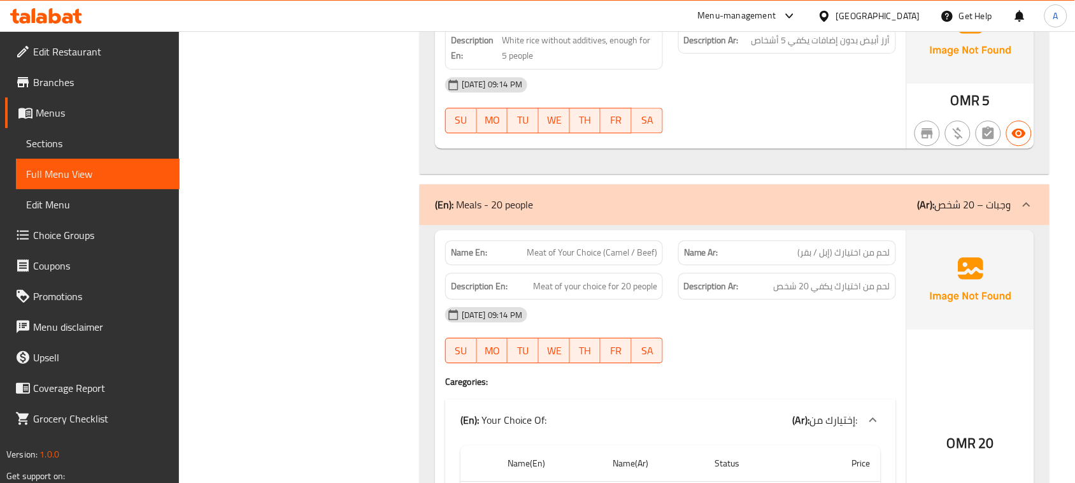
scroll to position [11002, 0]
click at [882, 48] on span "أرز أبيض بدون إضافات يكفي 5 أشخاص" at bounding box center [820, 40] width 139 height 16
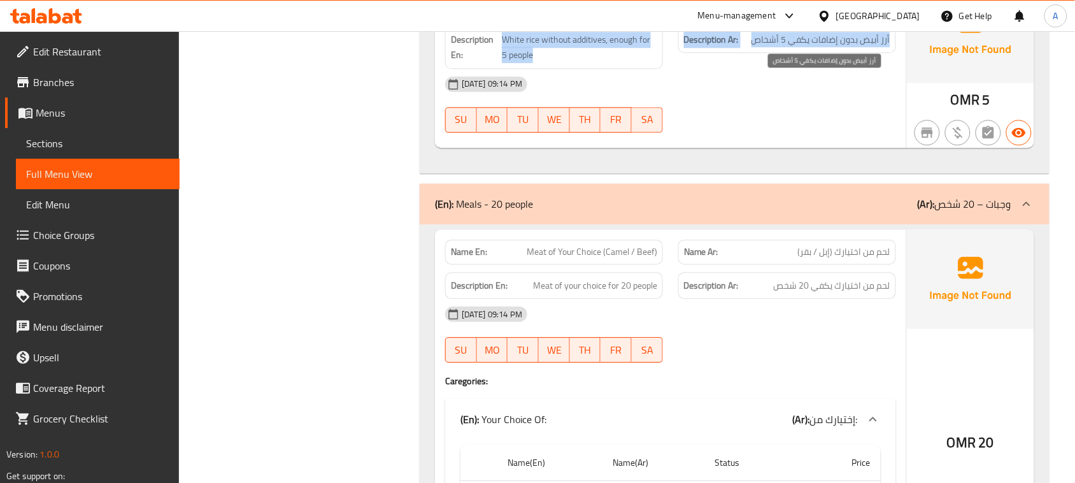
drag, startPoint x: 882, startPoint y: 87, endPoint x: 598, endPoint y: 84, distance: 284.0
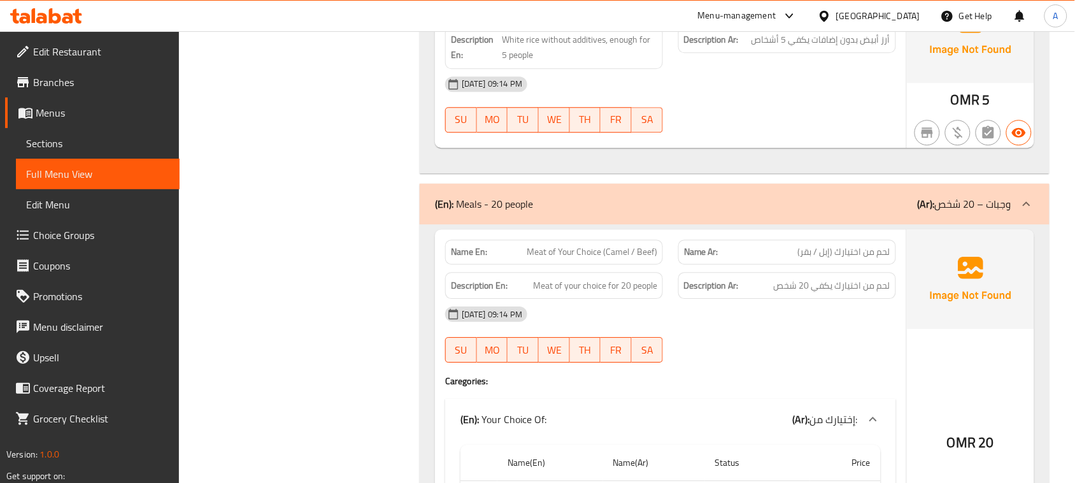
click at [518, 63] on span "White rice without additives, enough for 5 people" at bounding box center [579, 47] width 155 height 31
drag, startPoint x: 518, startPoint y: 80, endPoint x: 530, endPoint y: 83, distance: 13.1
click at [530, 63] on span "White rice without additives, enough for 5 people" at bounding box center [579, 47] width 155 height 31
click at [552, 63] on span "White rice without additives, enough for 5 people" at bounding box center [579, 47] width 155 height 31
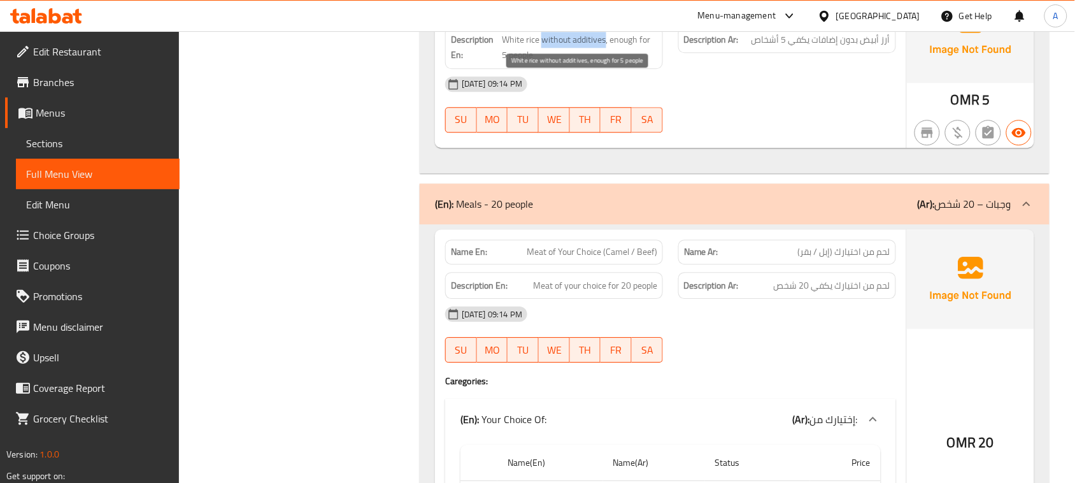
drag, startPoint x: 552, startPoint y: 83, endPoint x: 628, endPoint y: 83, distance: 75.8
click at [595, 63] on span "White rice without additives, enough for 5 people" at bounding box center [579, 47] width 155 height 31
click at [628, 63] on span "White rice without additives, enough for 5 people" at bounding box center [579, 47] width 155 height 31
drag, startPoint x: 628, startPoint y: 83, endPoint x: 774, endPoint y: 128, distance: 152.5
click at [649, 63] on span "White rice without additives, enough for 5 people" at bounding box center [579, 47] width 155 height 31
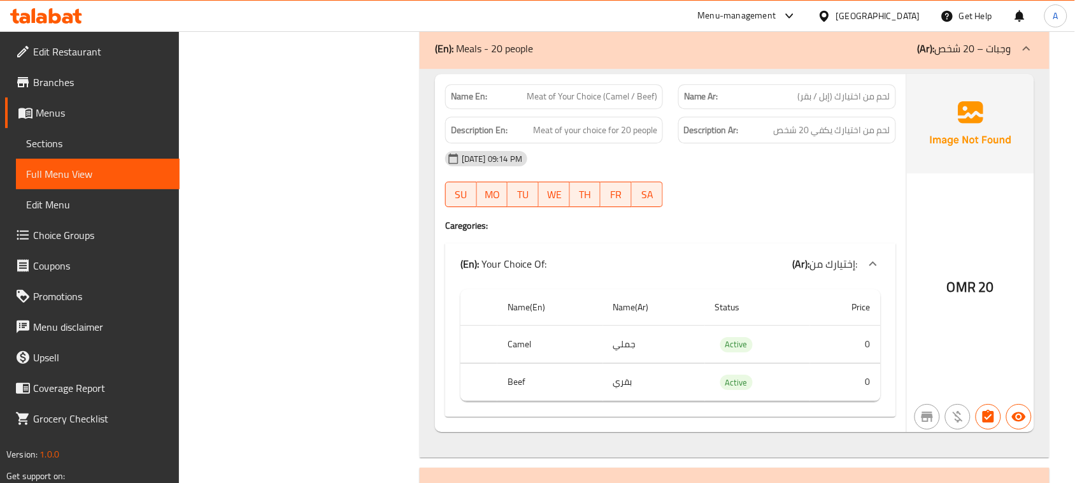
scroll to position [11161, 0]
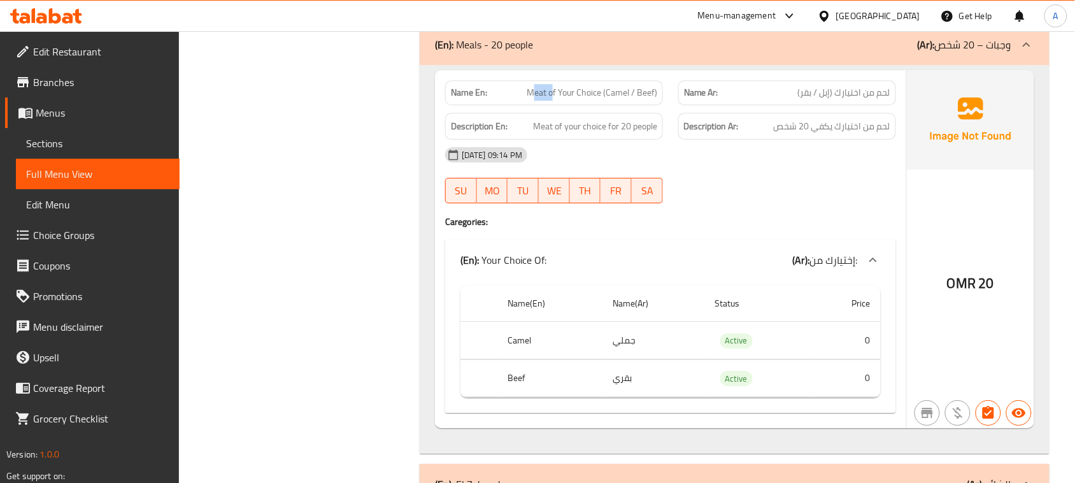
drag, startPoint x: 536, startPoint y: 141, endPoint x: 634, endPoint y: 154, distance: 99.0
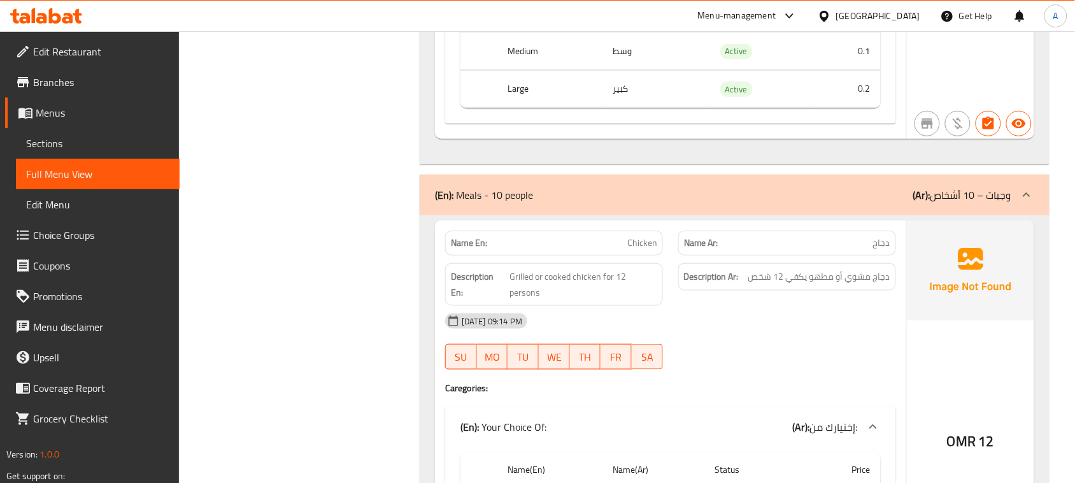
scroll to position [10337, 0]
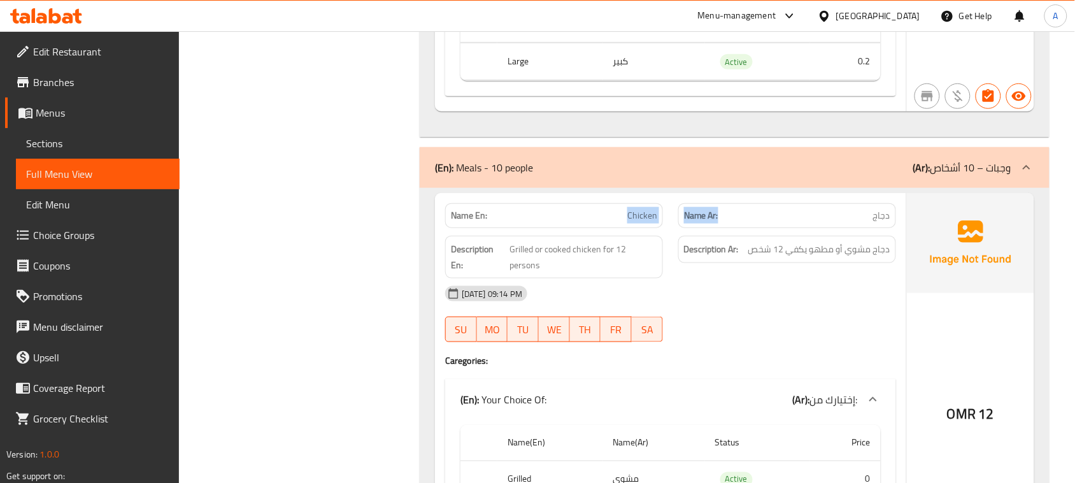
drag, startPoint x: 740, startPoint y: 248, endPoint x: 809, endPoint y: 296, distance: 83.2
click at [840, 257] on span "دجاج مشوي أو مطهو يكفي 12 شخص" at bounding box center [819, 249] width 142 height 16
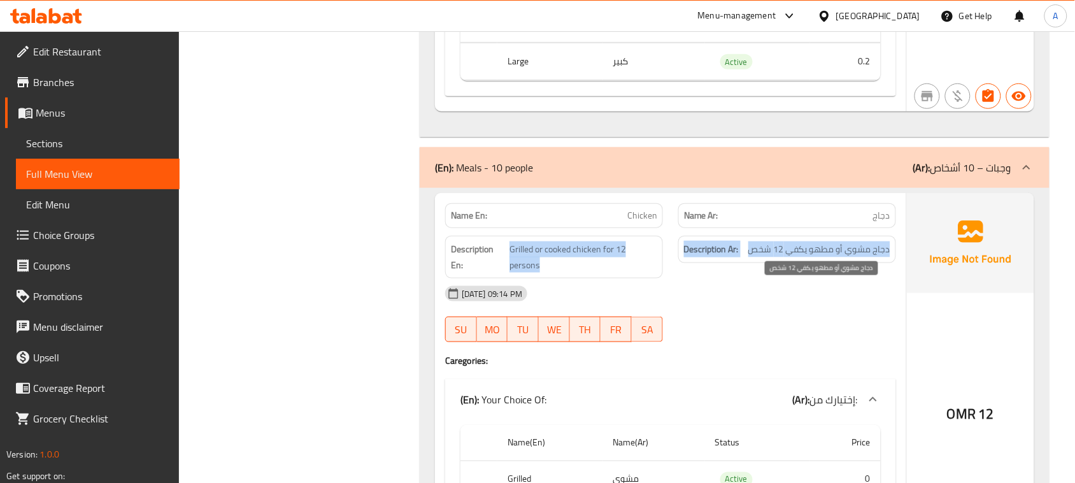
drag, startPoint x: 840, startPoint y: 293, endPoint x: 513, endPoint y: 279, distance: 328.2
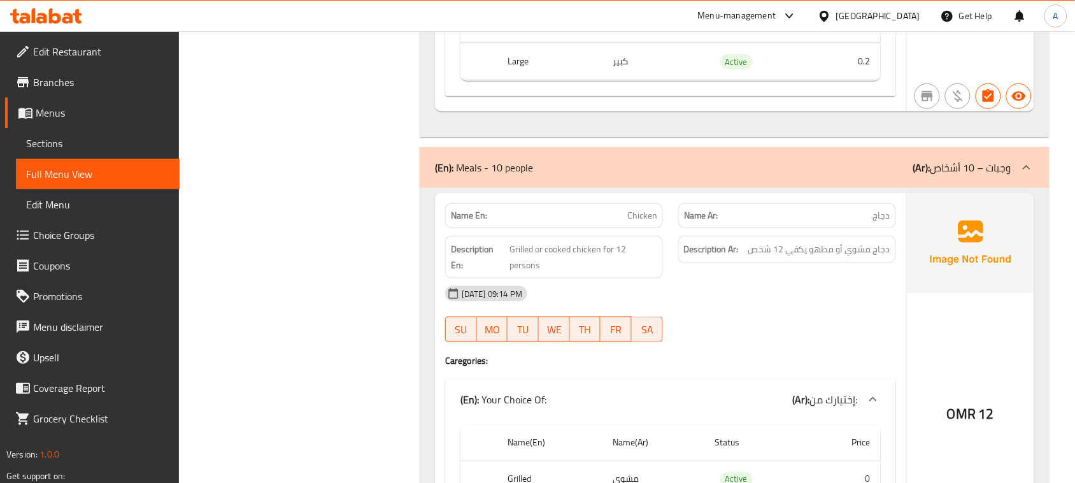
click at [522, 272] on span "Grilled or cooked chicken for 12 persons" at bounding box center [583, 256] width 148 height 31
drag, startPoint x: 522, startPoint y: 285, endPoint x: 805, endPoint y: 316, distance: 285.1
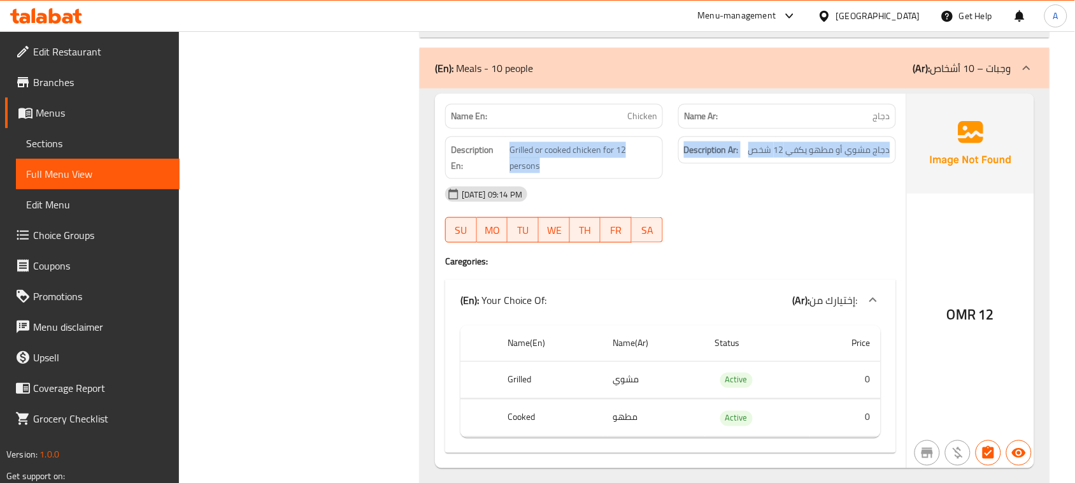
scroll to position [10576, 0]
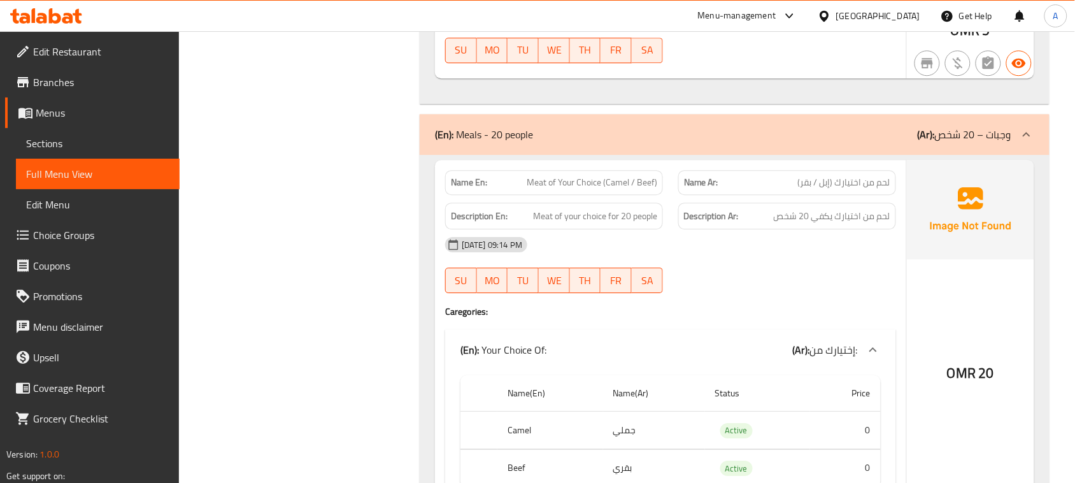
scroll to position [11212, 0]
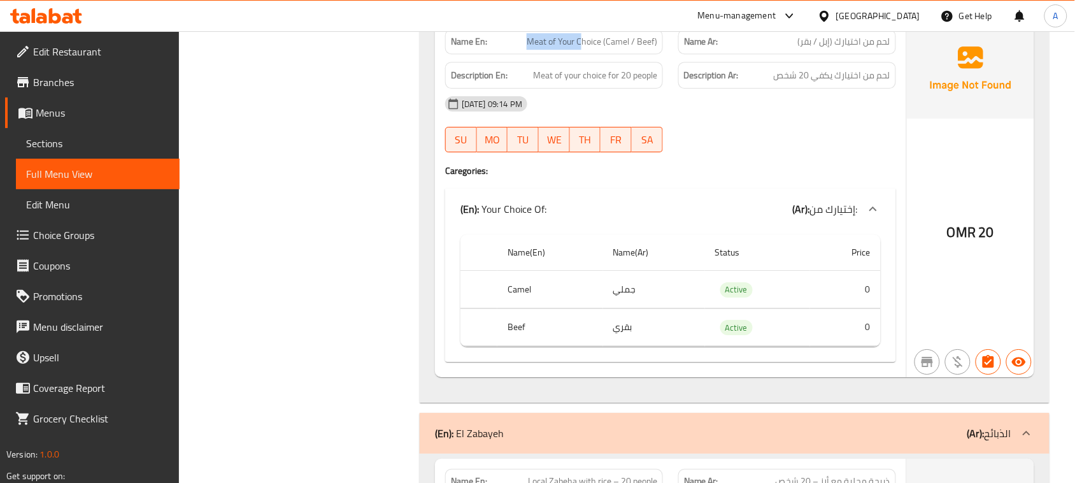
drag, startPoint x: 532, startPoint y: 89, endPoint x: 584, endPoint y: 89, distance: 52.2
drag, startPoint x: 861, startPoint y: 80, endPoint x: 562, endPoint y: 83, distance: 299.3
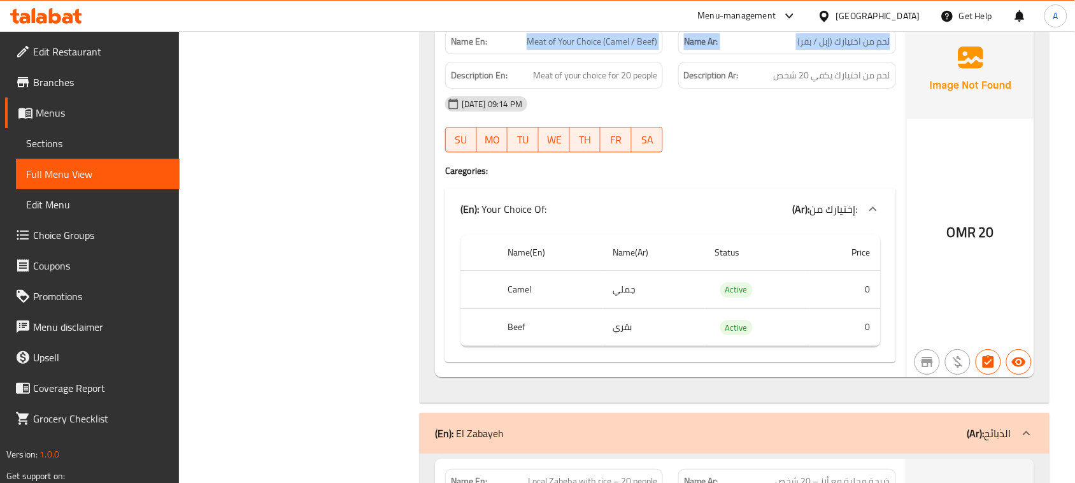
drag, startPoint x: 622, startPoint y: 84, endPoint x: 695, endPoint y: 95, distance: 74.1
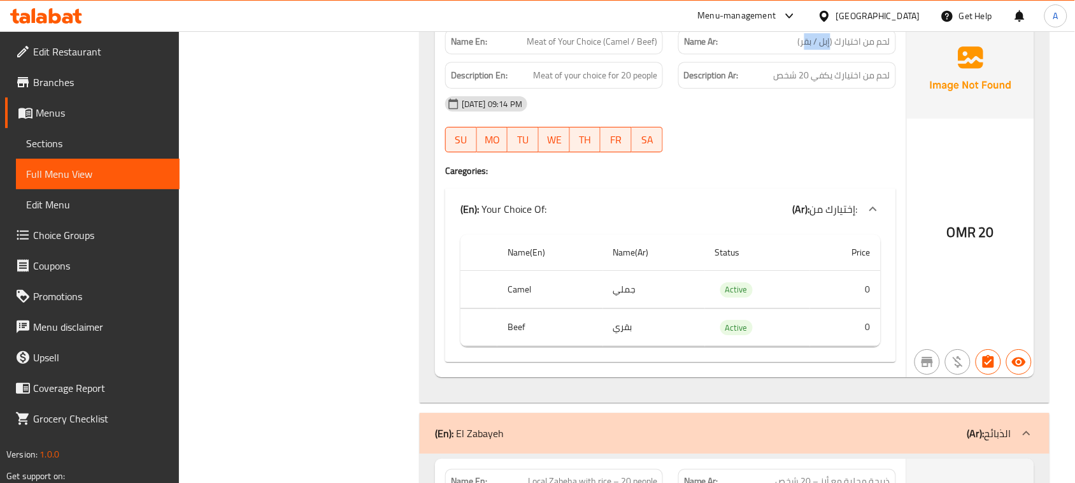
drag, startPoint x: 871, startPoint y: 116, endPoint x: 574, endPoint y: 120, distance: 296.7
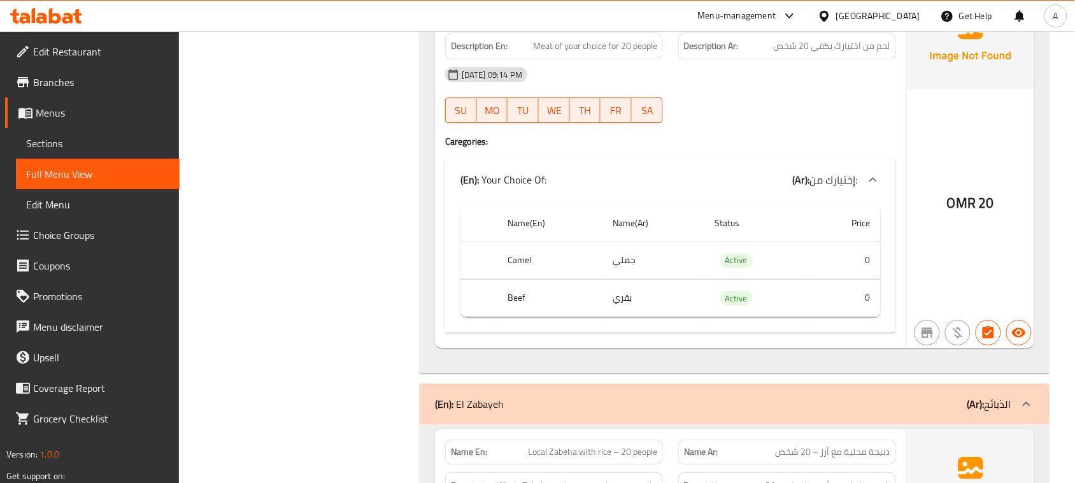
scroll to position [11292, 0]
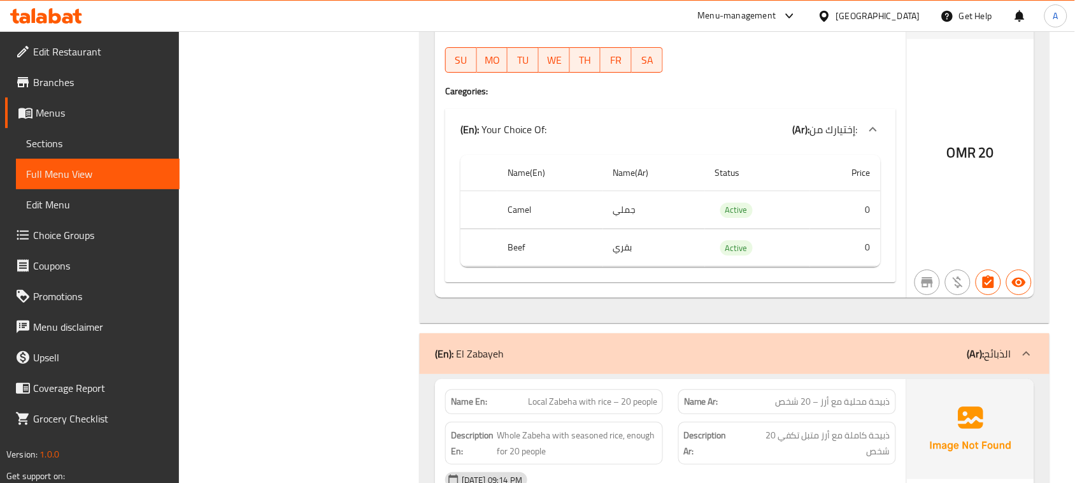
drag, startPoint x: 599, startPoint y: 251, endPoint x: 637, endPoint y: 265, distance: 39.9
drag, startPoint x: 590, startPoint y: 298, endPoint x: 563, endPoint y: 304, distance: 27.3
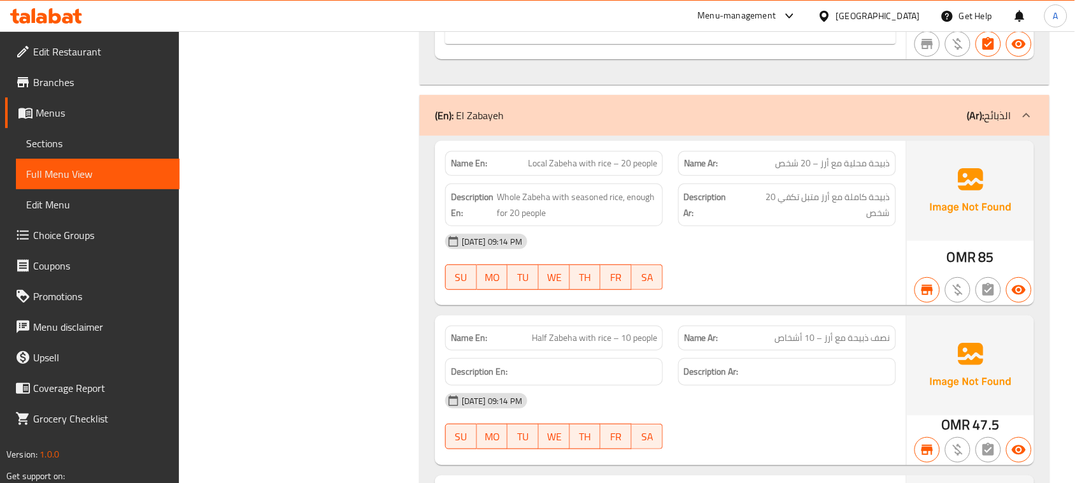
scroll to position [11531, 0]
drag, startPoint x: 572, startPoint y: 208, endPoint x: 714, endPoint y: 268, distance: 154.1
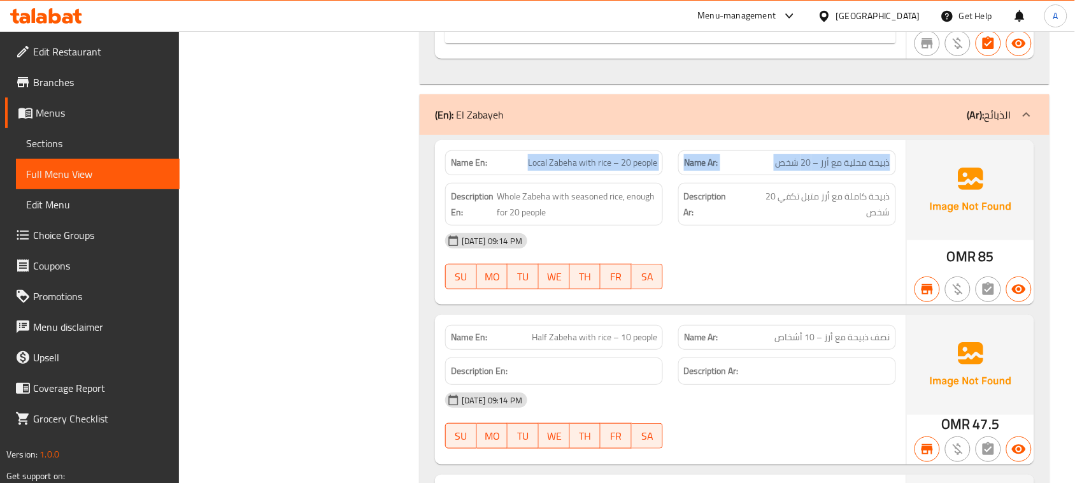
drag, startPoint x: 888, startPoint y: 215, endPoint x: 540, endPoint y: 210, distance: 348.3
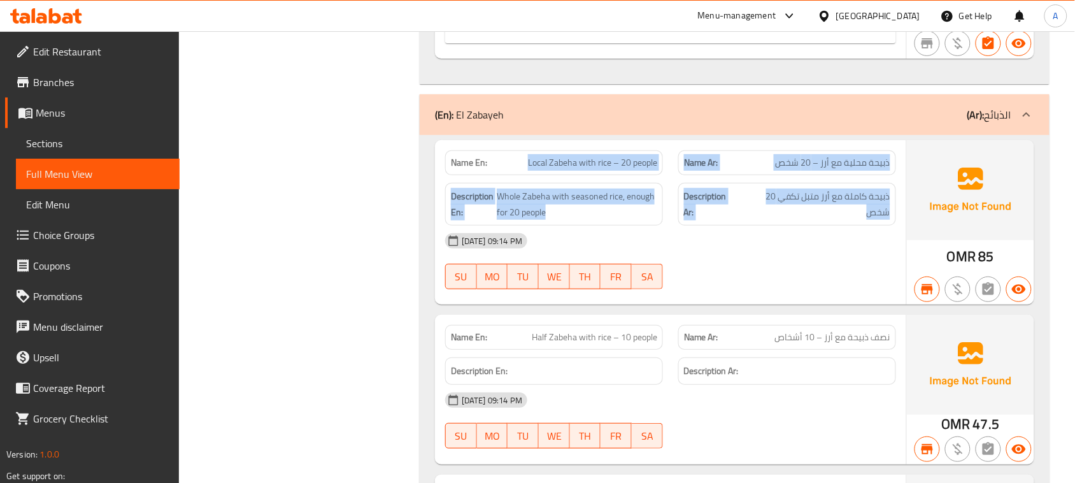
drag, startPoint x: 527, startPoint y: 208, endPoint x: 836, endPoint y: 243, distance: 310.8
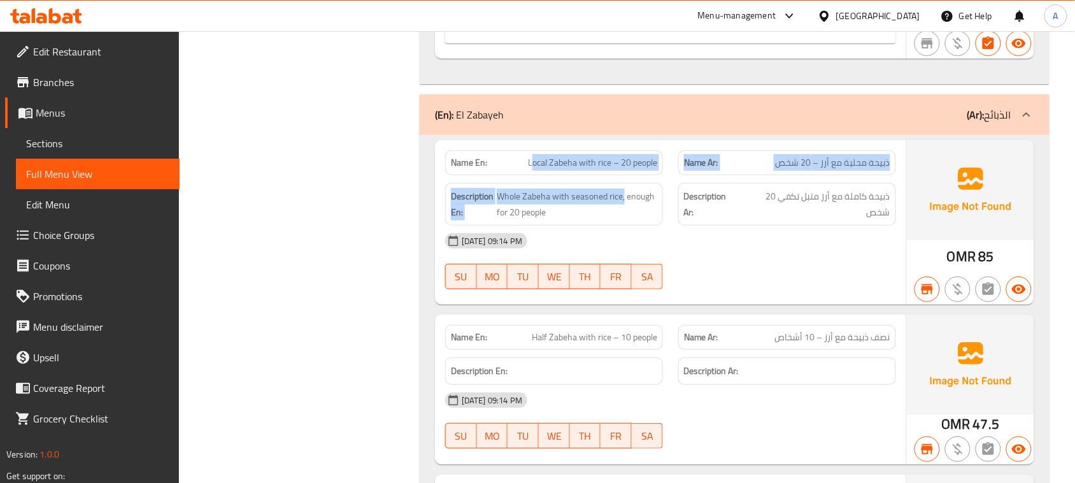
drag, startPoint x: 530, startPoint y: 193, endPoint x: 695, endPoint y: 269, distance: 181.7
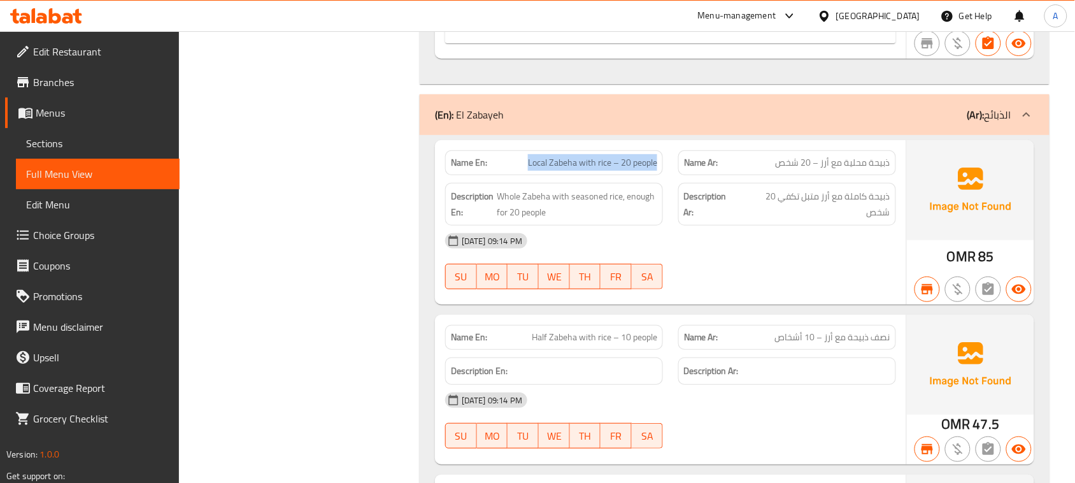
drag, startPoint x: 616, startPoint y: 215, endPoint x: 888, endPoint y: 237, distance: 273.4
drag, startPoint x: 853, startPoint y: 209, endPoint x: 805, endPoint y: 209, distance: 47.7
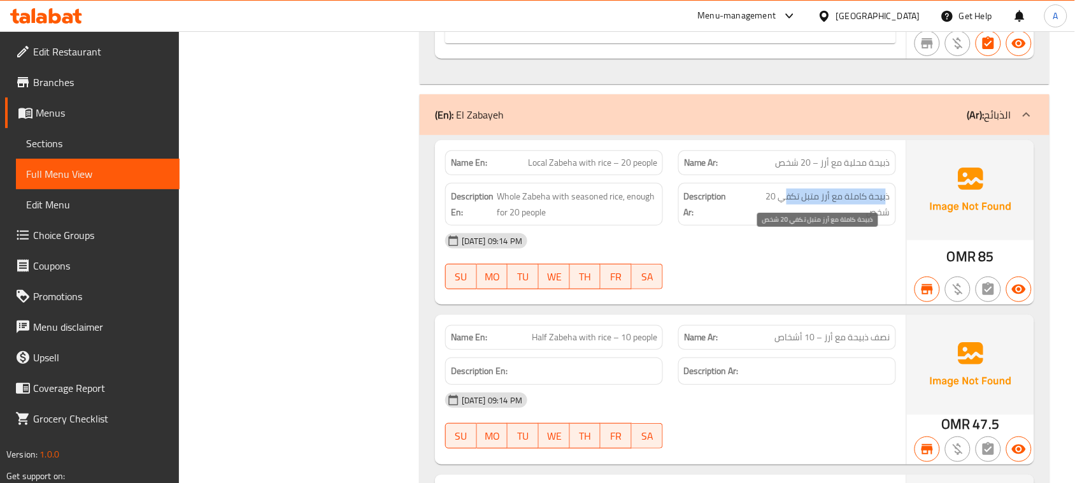
drag, startPoint x: 877, startPoint y: 242, endPoint x: 782, endPoint y: 243, distance: 94.9
click at [782, 220] on span "ذبيحة كاملة مع أرز متبل تكفي 20 شخص" at bounding box center [815, 203] width 149 height 31
click at [881, 220] on span "ذبيحة كاملة مع أرز متبل تكفي 20 شخص" at bounding box center [815, 203] width 149 height 31
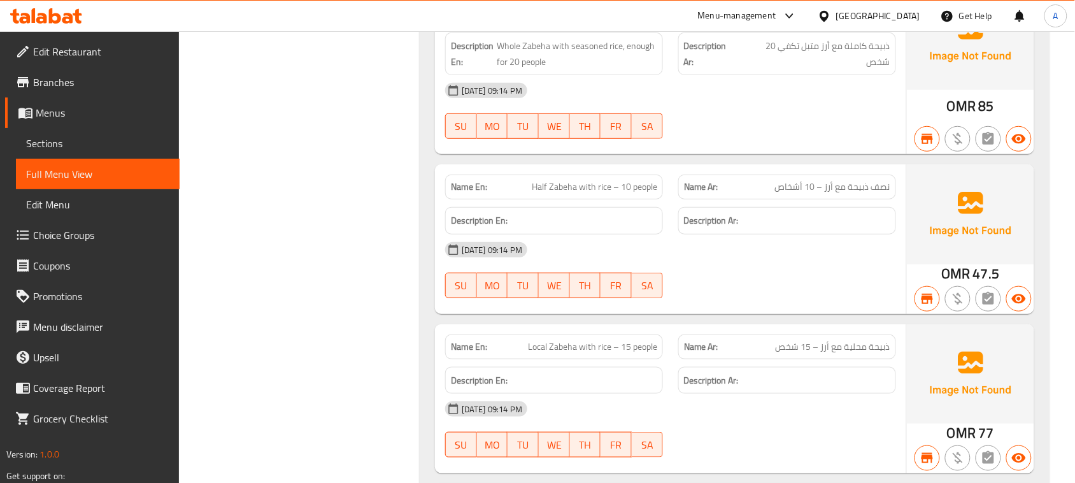
scroll to position [11690, 0]
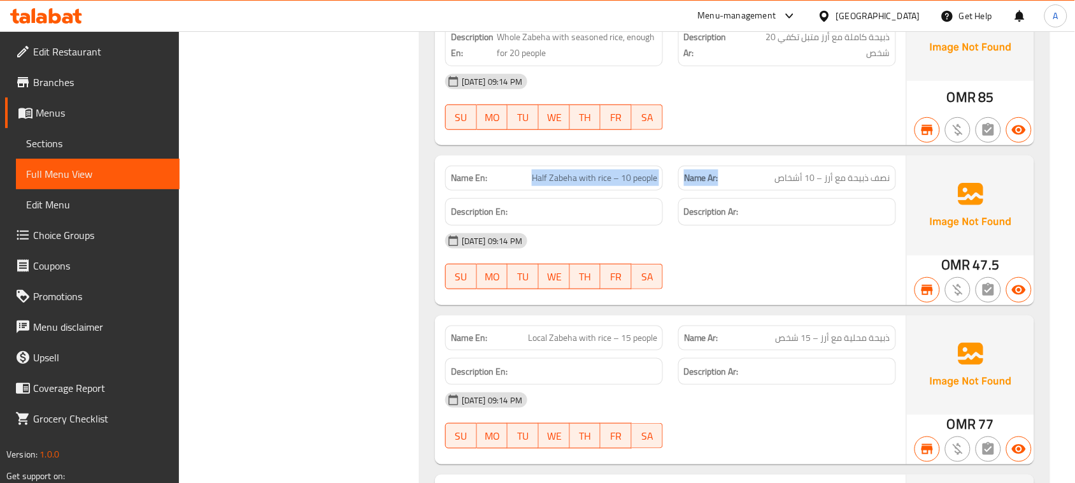
drag, startPoint x: 523, startPoint y: 224, endPoint x: 761, endPoint y: 229, distance: 238.2
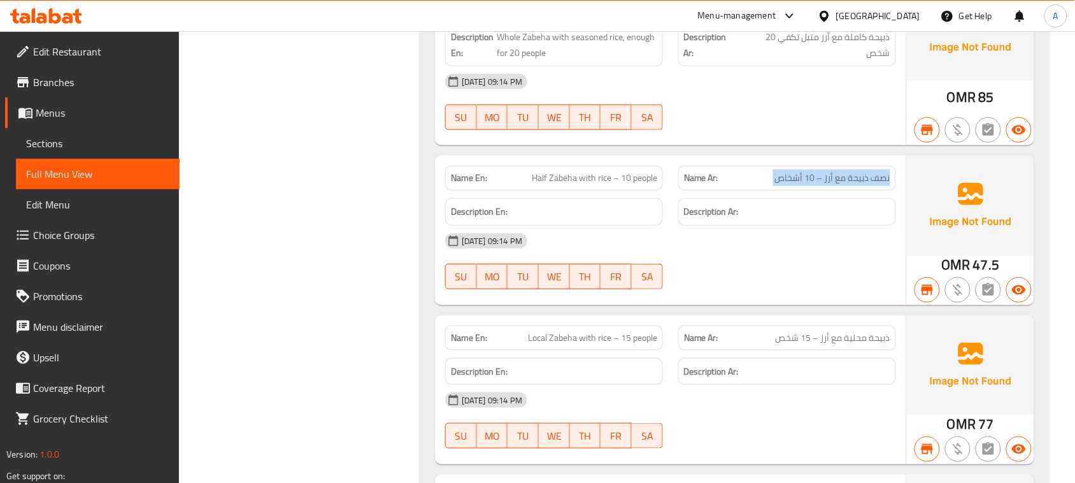
drag, startPoint x: 830, startPoint y: 227, endPoint x: 829, endPoint y: 145, distance: 81.5
drag, startPoint x: 870, startPoint y: 229, endPoint x: 539, endPoint y: 218, distance: 331.3
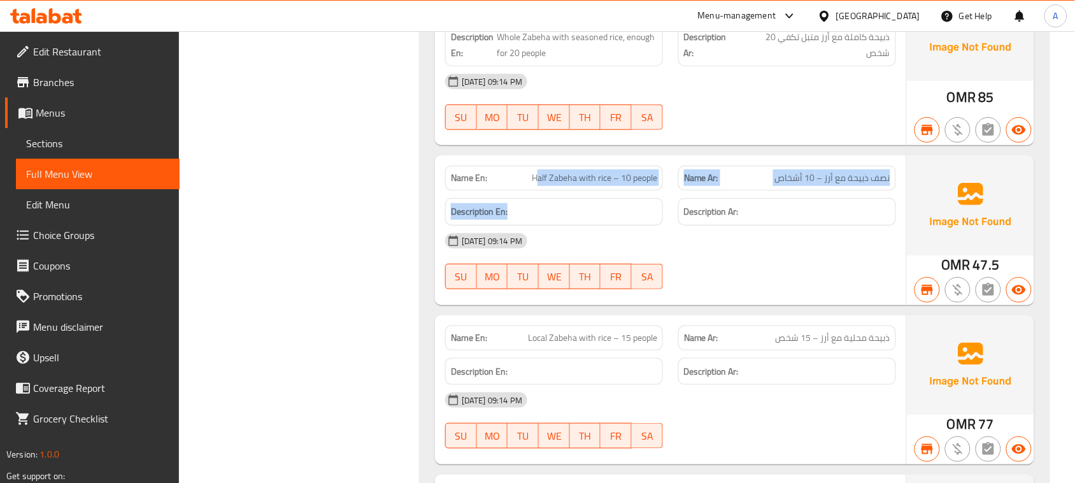
drag, startPoint x: 535, startPoint y: 216, endPoint x: 692, endPoint y: 280, distance: 169.1
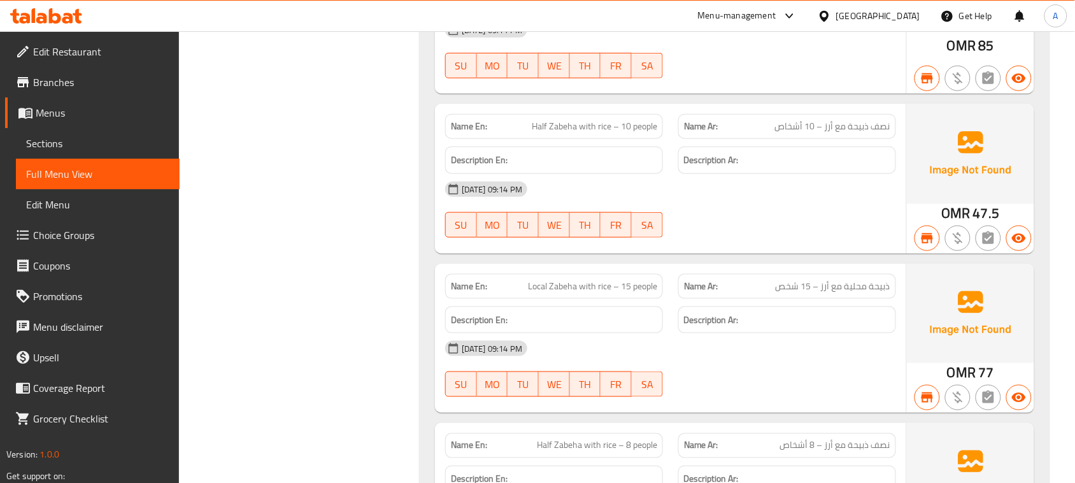
scroll to position [11769, 0]
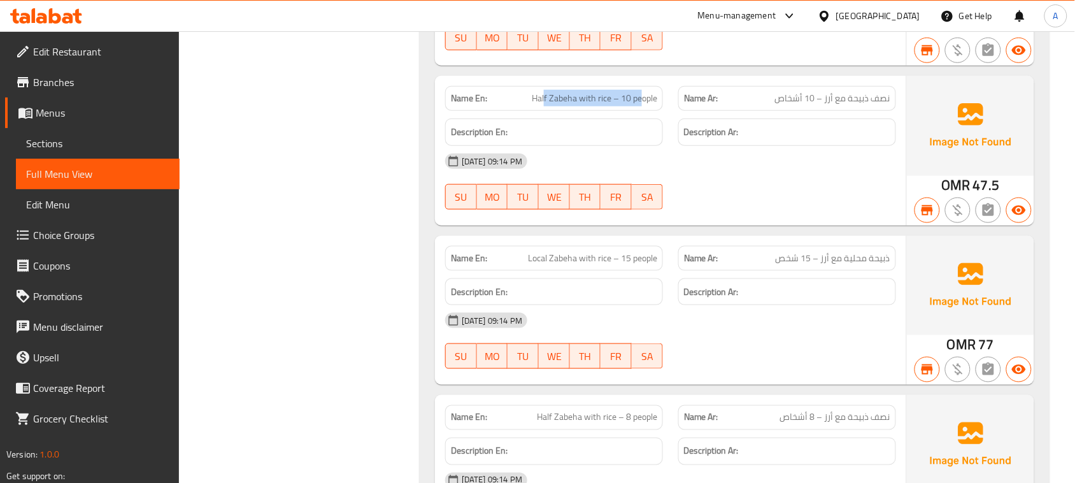
drag, startPoint x: 544, startPoint y: 153, endPoint x: 697, endPoint y: 173, distance: 154.2
drag, startPoint x: 716, startPoint y: 212, endPoint x: 712, endPoint y: 233, distance: 21.5
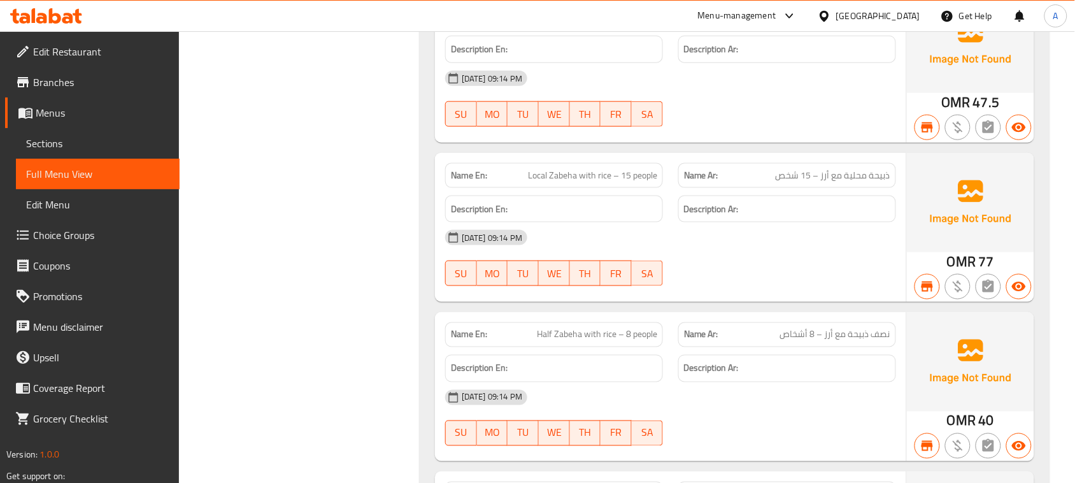
scroll to position [11929, 0]
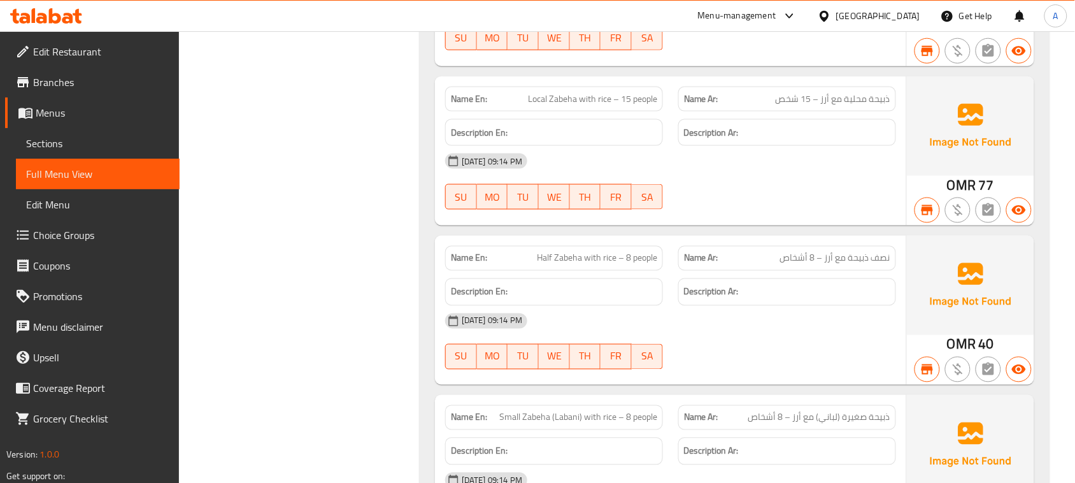
drag, startPoint x: 545, startPoint y: 162, endPoint x: 787, endPoint y: 230, distance: 251.2
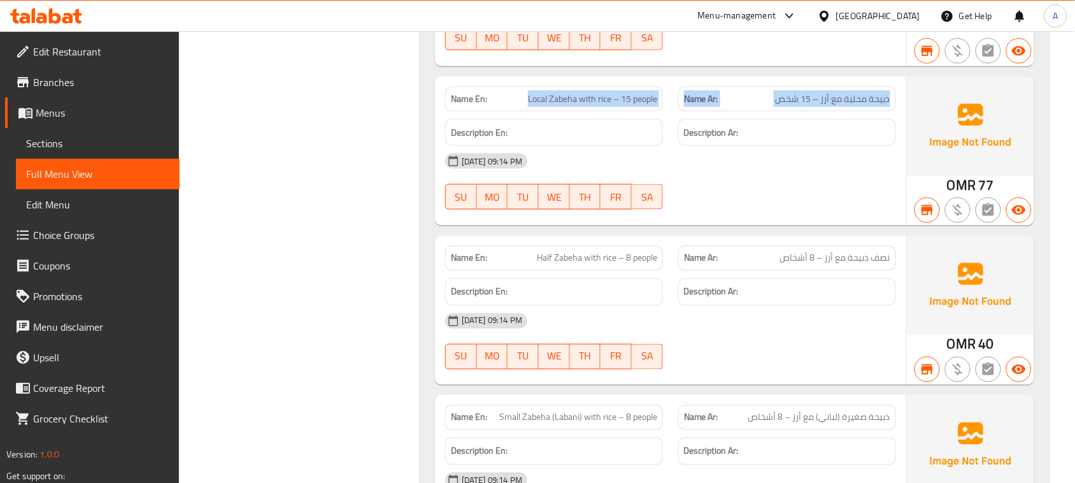
drag, startPoint x: 861, startPoint y: 146, endPoint x: 541, endPoint y: 137, distance: 320.4
drag, startPoint x: 544, startPoint y: 151, endPoint x: 733, endPoint y: 185, distance: 191.5
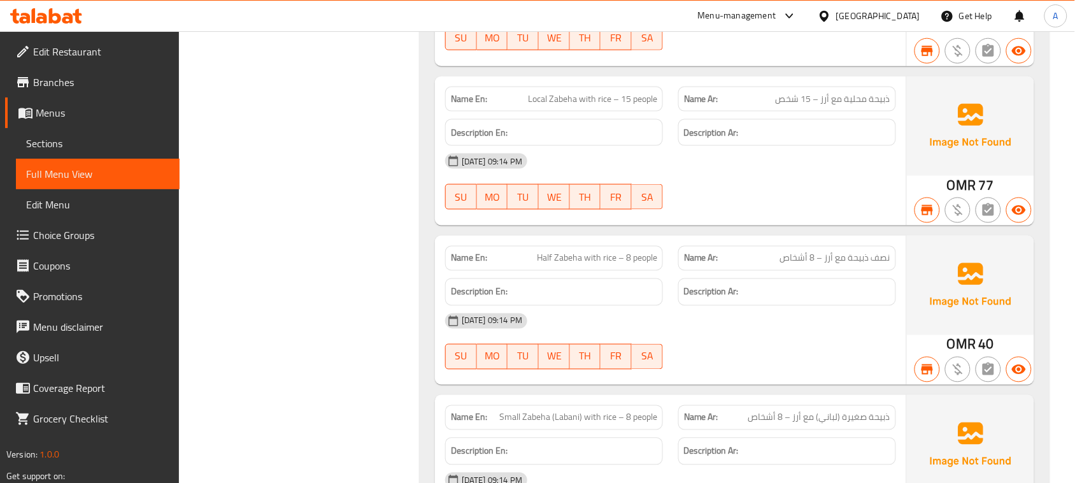
drag, startPoint x: 838, startPoint y: 142, endPoint x: 568, endPoint y: 142, distance: 270.6
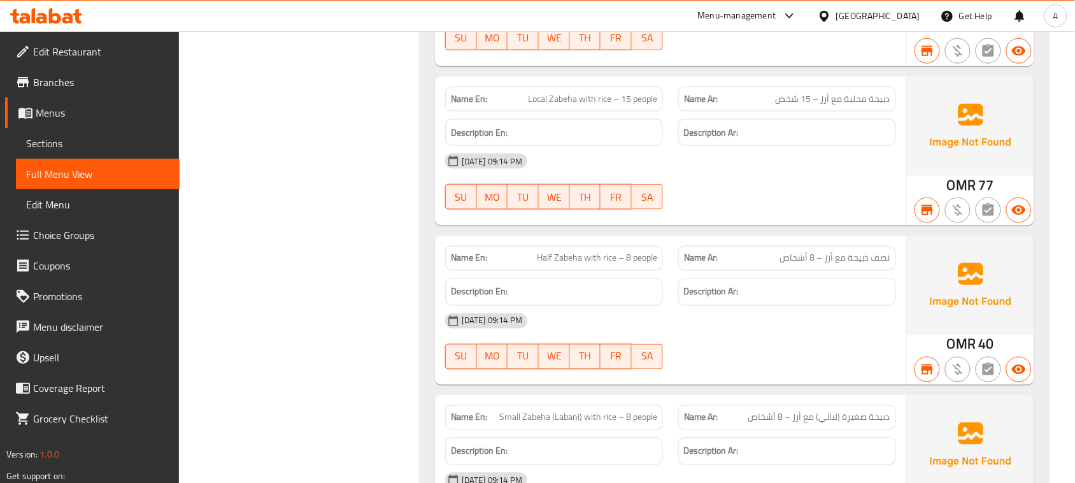
drag, startPoint x: 558, startPoint y: 148, endPoint x: 634, endPoint y: 161, distance: 76.8
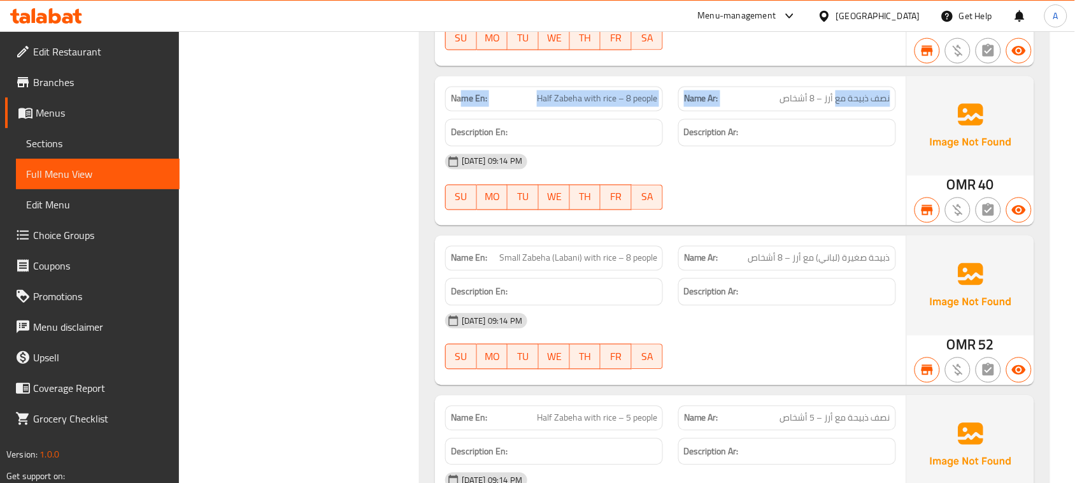
drag, startPoint x: 835, startPoint y: 148, endPoint x: 446, endPoint y: 145, distance: 389.0
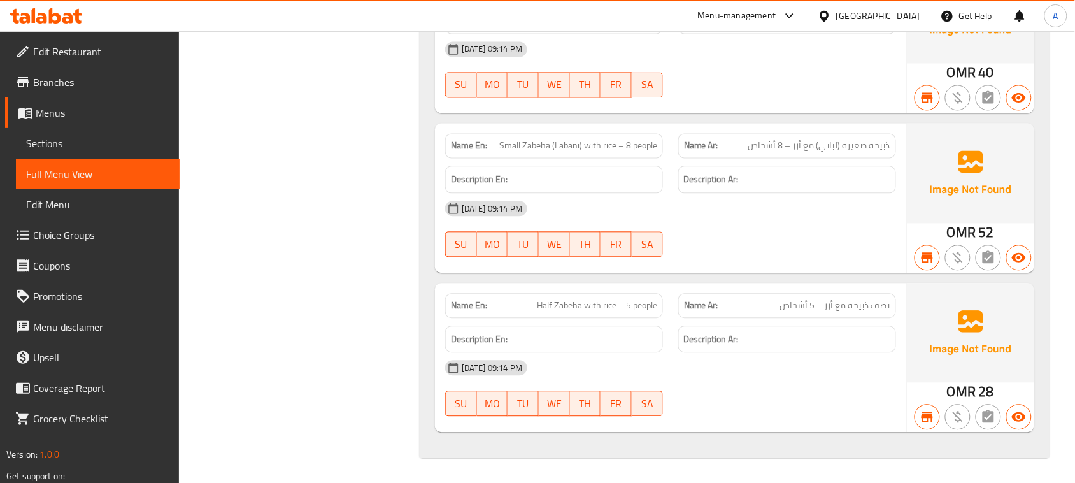
scroll to position [12247, 0]
drag, startPoint x: 485, startPoint y: 140, endPoint x: 778, endPoint y: 176, distance: 295.1
drag, startPoint x: 872, startPoint y: 141, endPoint x: 834, endPoint y: 150, distance: 39.1
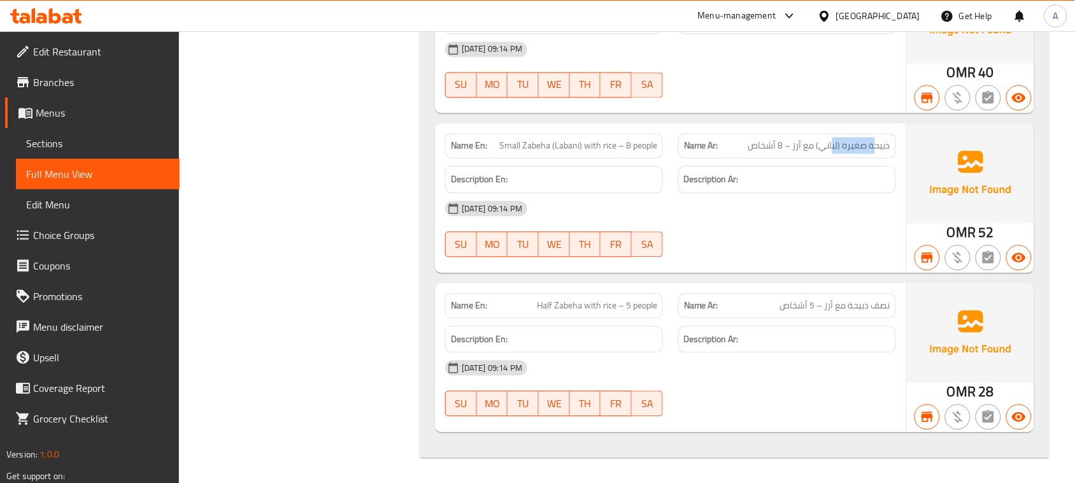
drag, startPoint x: 813, startPoint y: 153, endPoint x: 730, endPoint y: 155, distance: 83.4
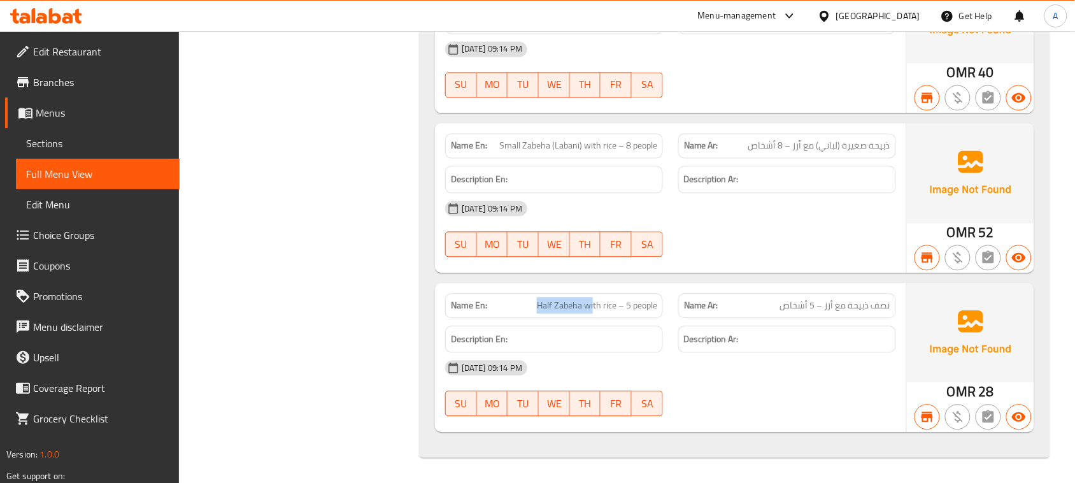
drag, startPoint x: 533, startPoint y: 301, endPoint x: 707, endPoint y: 267, distance: 177.7
drag, startPoint x: 574, startPoint y: 304, endPoint x: 752, endPoint y: 266, distance: 182.2
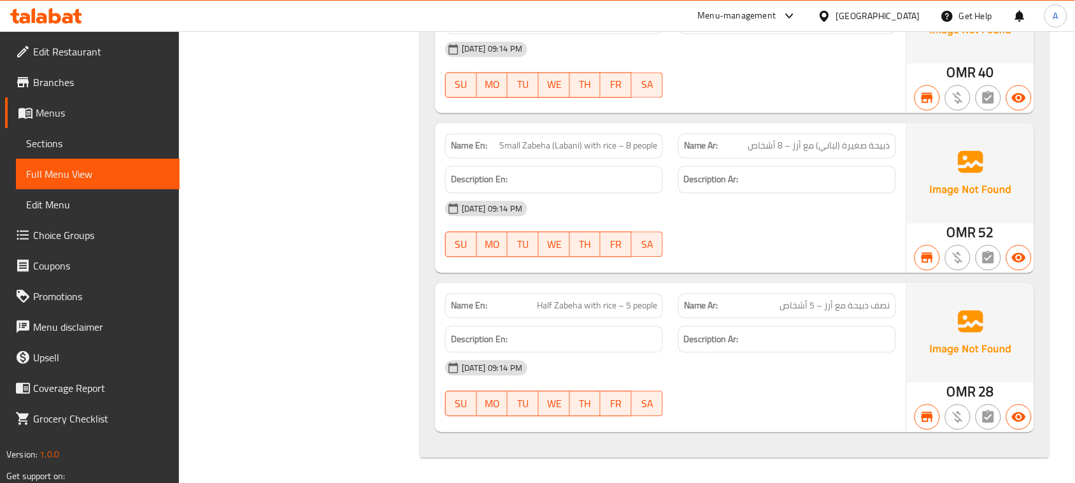
drag, startPoint x: 870, startPoint y: 307, endPoint x: 777, endPoint y: 307, distance: 93.0
drag, startPoint x: 896, startPoint y: 147, endPoint x: 463, endPoint y: 151, distance: 433.6
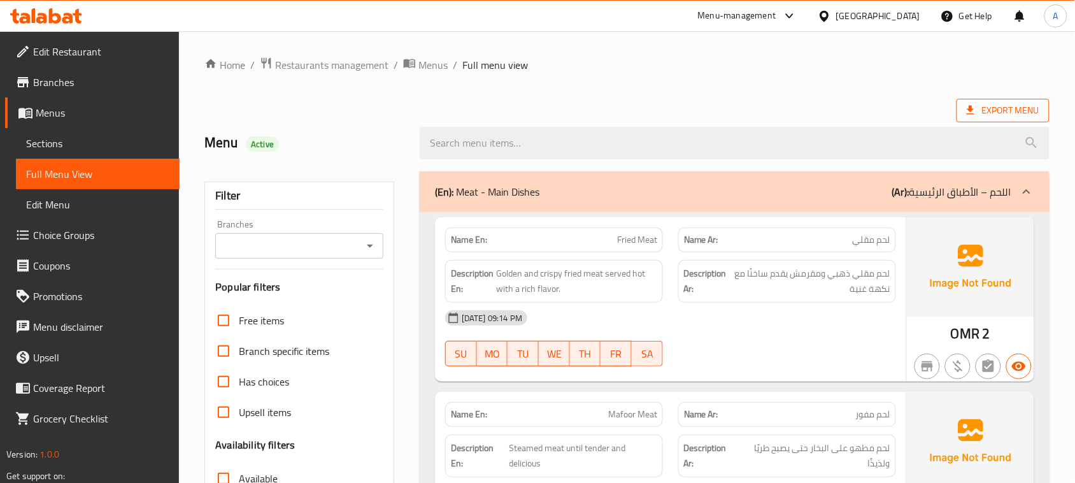
click at [1022, 105] on span "Export Menu" at bounding box center [1002, 111] width 73 height 16
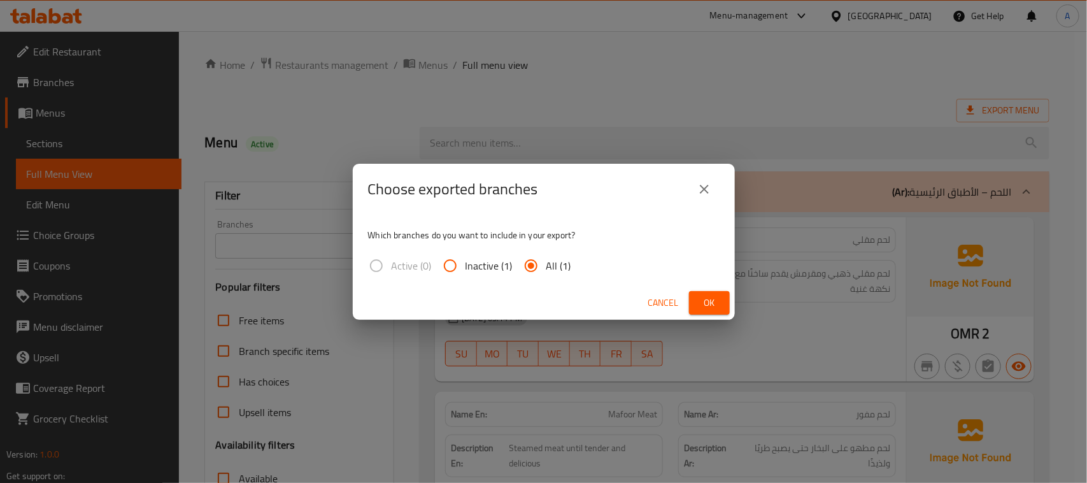
click at [699, 301] on span "Ok" at bounding box center [709, 303] width 20 height 16
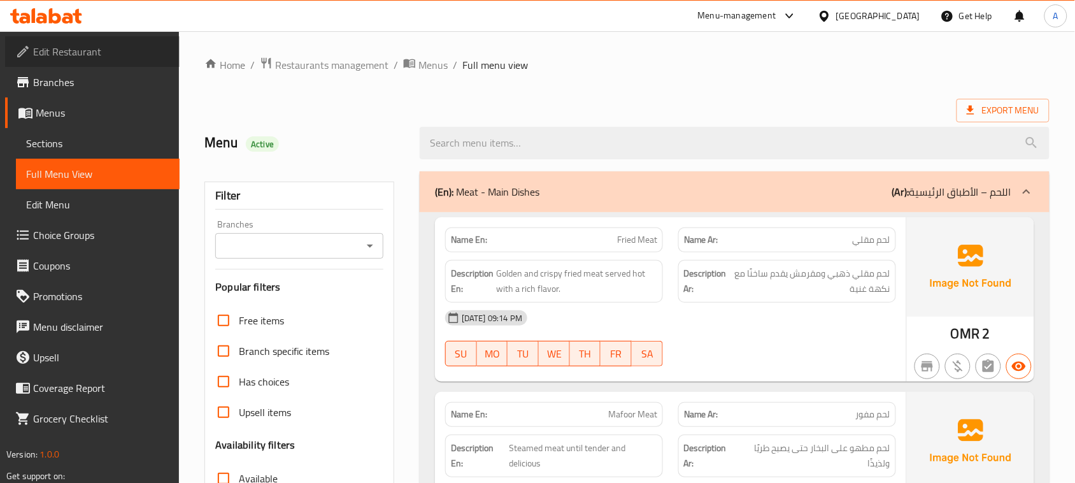
click at [53, 52] on span "Edit Restaurant" at bounding box center [101, 51] width 136 height 15
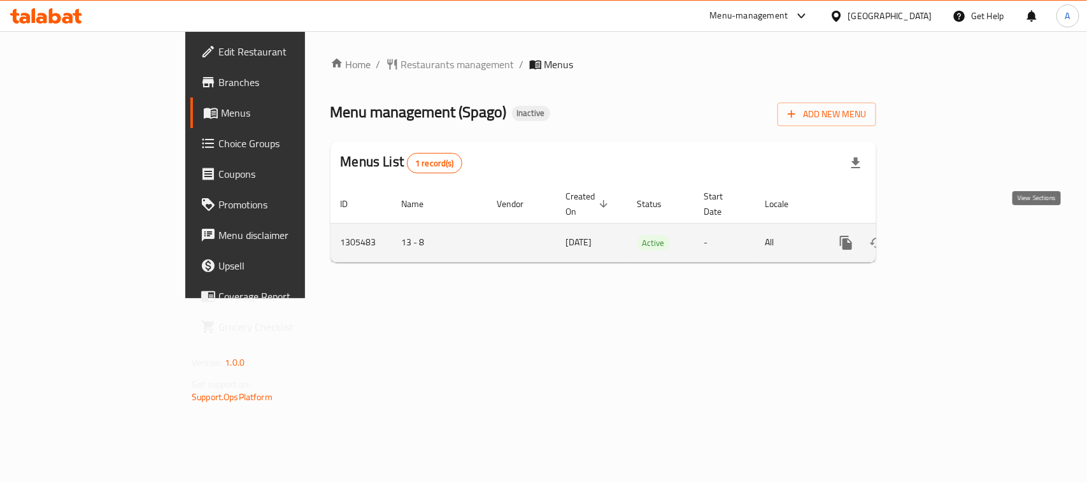
click at [945, 235] on icon "enhanced table" at bounding box center [937, 242] width 15 height 15
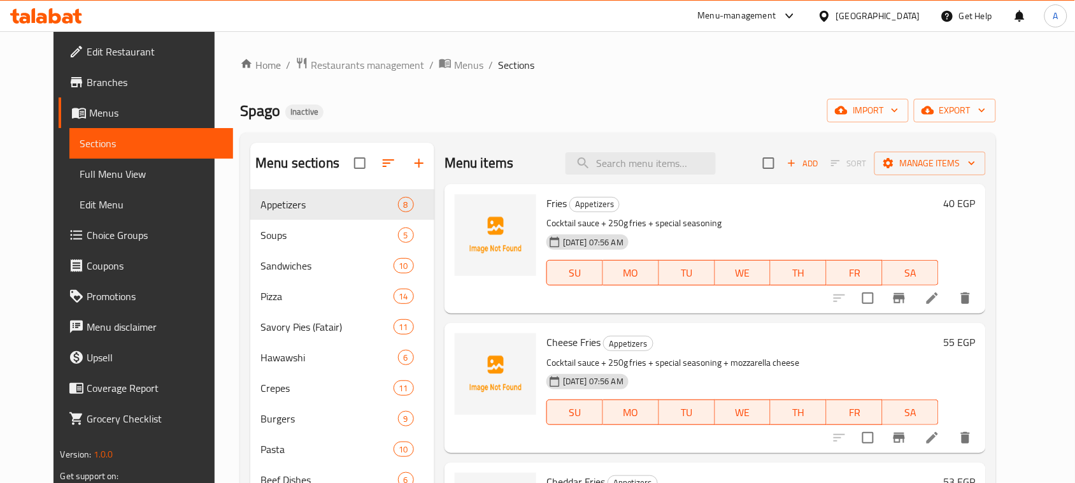
click at [90, 174] on span "Full Menu View" at bounding box center [151, 173] width 143 height 15
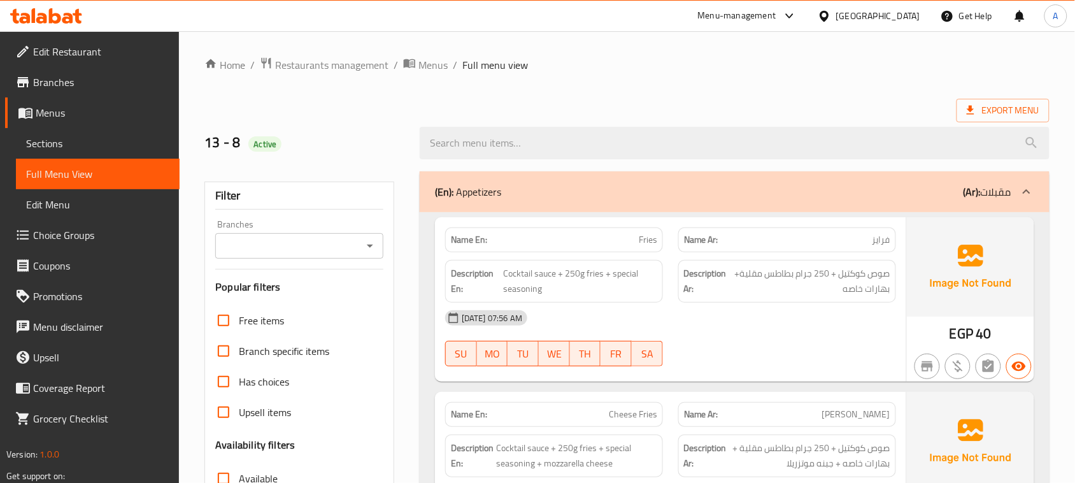
scroll to position [239, 0]
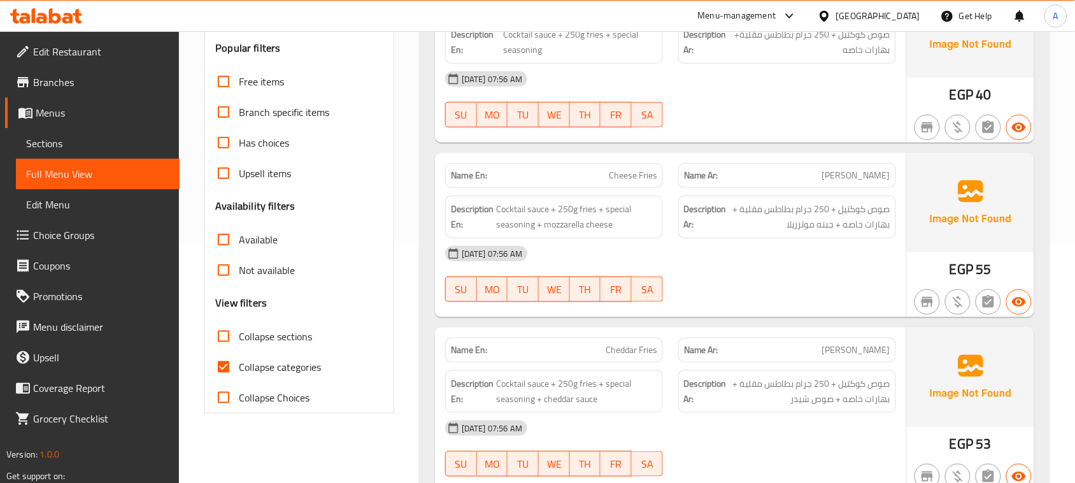
click at [217, 367] on input "Collapse categories" at bounding box center [223, 366] width 31 height 31
checkbox input "false"
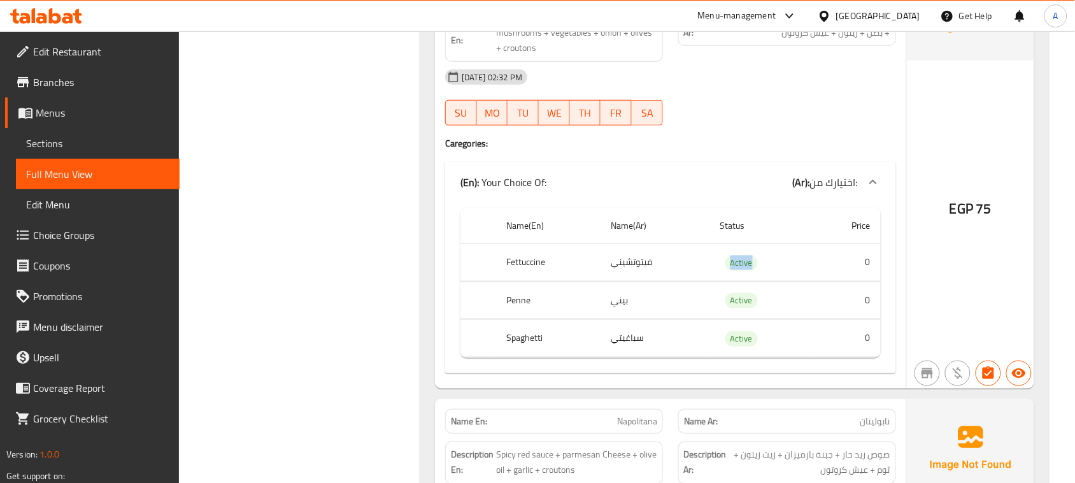
scroll to position [0, 0]
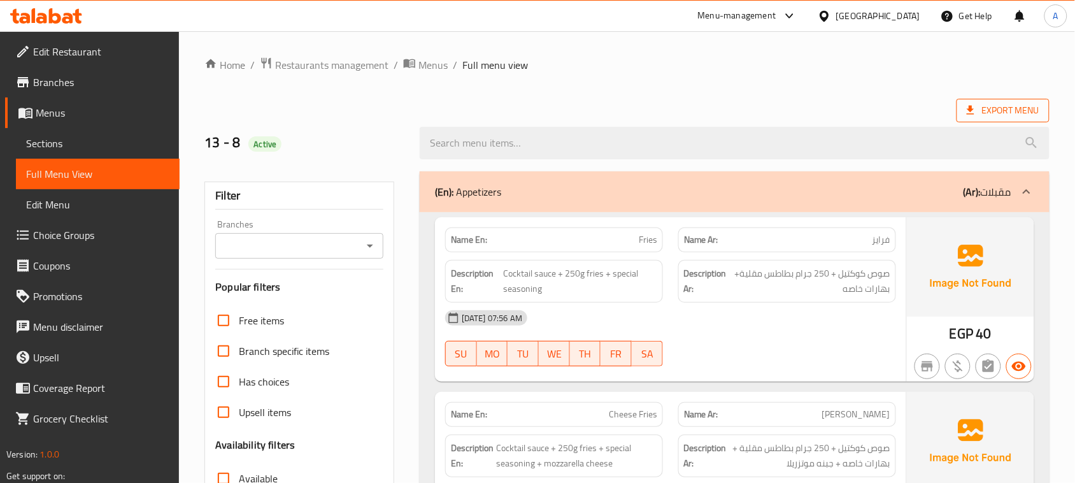
click at [994, 113] on span "Export Menu" at bounding box center [1002, 111] width 73 height 16
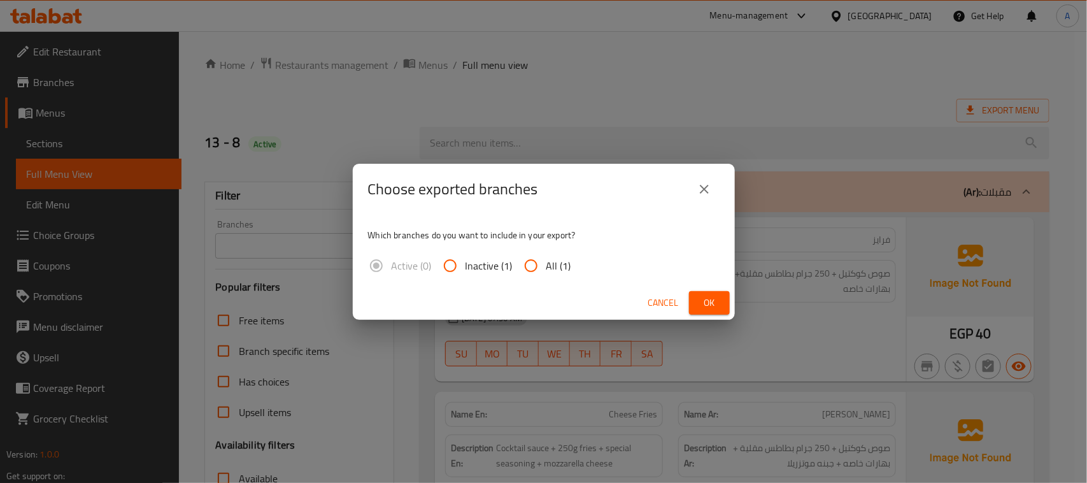
click at [546, 268] on span "All (1)" at bounding box center [558, 265] width 25 height 15
click at [545, 268] on input "All (1)" at bounding box center [531, 265] width 31 height 31
radio input "true"
click at [712, 306] on span "Ok" at bounding box center [709, 303] width 20 height 16
